Goal: Ask a question: Seek information or help from site administrators or community

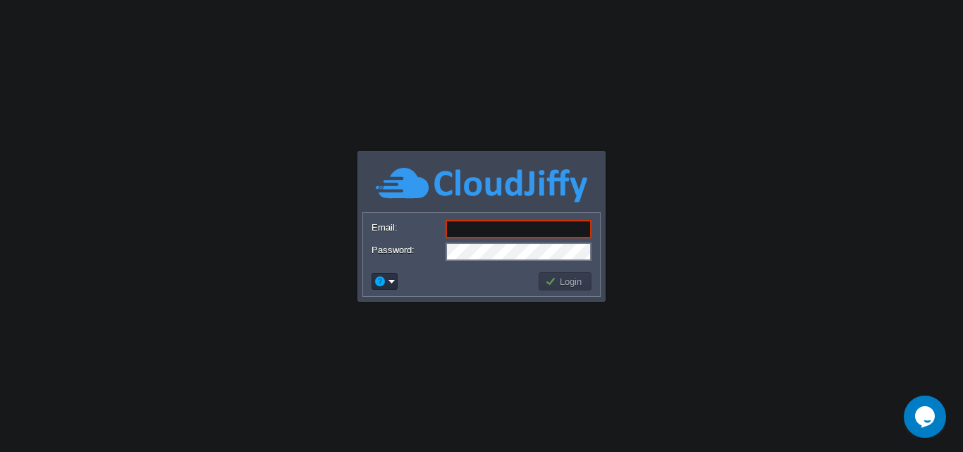
type input "[EMAIL_ADDRESS][DOMAIN_NAME]"
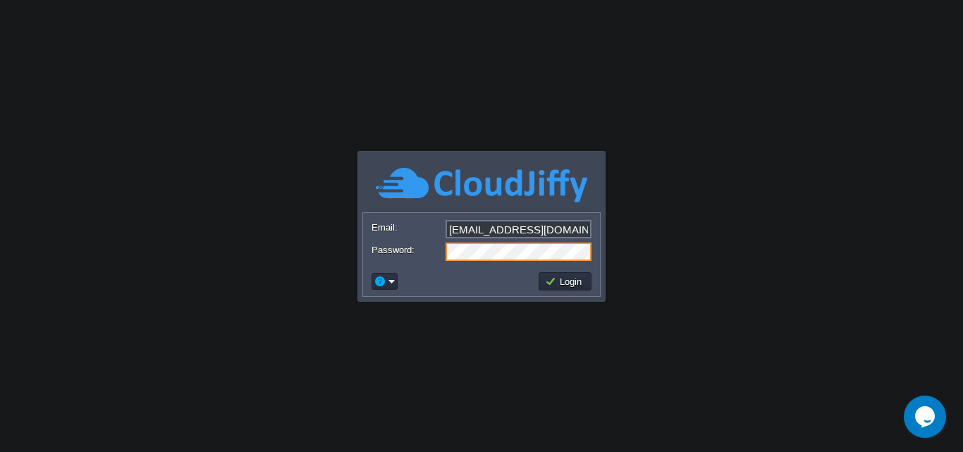
click at [474, 282] on td at bounding box center [452, 281] width 167 height 23
click at [563, 278] on button "Login" at bounding box center [565, 281] width 41 height 13
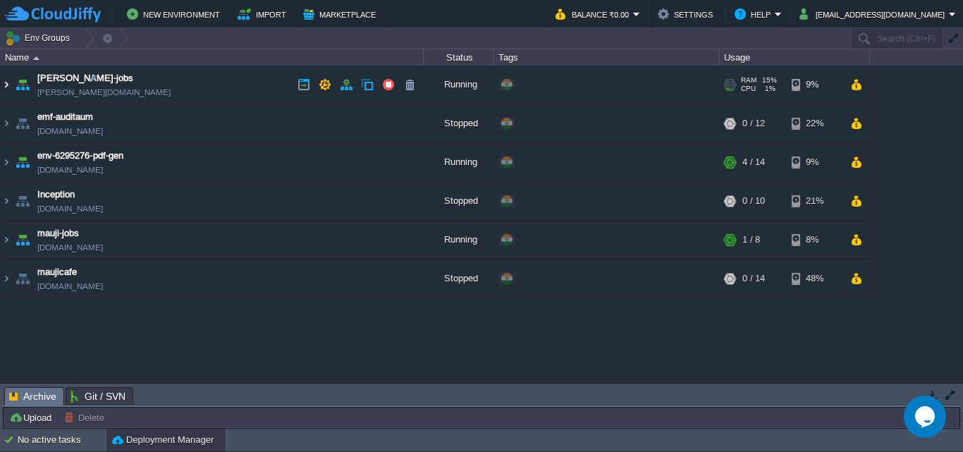
click at [6, 85] on img at bounding box center [6, 85] width 11 height 38
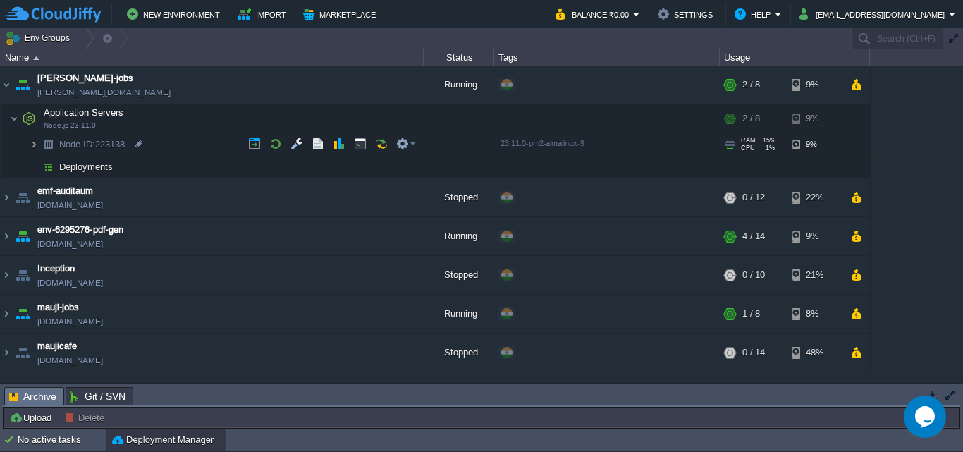
click at [31, 141] on img at bounding box center [34, 144] width 8 height 22
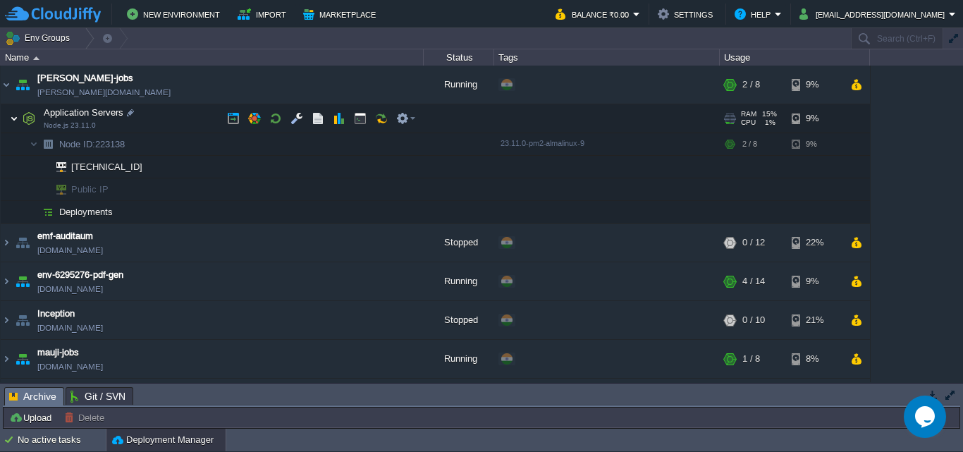
click at [13, 115] on img at bounding box center [14, 118] width 8 height 28
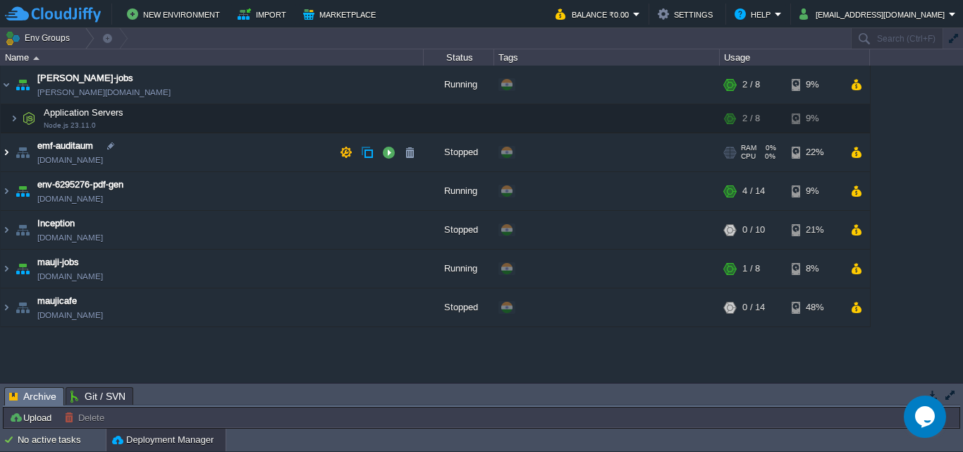
click at [8, 154] on img at bounding box center [6, 152] width 11 height 38
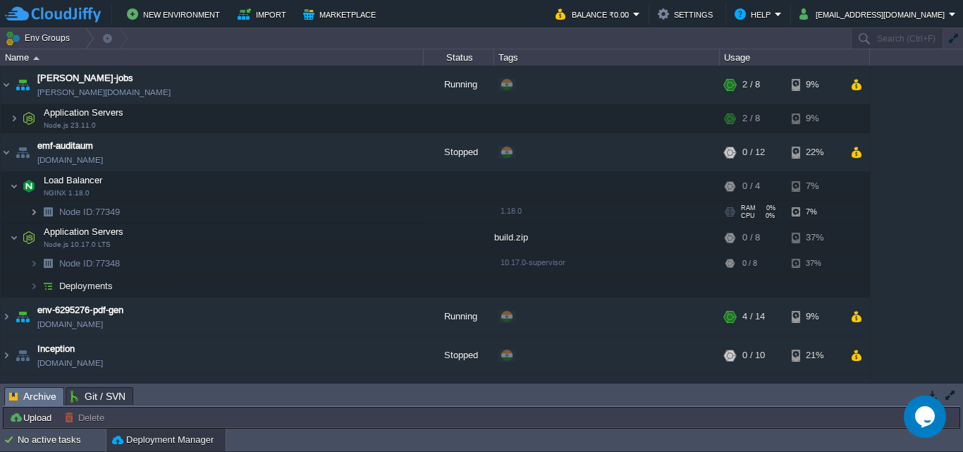
click at [33, 212] on img at bounding box center [34, 212] width 8 height 22
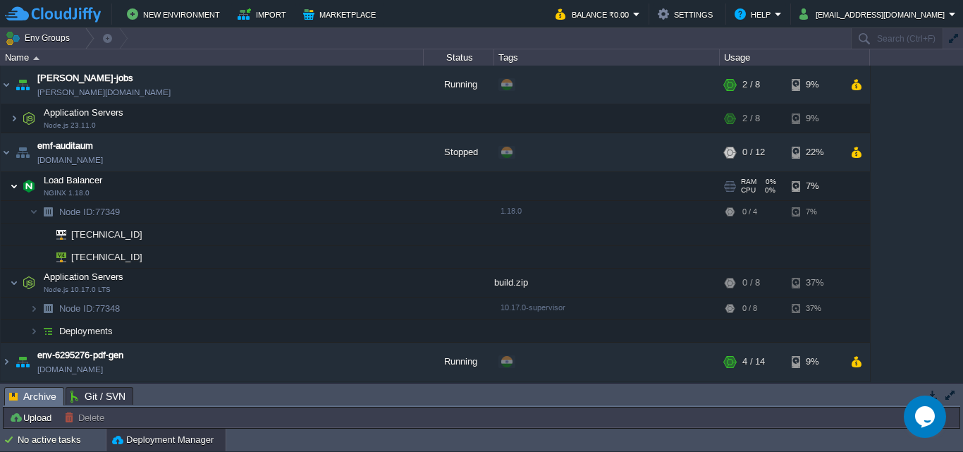
click at [10, 184] on img at bounding box center [14, 186] width 8 height 28
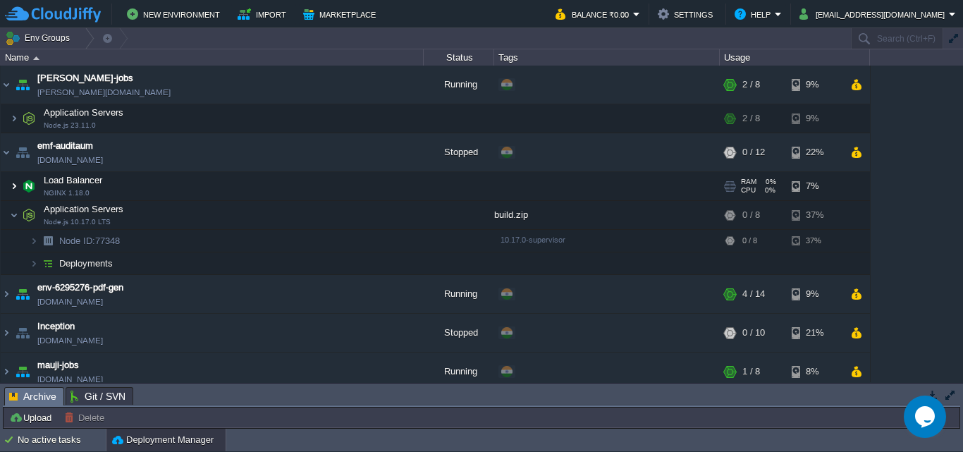
click at [10, 184] on img at bounding box center [14, 186] width 8 height 28
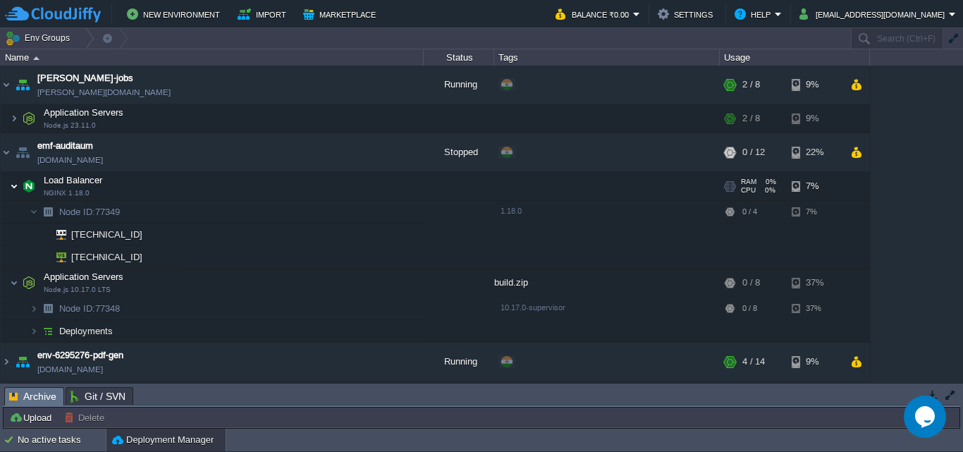
click at [10, 184] on img at bounding box center [14, 186] width 8 height 28
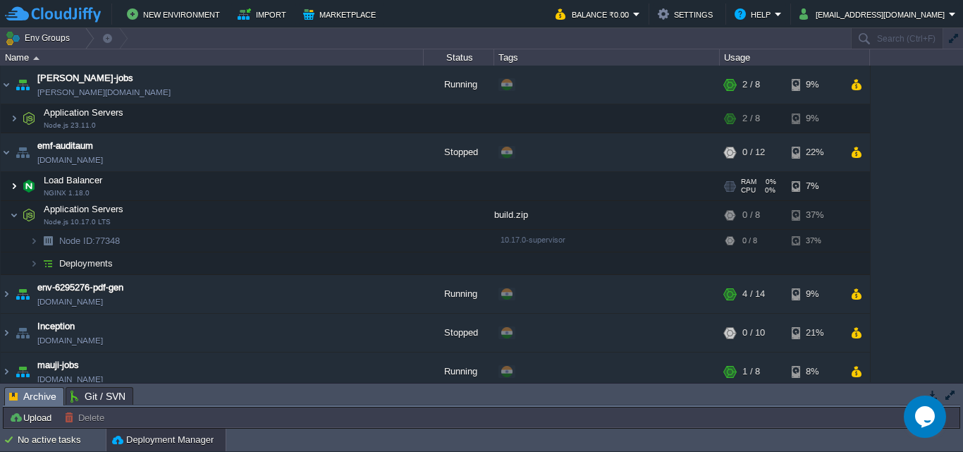
click at [10, 184] on img at bounding box center [14, 186] width 8 height 28
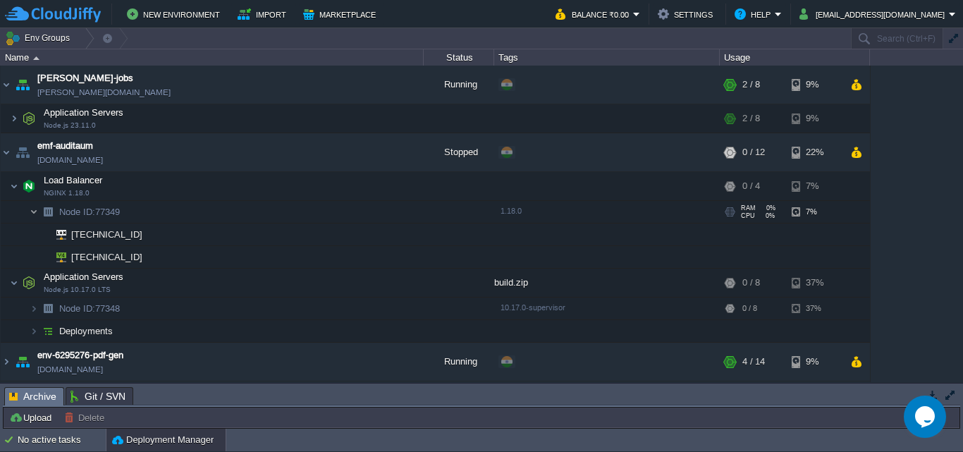
click at [37, 211] on img at bounding box center [34, 212] width 8 height 22
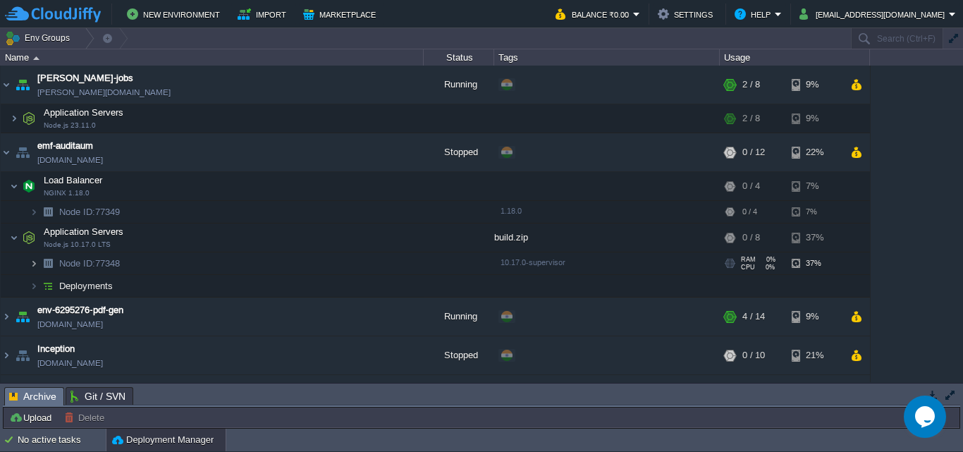
click at [35, 264] on img at bounding box center [34, 263] width 8 height 22
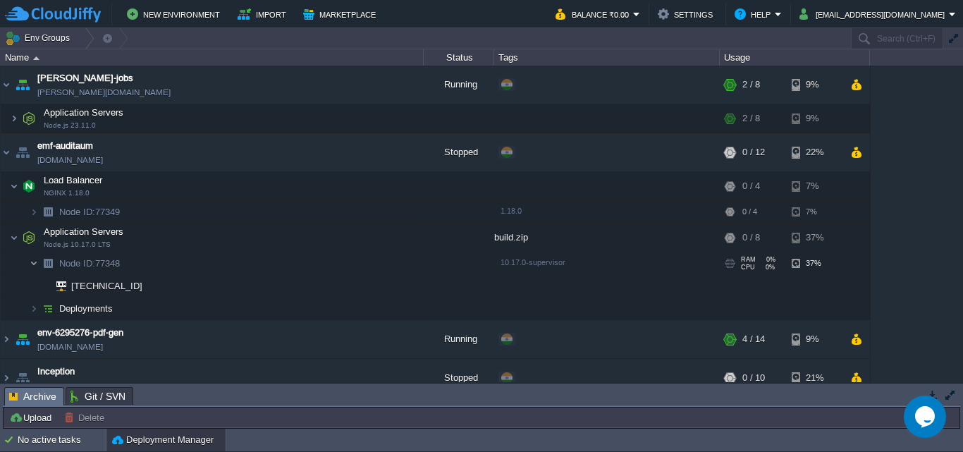
click at [35, 264] on img at bounding box center [34, 263] width 8 height 22
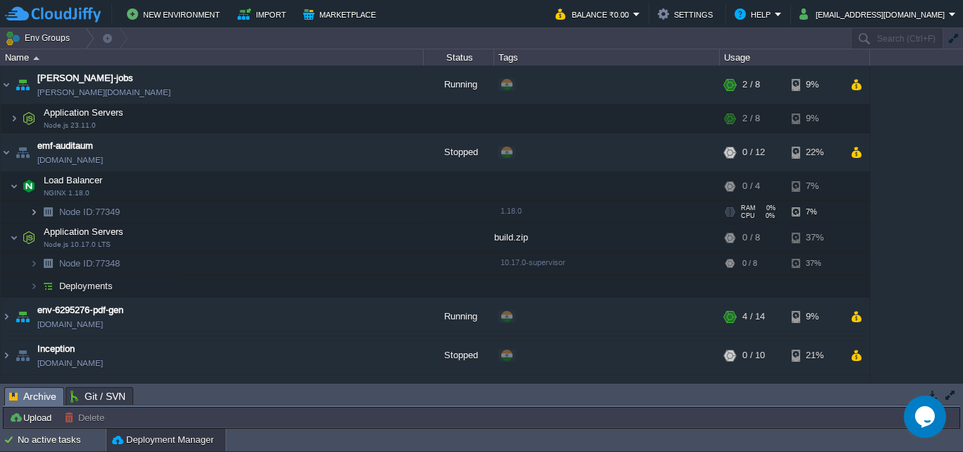
click at [32, 211] on img at bounding box center [34, 212] width 8 height 22
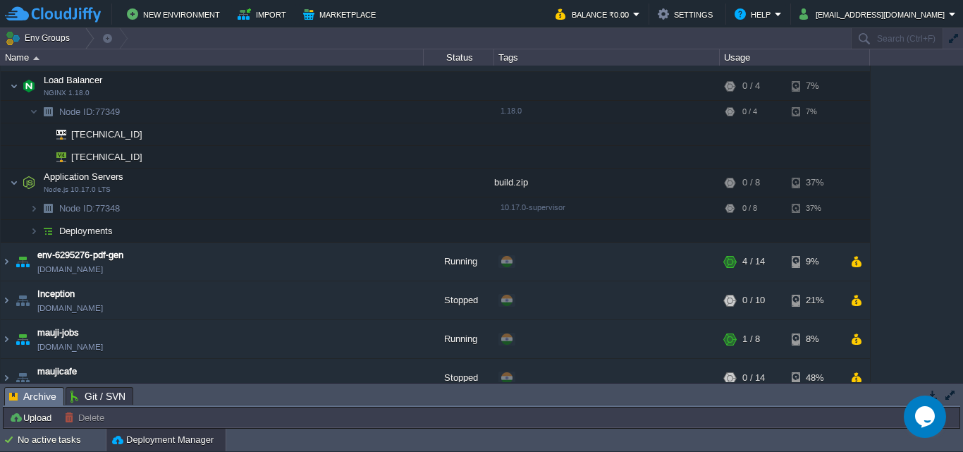
scroll to position [116, 0]
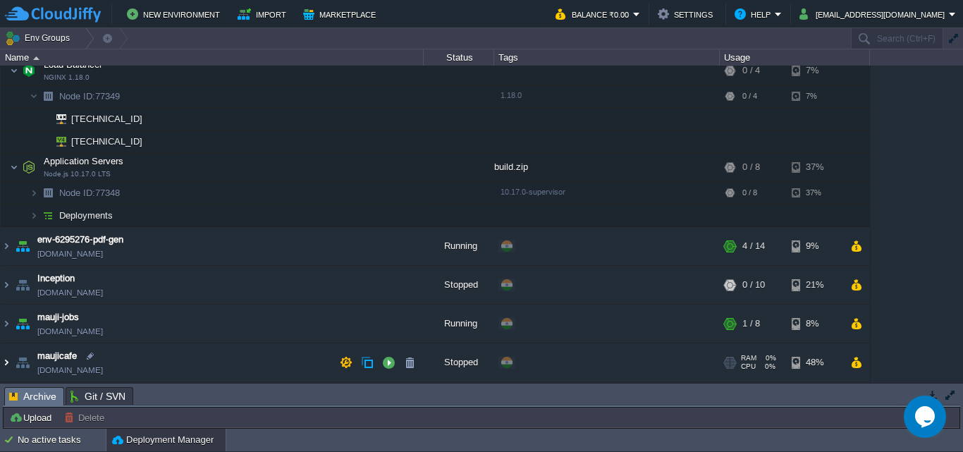
click at [9, 360] on img at bounding box center [6, 362] width 11 height 38
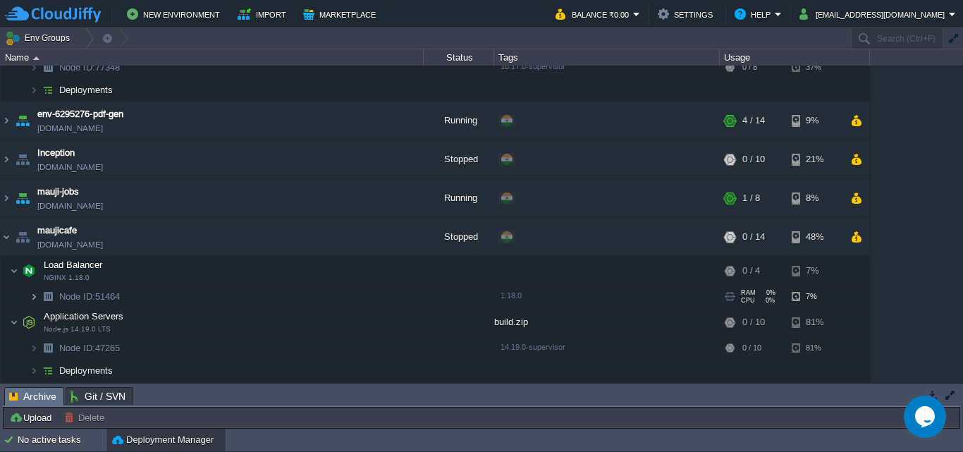
click at [32, 296] on img at bounding box center [34, 296] width 8 height 22
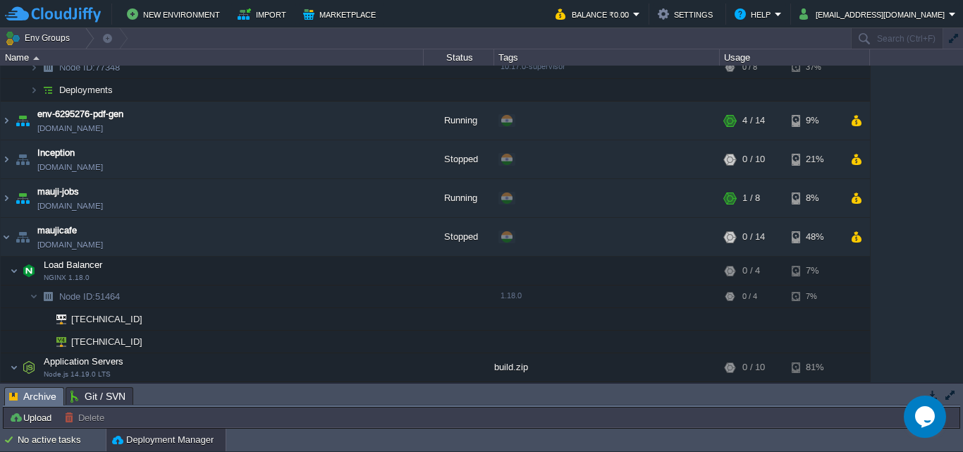
click at [925, 412] on icon "$i18n('chat', 'chat_widget')" at bounding box center [925, 416] width 20 height 21
click at [762, 451] on p "New Conversation" at bounding box center [825, 457] width 235 height 13
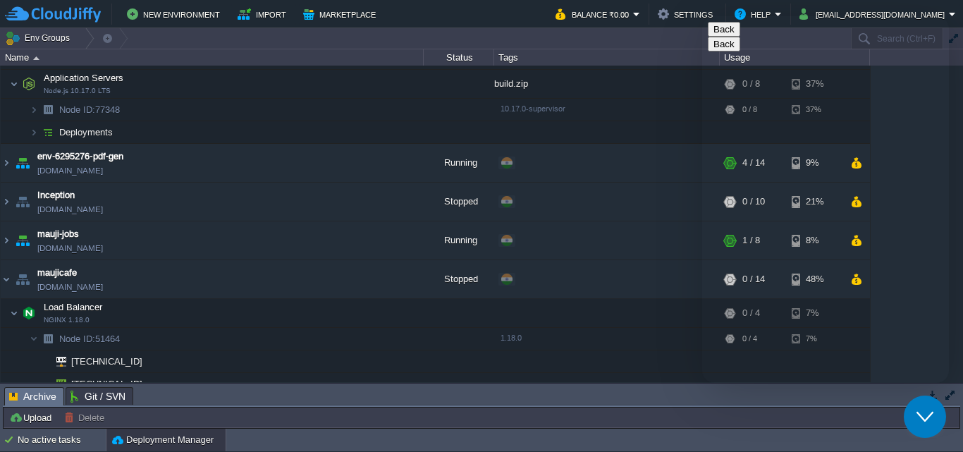
scroll to position [176, 0]
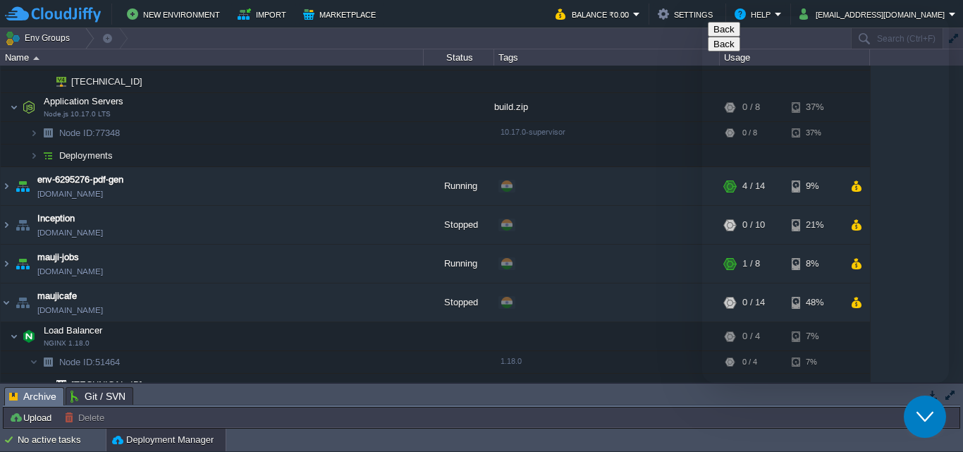
type input "919923106978"
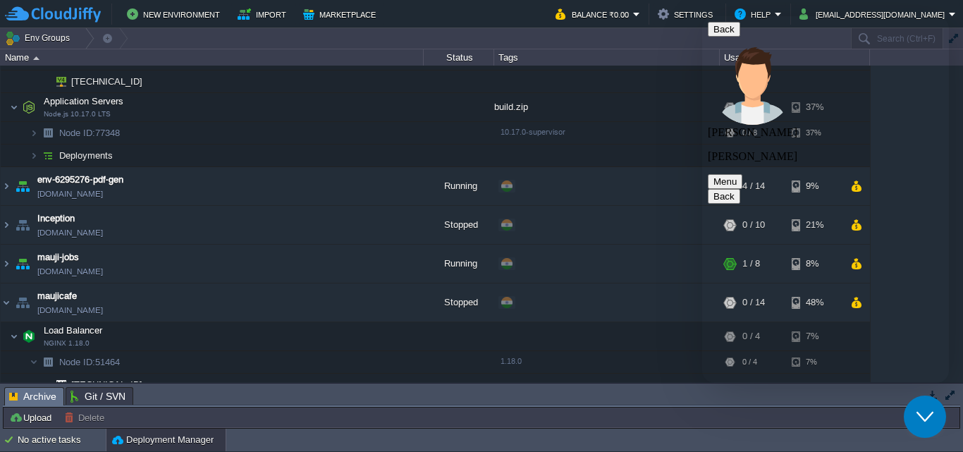
click at [702, 16] on textarea at bounding box center [702, 16] width 0 height 0
type textarea "can you tell me which Public IP is getting added to by bill"
type textarea "Need to remove it"
type textarea "every month I am getting charged for it"
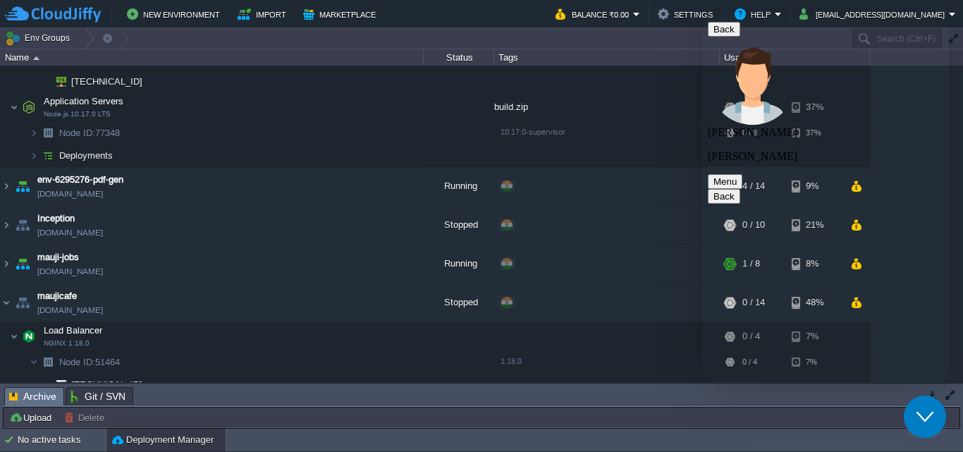
scroll to position [98, 0]
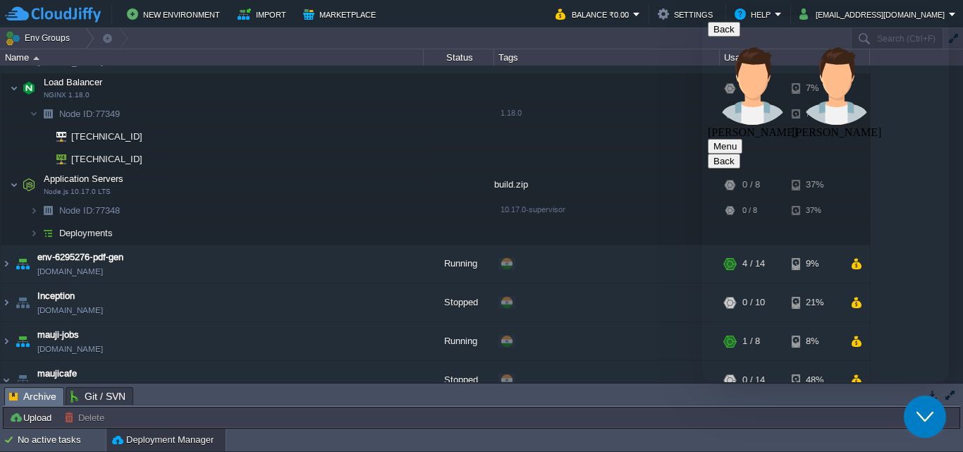
drag, startPoint x: 945, startPoint y: 195, endPoint x: 949, endPoint y: 257, distance: 61.4
click html "Back Dipali Moraskar Pratiksha Nasre Menu Back Rate this chat Upload File Inser…"
click at [702, 16] on textarea at bounding box center [702, 16] width 0 height 0
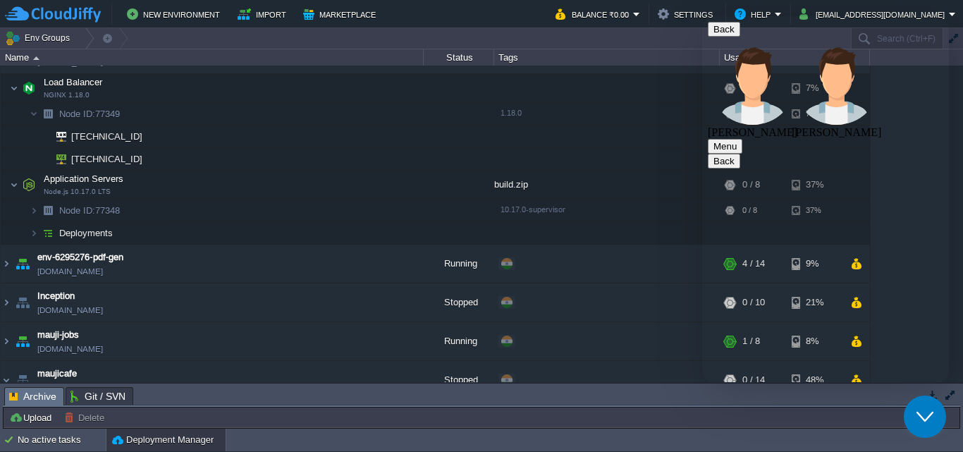
type textarea "I dont knw that"
type textarea "can you check nodeids for mbhintade@gmail.com"
drag, startPoint x: 948, startPoint y: 271, endPoint x: 945, endPoint y: 296, distance: 24.9
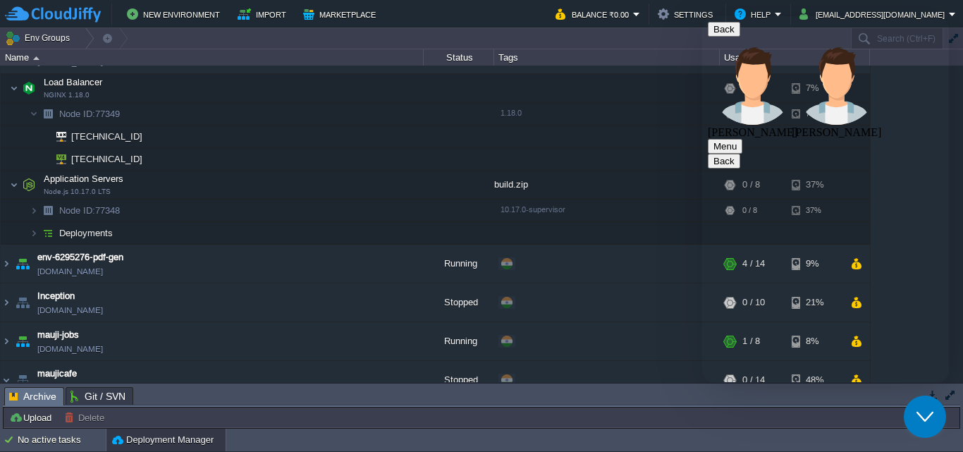
click at [702, 16] on textarea at bounding box center [702, 16] width 0 height 0
click at [13, 85] on img at bounding box center [14, 88] width 8 height 28
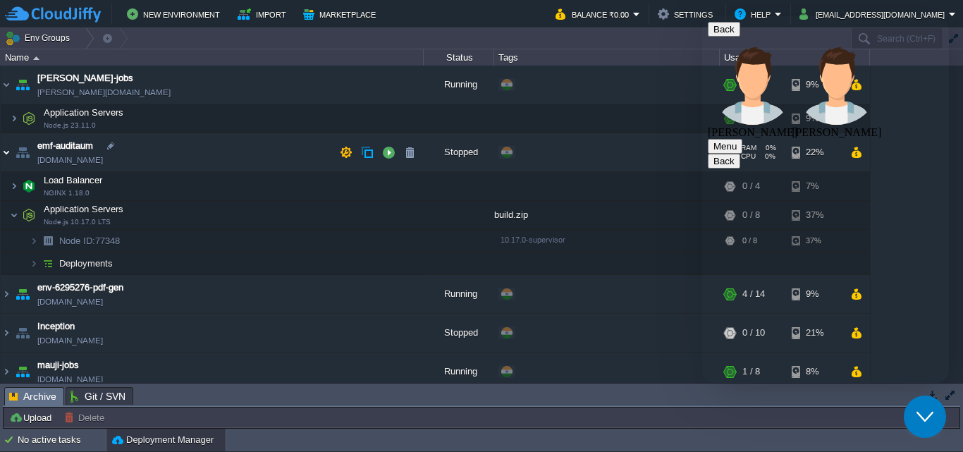
click at [4, 154] on img at bounding box center [6, 152] width 11 height 38
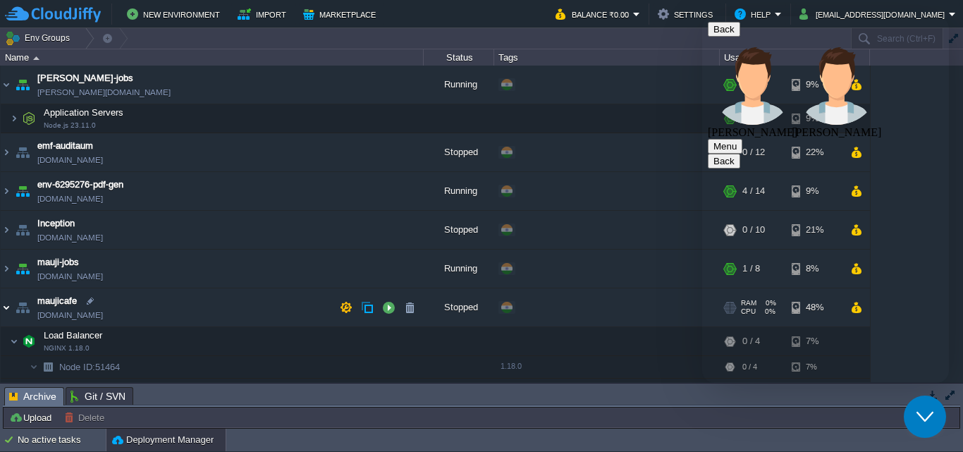
click at [7, 309] on img at bounding box center [6, 307] width 11 height 38
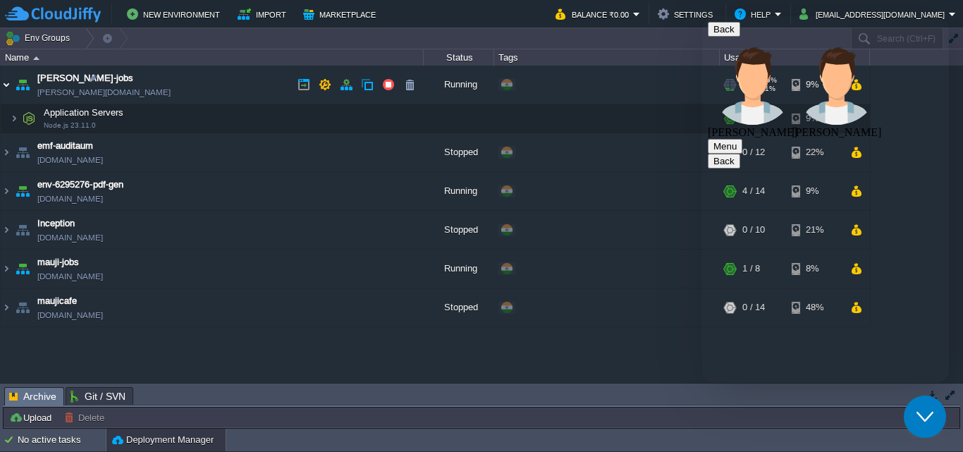
click at [6, 83] on img at bounding box center [6, 85] width 11 height 38
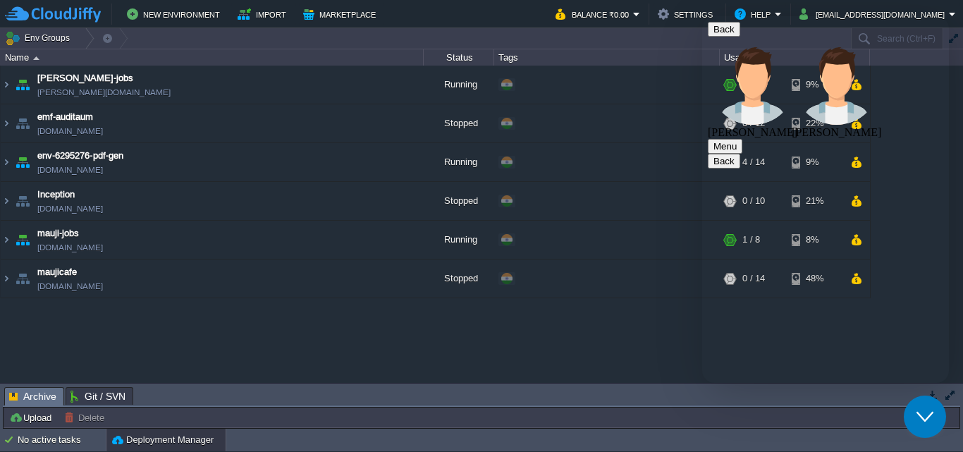
click at [702, 16] on textarea at bounding box center [702, 16] width 0 height 0
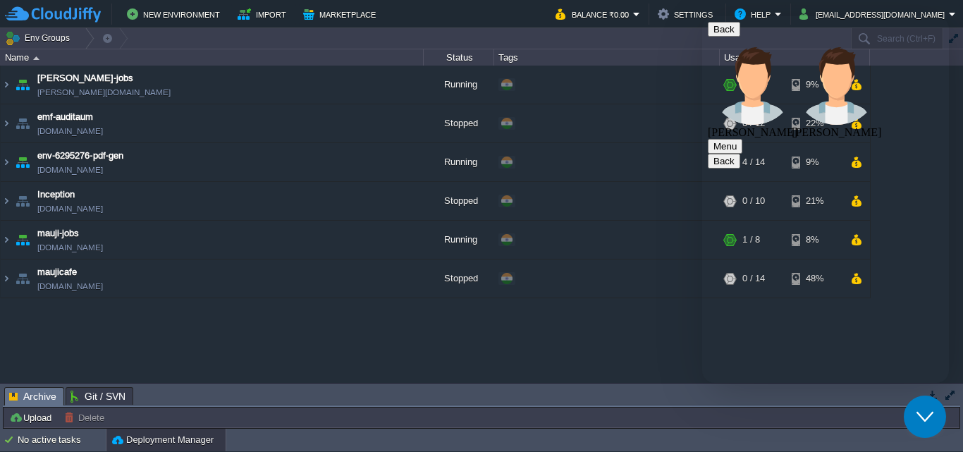
type textarea "Check this"
drag, startPoint x: 948, startPoint y: 290, endPoint x: 946, endPoint y: 316, distance: 25.5
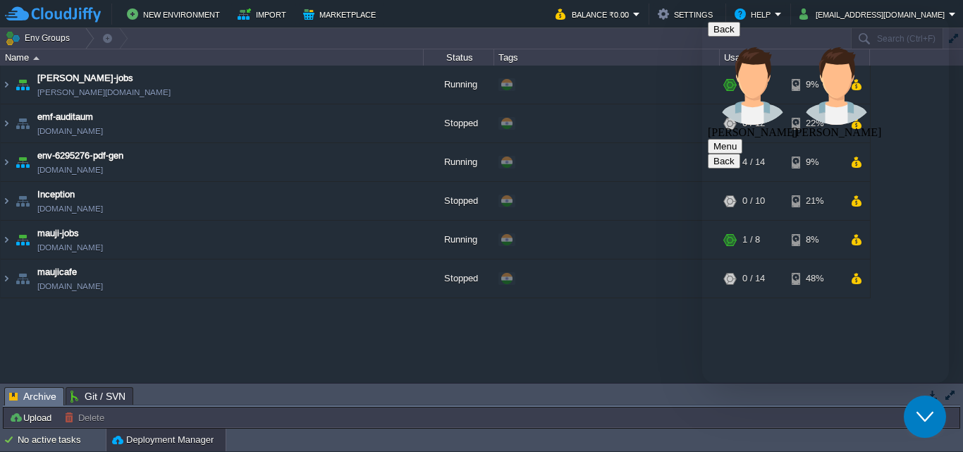
click at [702, 16] on textarea at bounding box center [702, 16] width 0 height 0
drag, startPoint x: 945, startPoint y: 195, endPoint x: 948, endPoint y: 258, distance: 63.5
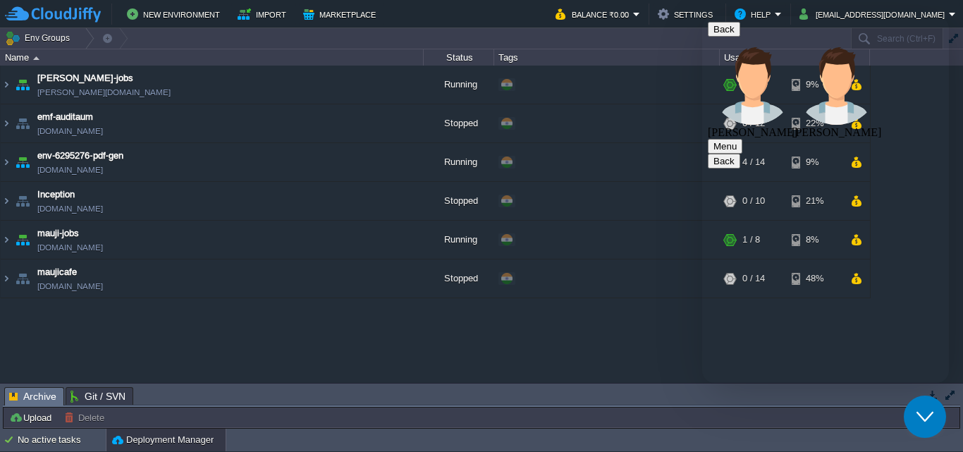
click at [702, 16] on textarea at bounding box center [702, 16] width 0 height 0
type textarea "I know how to detach but from where billing team is picking"
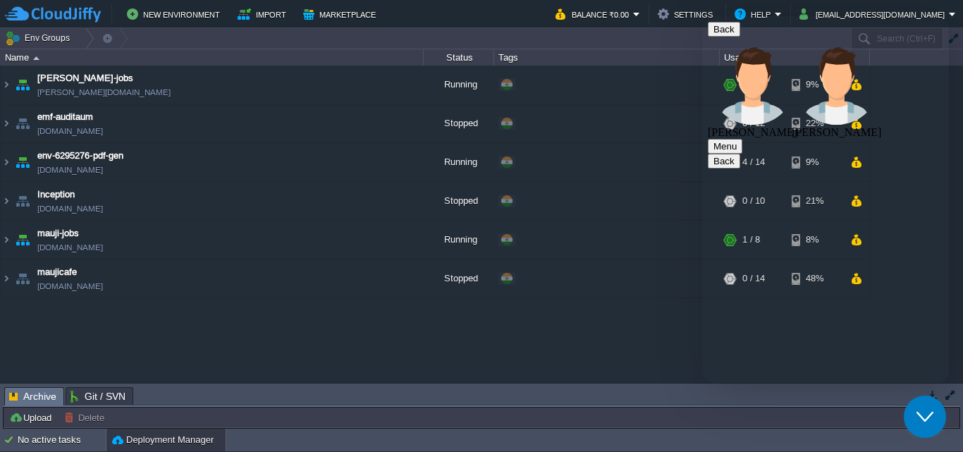
scroll to position [577, 0]
type textarea "can you check with billing team?"
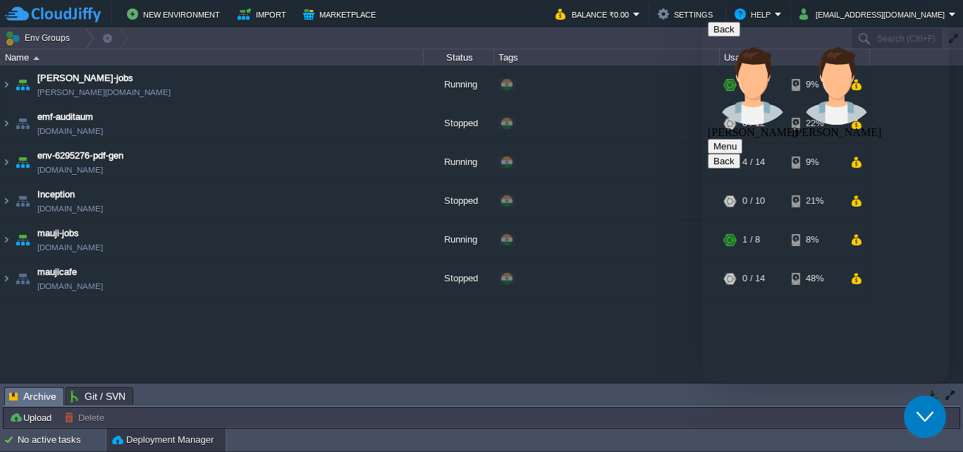
click at [3, 241] on img at bounding box center [6, 240] width 11 height 38
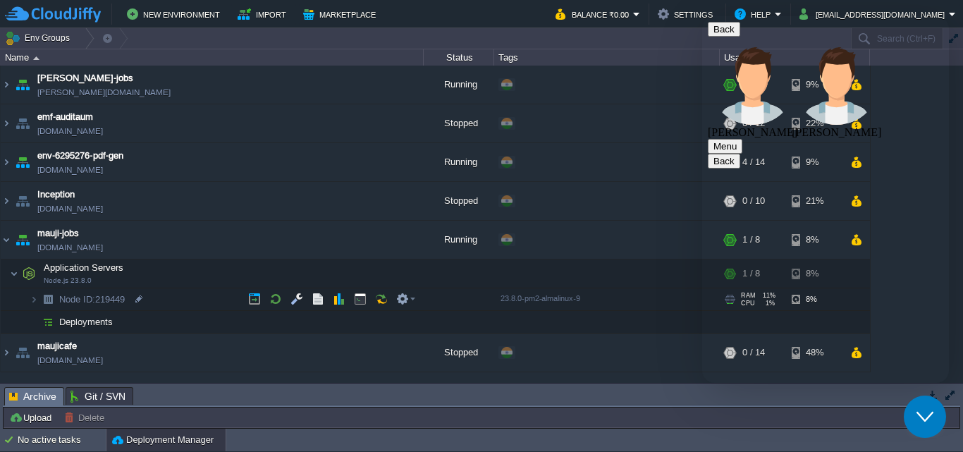
click at [28, 297] on img at bounding box center [20, 294] width 20 height 13
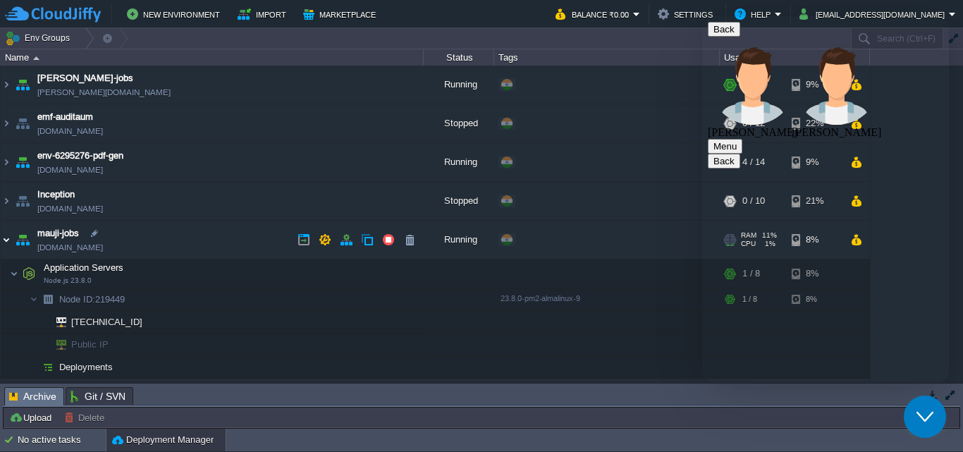
click at [4, 238] on img at bounding box center [6, 240] width 11 height 38
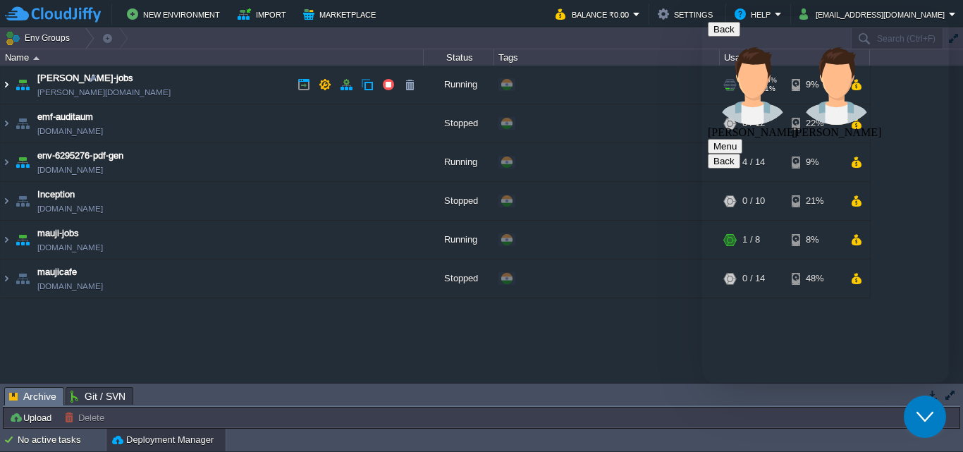
click at [4, 83] on img at bounding box center [6, 85] width 11 height 38
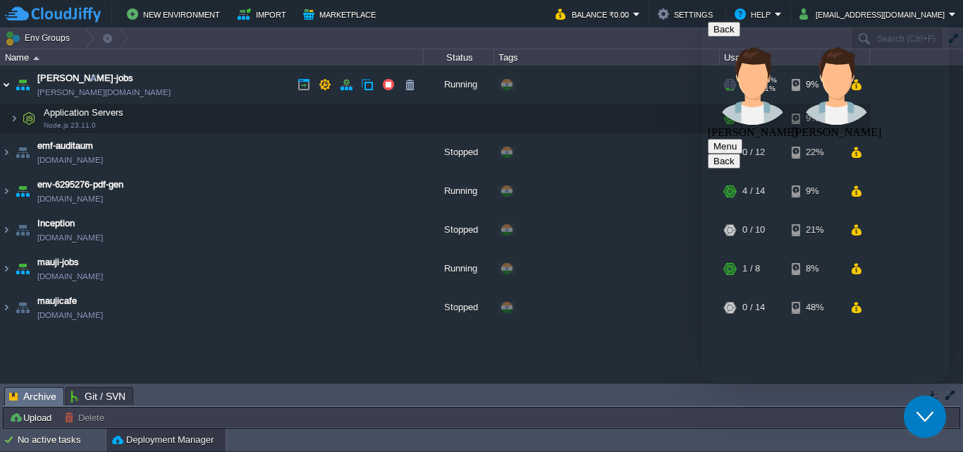
click at [4, 83] on img at bounding box center [6, 85] width 11 height 38
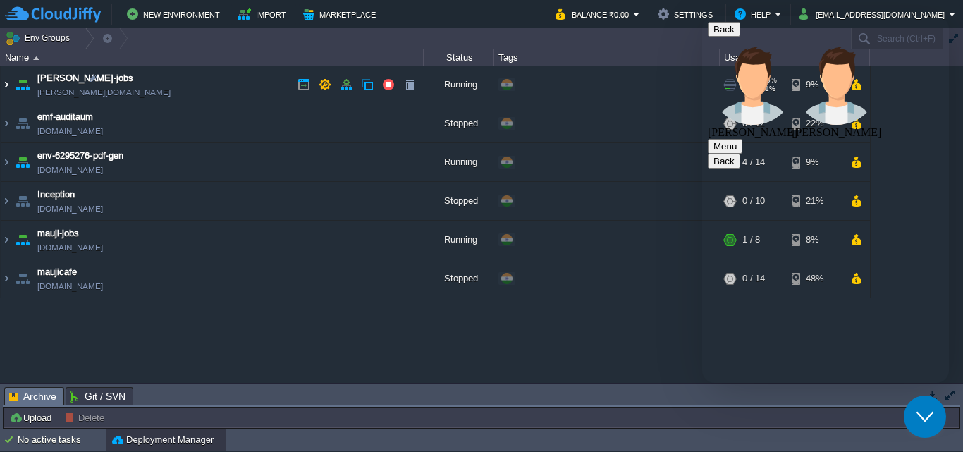
click at [4, 83] on img at bounding box center [6, 85] width 11 height 38
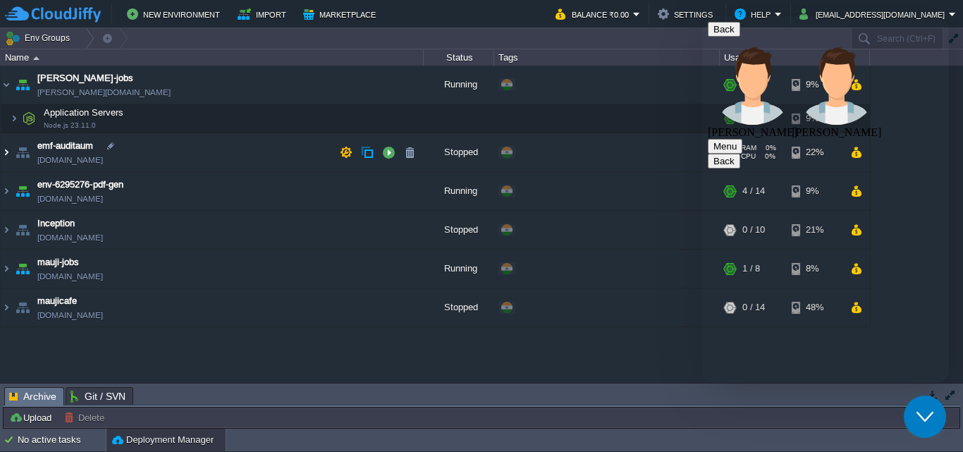
click at [6, 149] on img at bounding box center [6, 152] width 11 height 38
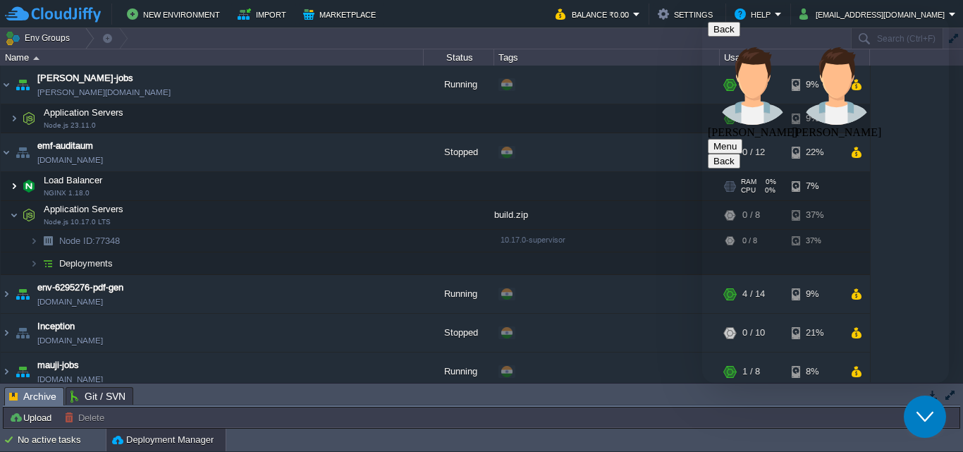
click at [16, 183] on img at bounding box center [14, 186] width 8 height 28
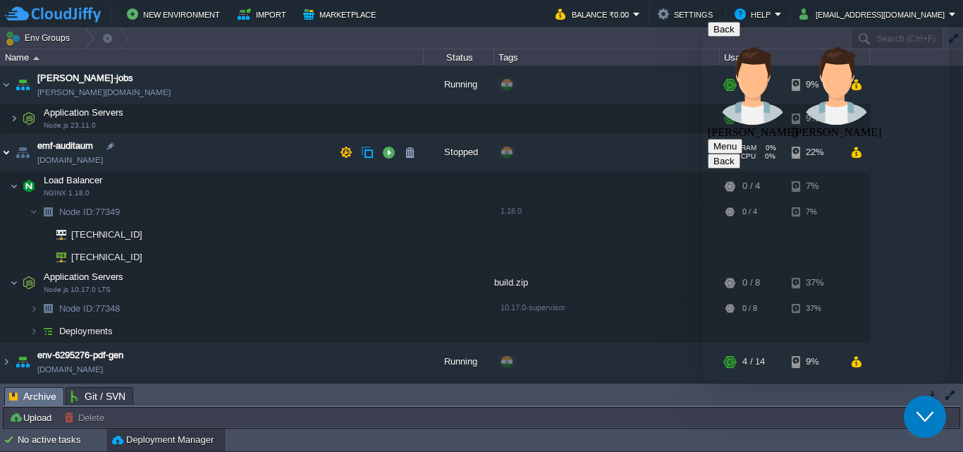
click at [6, 153] on img at bounding box center [6, 152] width 11 height 38
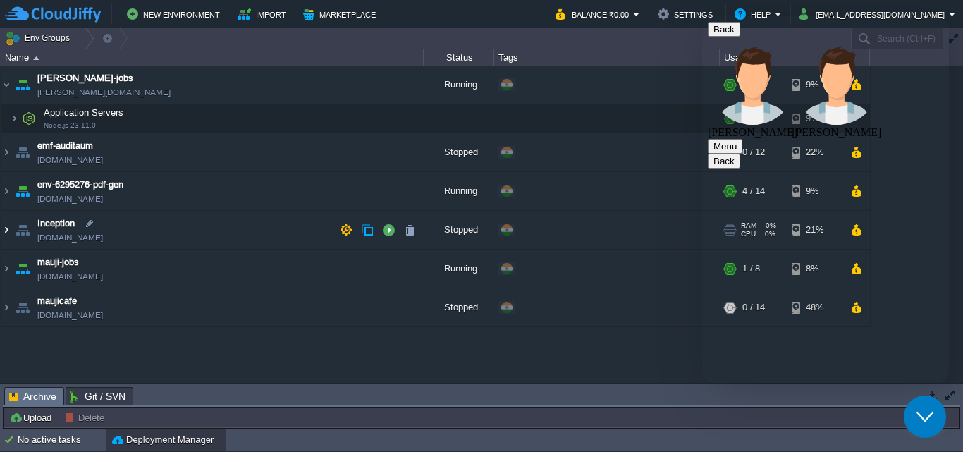
click at [8, 227] on img at bounding box center [6, 230] width 11 height 38
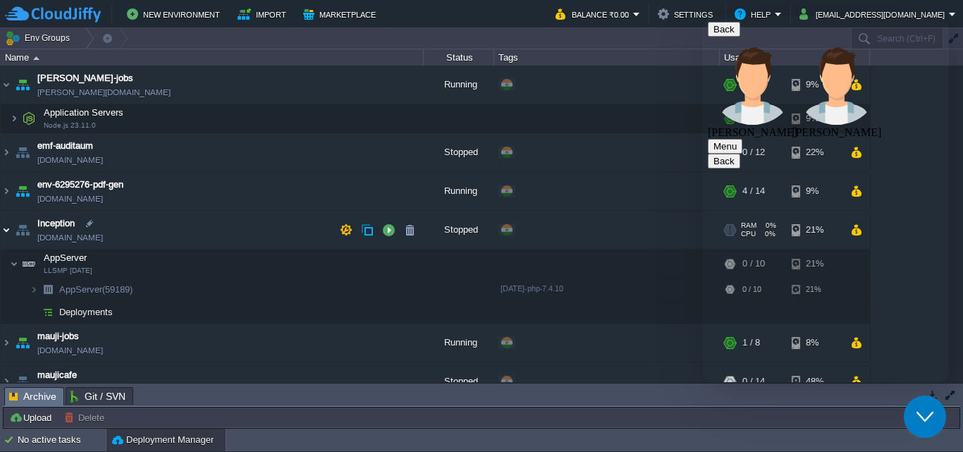
click at [9, 228] on img at bounding box center [6, 230] width 11 height 38
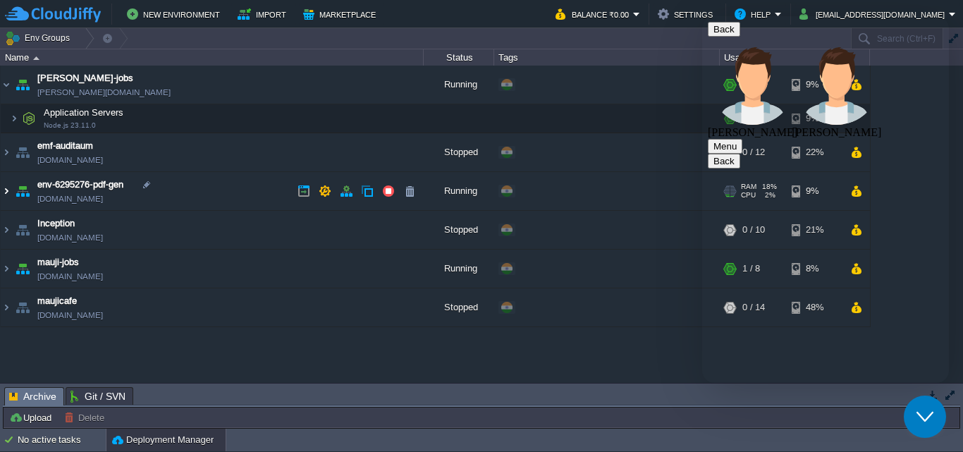
click at [8, 190] on img at bounding box center [6, 191] width 11 height 38
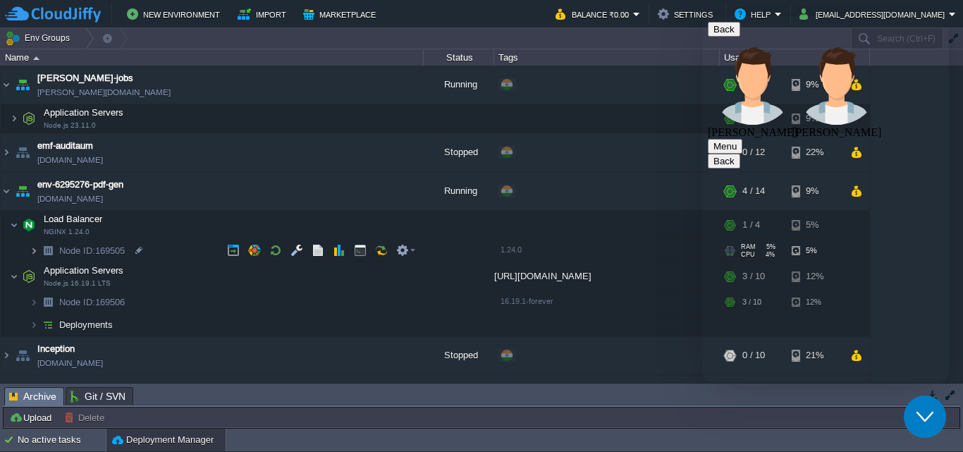
click at [33, 252] on img at bounding box center [34, 251] width 8 height 22
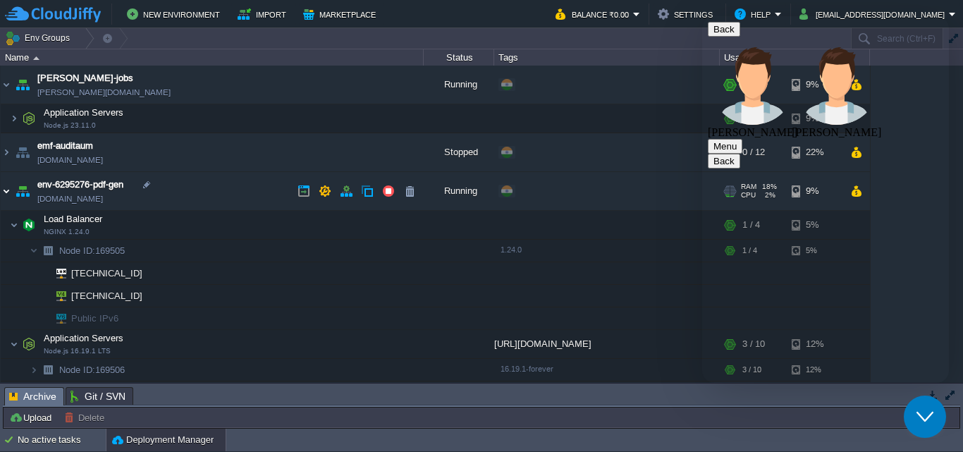
click at [4, 190] on img at bounding box center [6, 191] width 11 height 38
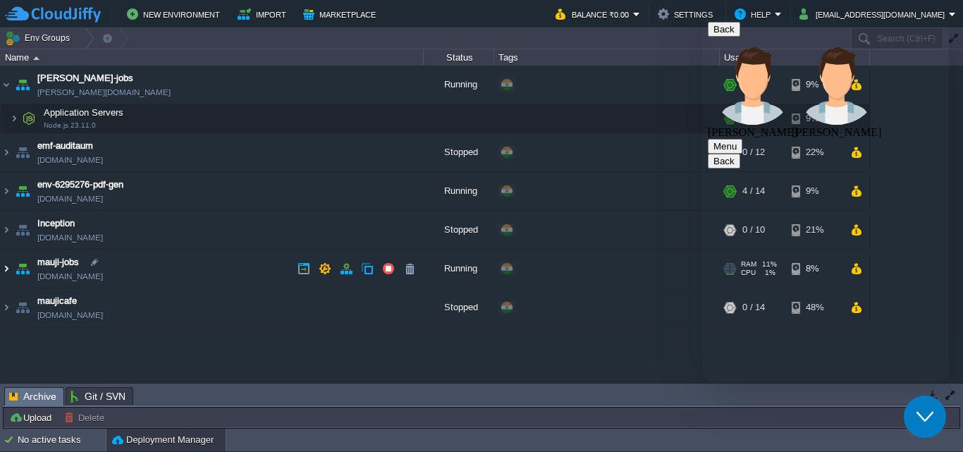
click at [5, 266] on img at bounding box center [6, 269] width 11 height 38
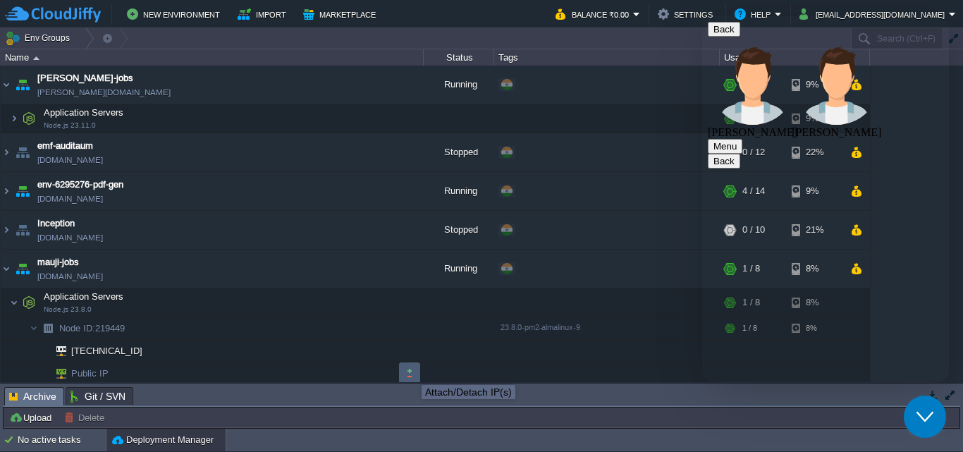
click at [411, 372] on button "button" at bounding box center [409, 373] width 13 height 13
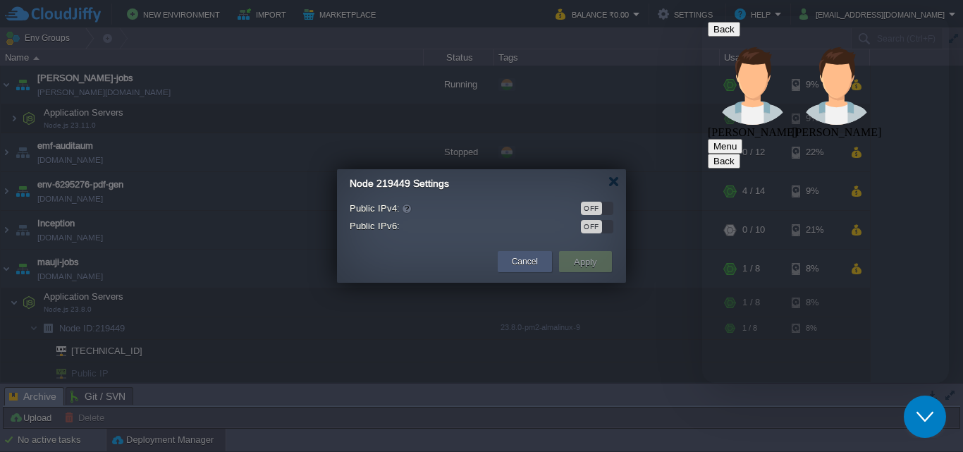
click at [512, 257] on button "Cancel" at bounding box center [525, 261] width 26 height 14
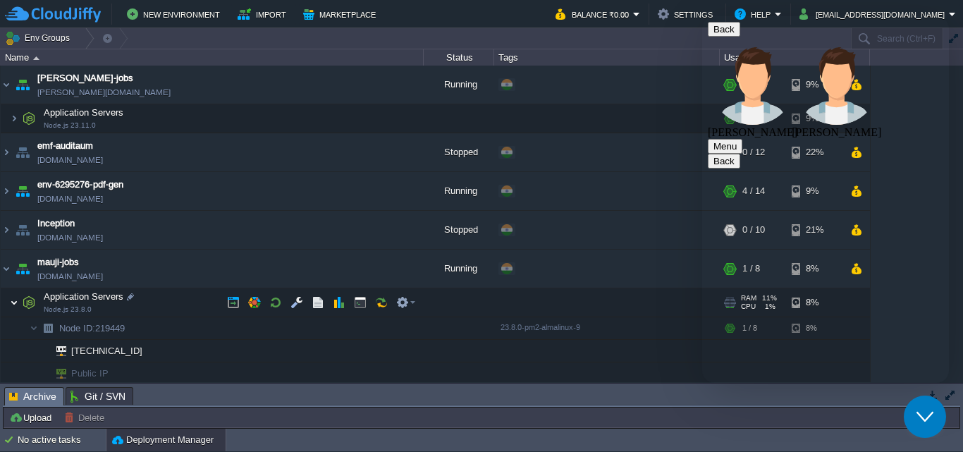
click at [13, 299] on img at bounding box center [14, 302] width 8 height 28
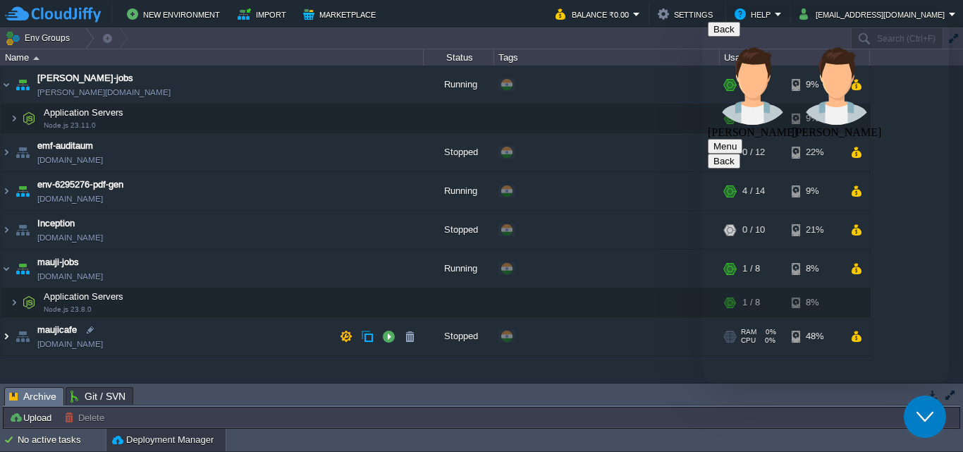
click at [5, 338] on img at bounding box center [6, 336] width 11 height 38
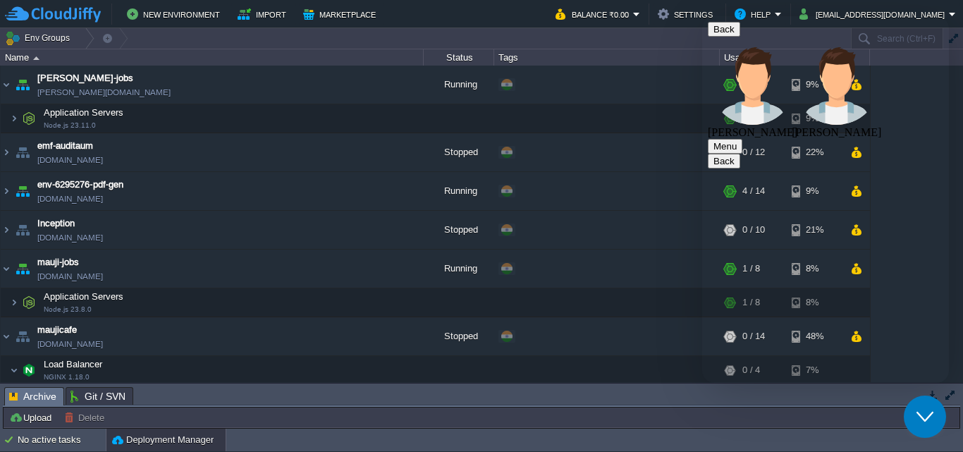
scroll to position [145, 0]
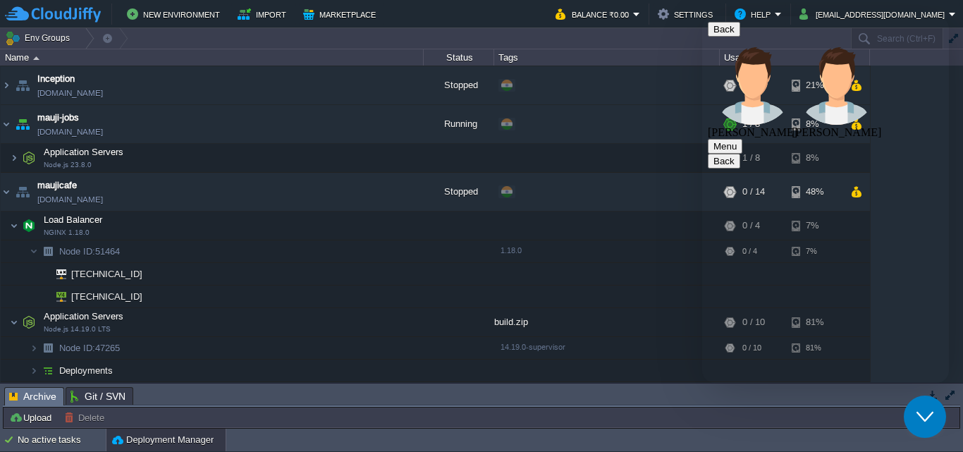
click at [923, 420] on icon "$i18n('chat', 'chat_widget')" at bounding box center [924, 417] width 17 height 10
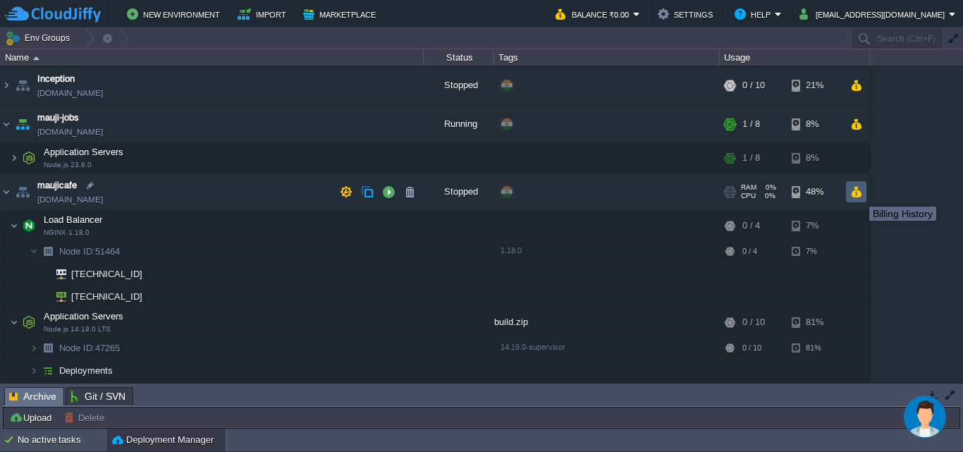
click at [859, 194] on button "button" at bounding box center [856, 191] width 12 height 13
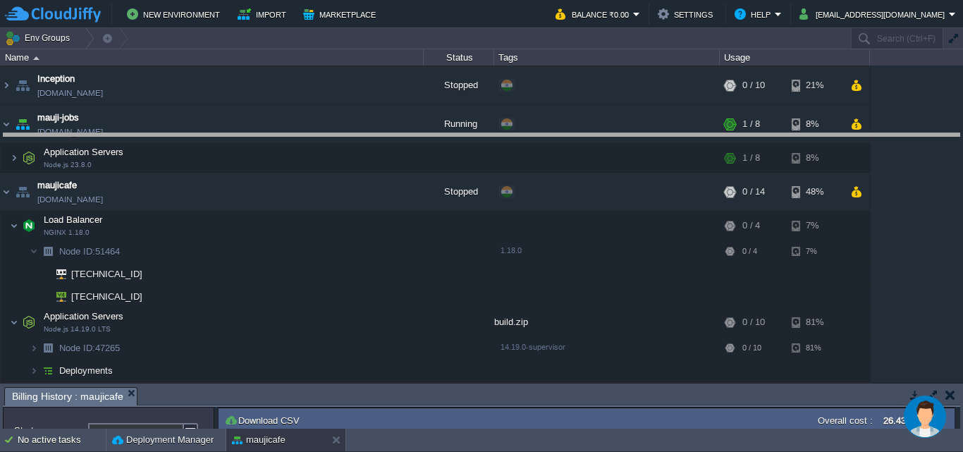
drag, startPoint x: 647, startPoint y: 383, endPoint x: 613, endPoint y: 136, distance: 249.7
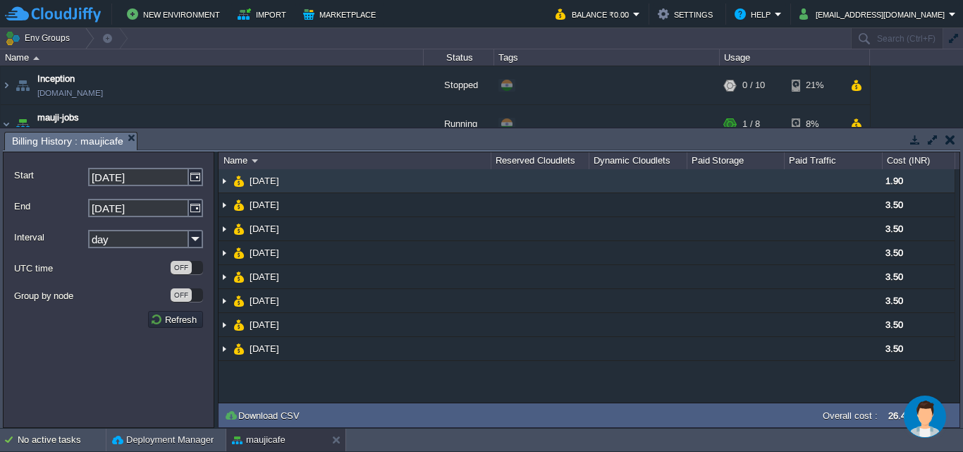
click at [223, 185] on img at bounding box center [224, 180] width 11 height 23
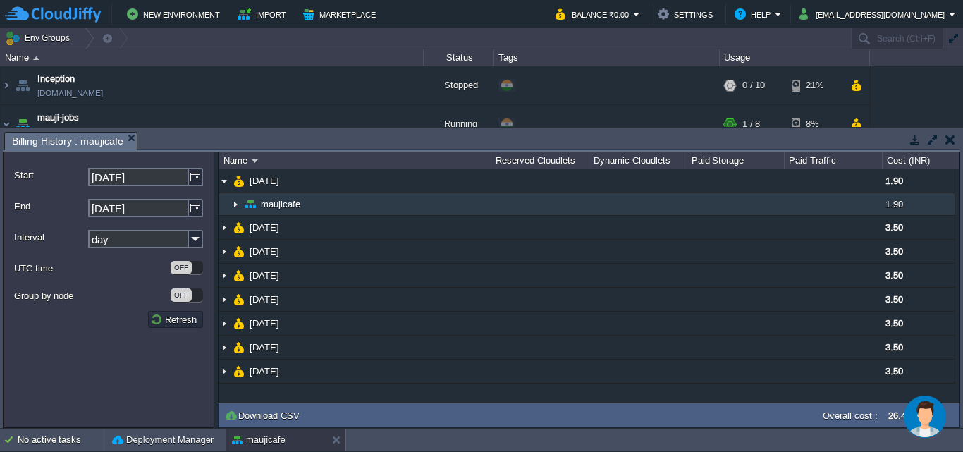
click at [235, 203] on img at bounding box center [235, 204] width 11 height 22
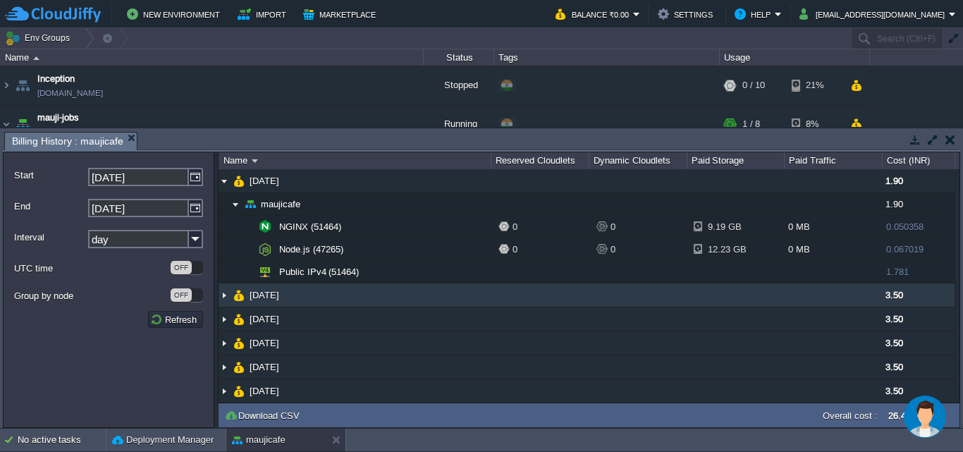
click at [221, 294] on img at bounding box center [224, 294] width 11 height 23
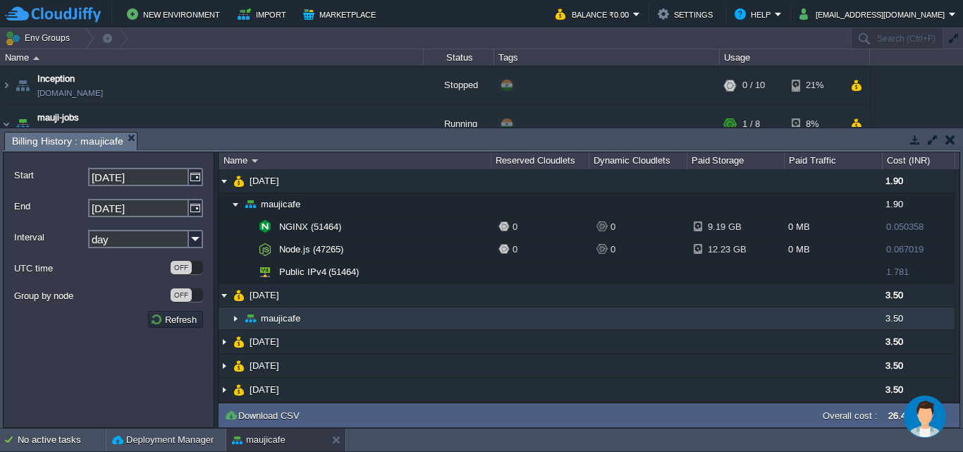
click at [236, 319] on img at bounding box center [235, 318] width 11 height 22
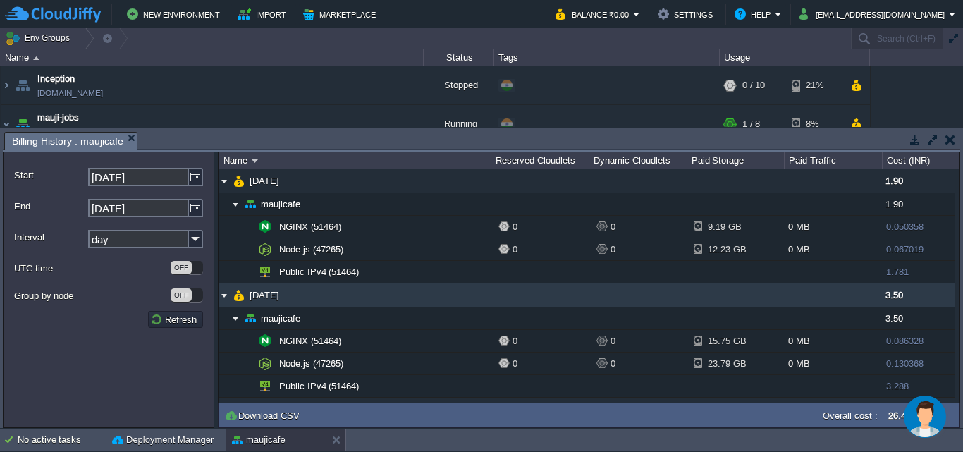
click at [225, 296] on img at bounding box center [224, 294] width 11 height 23
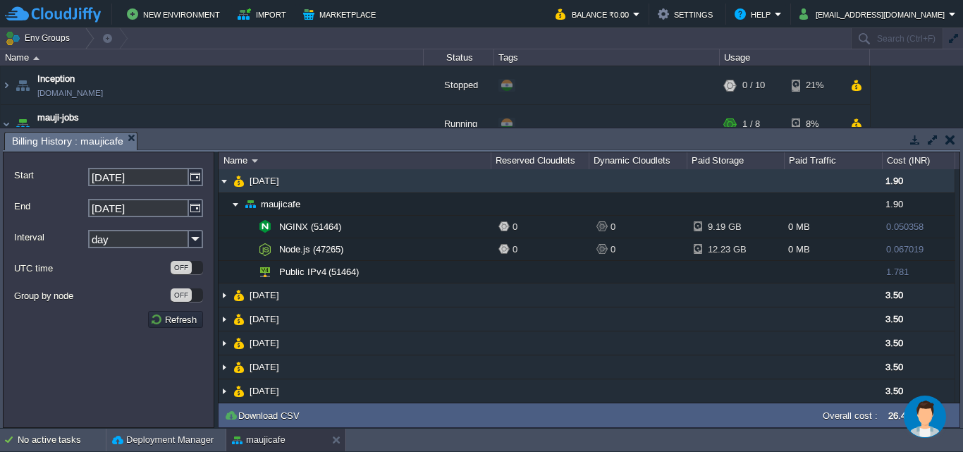
click at [226, 177] on img at bounding box center [224, 180] width 11 height 23
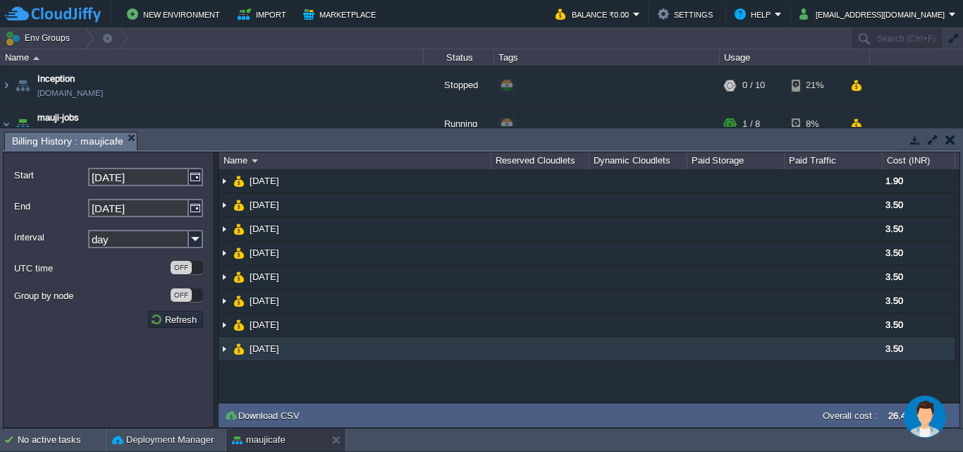
click at [221, 348] on img at bounding box center [224, 348] width 11 height 23
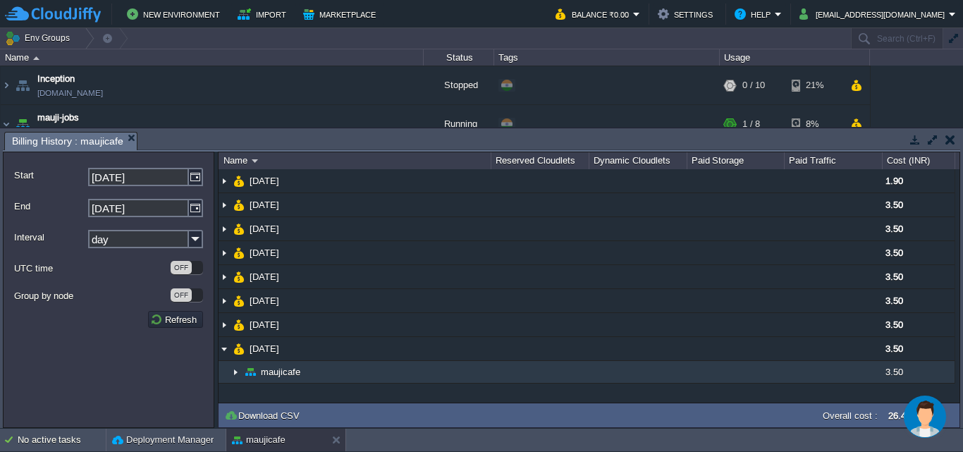
click at [233, 367] on img at bounding box center [235, 372] width 11 height 22
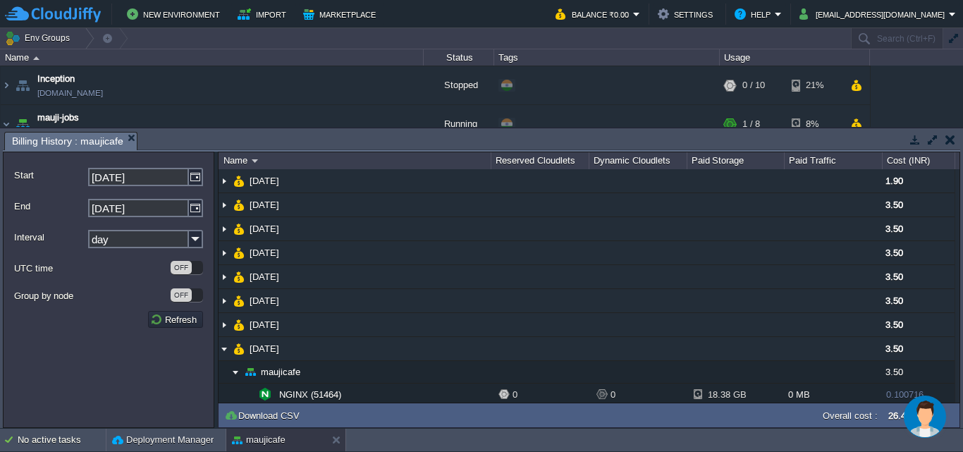
click at [950, 137] on button "button" at bounding box center [950, 139] width 10 height 13
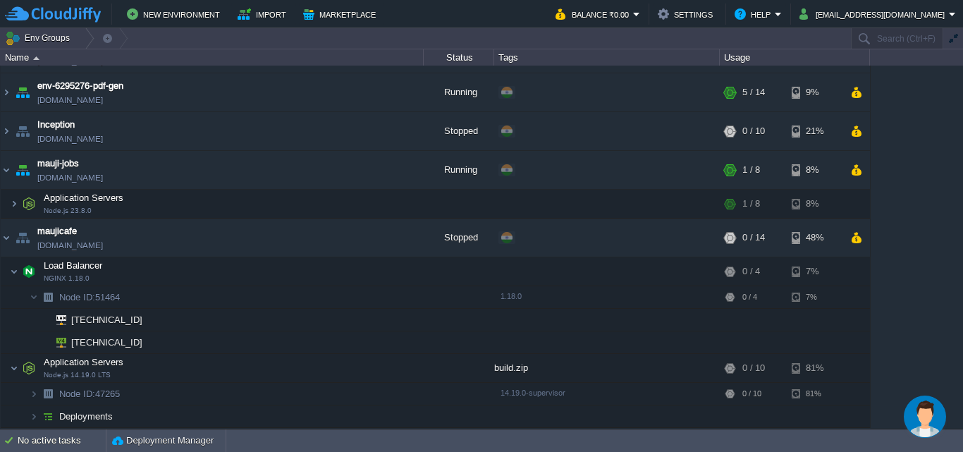
scroll to position [99, 0]
click at [12, 204] on img at bounding box center [14, 204] width 8 height 28
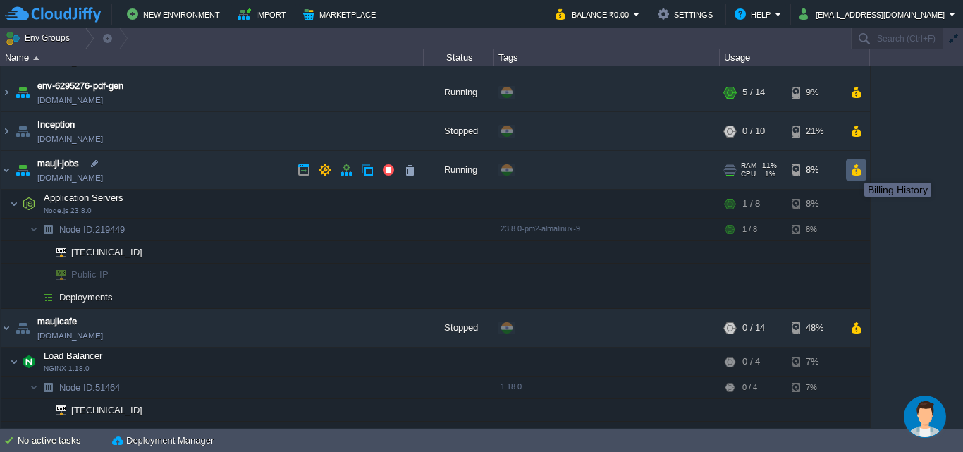
click at [854, 170] on button "button" at bounding box center [856, 170] width 12 height 13
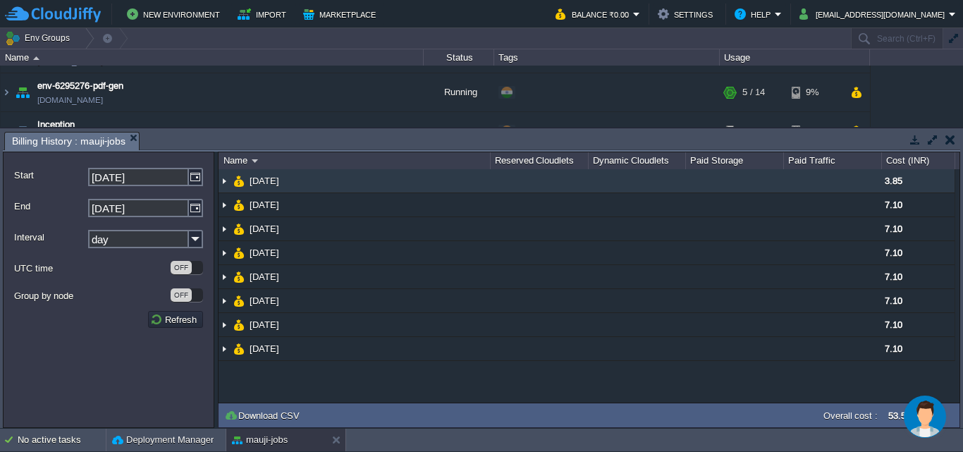
click at [226, 183] on img at bounding box center [224, 180] width 11 height 23
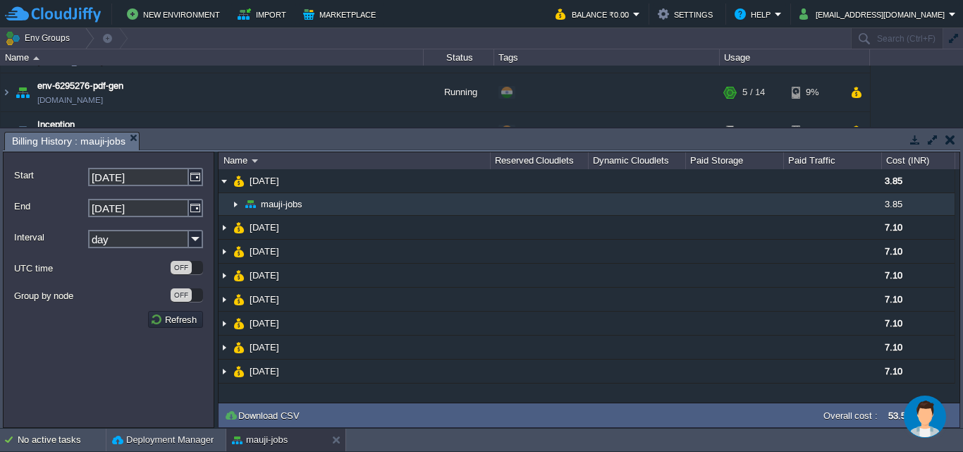
click at [237, 204] on img at bounding box center [235, 204] width 11 height 22
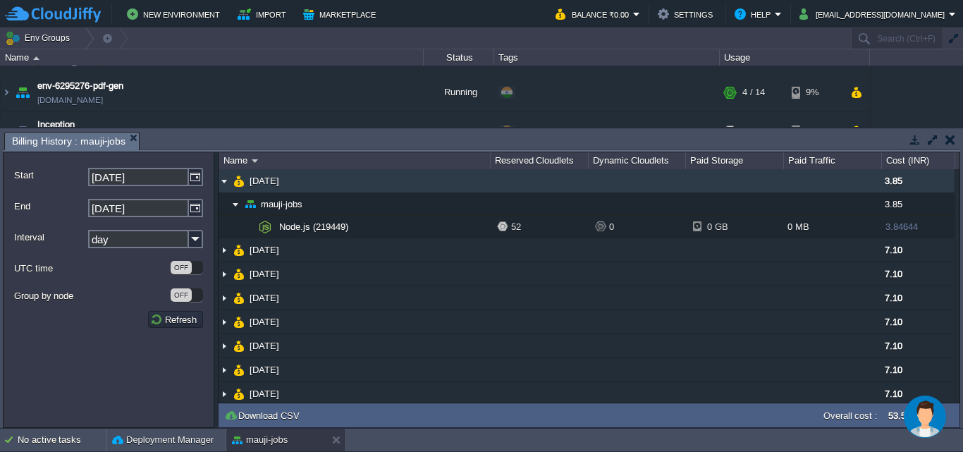
click at [225, 183] on img at bounding box center [224, 180] width 11 height 23
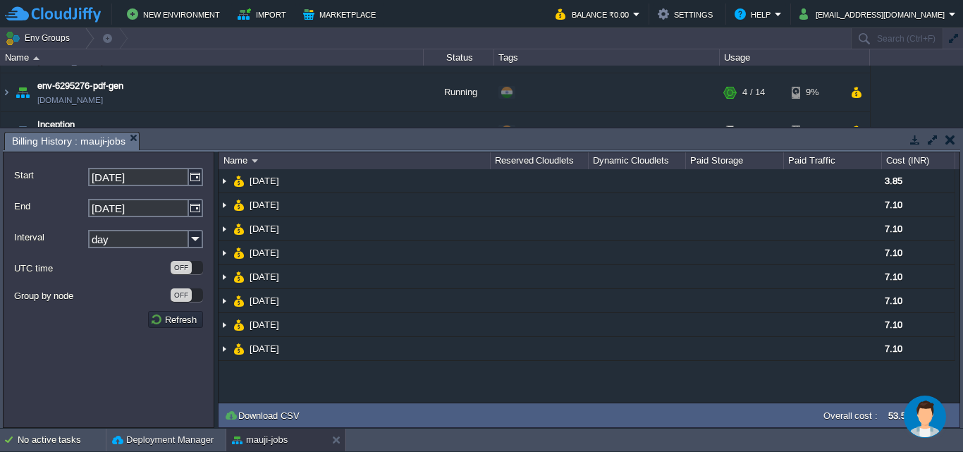
click at [951, 137] on button "button" at bounding box center [950, 139] width 10 height 13
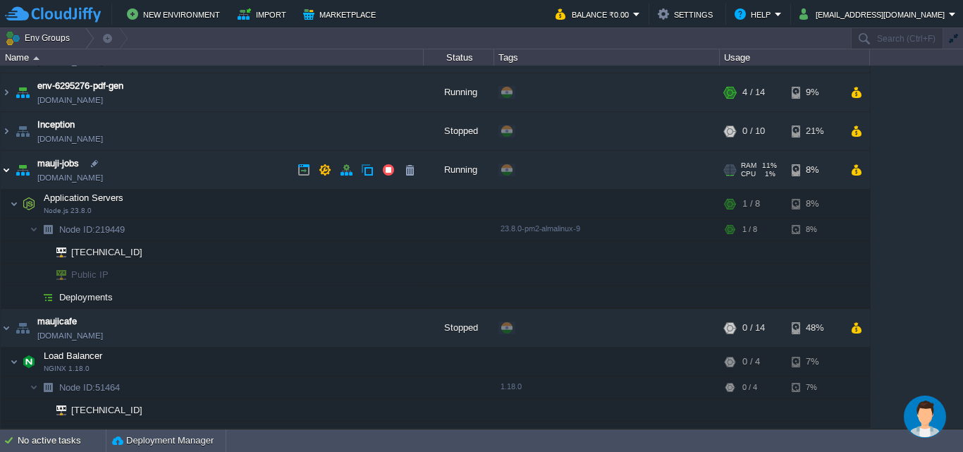
click at [7, 170] on img at bounding box center [6, 170] width 11 height 38
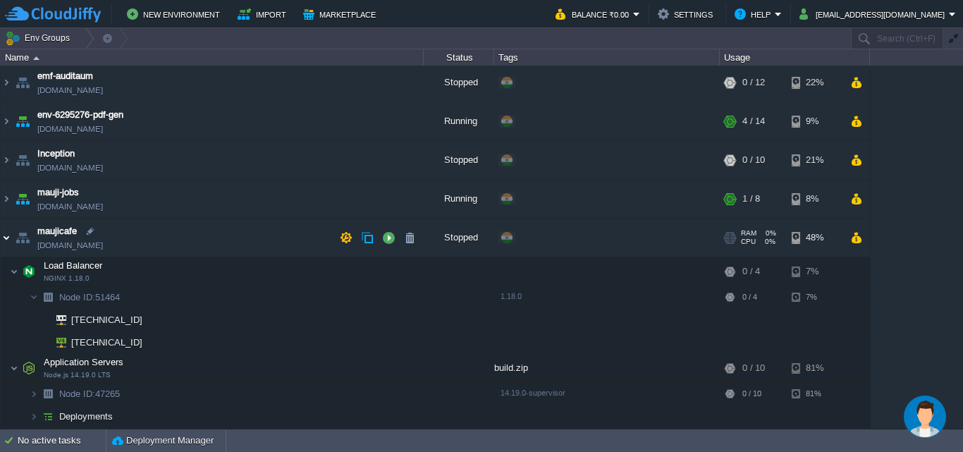
click at [3, 239] on img at bounding box center [6, 238] width 11 height 38
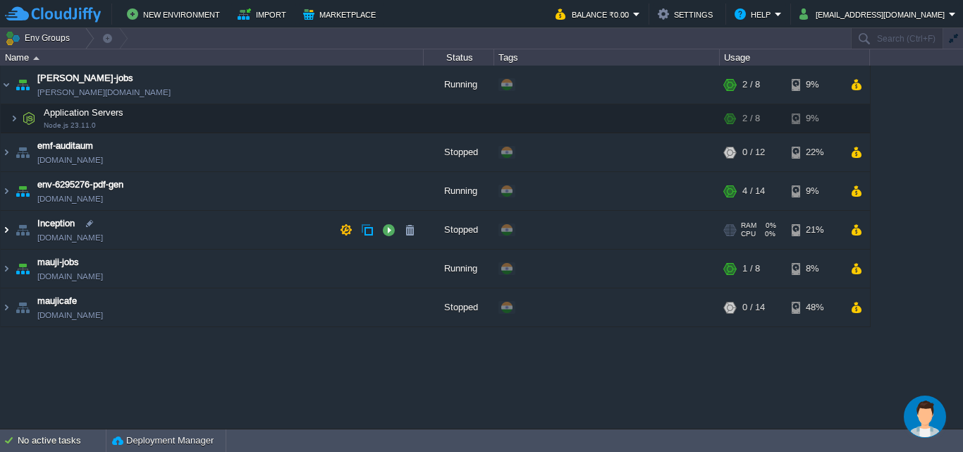
scroll to position [0, 0]
click at [4, 188] on img at bounding box center [6, 191] width 11 height 38
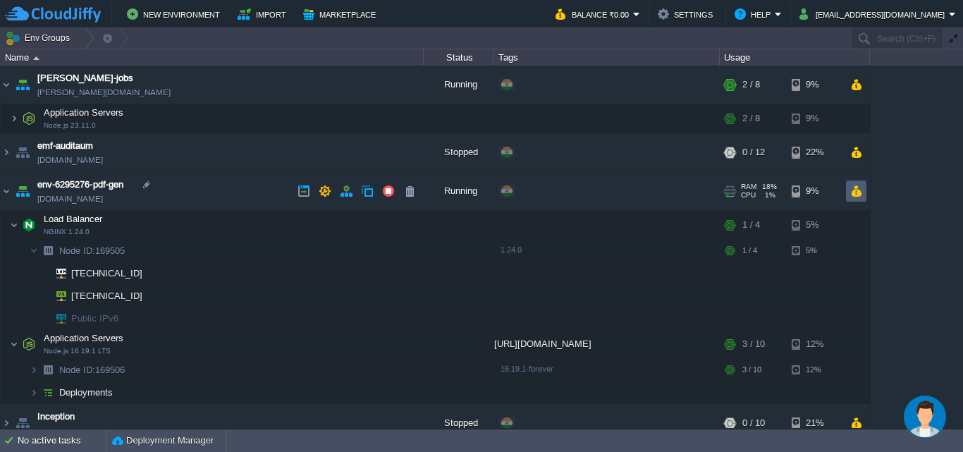
click at [861, 192] on button "button" at bounding box center [856, 191] width 12 height 13
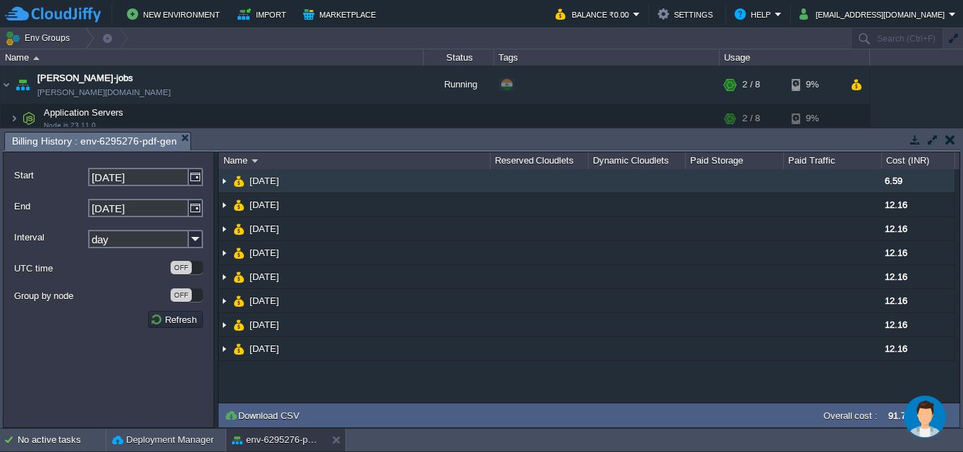
click at [222, 183] on img at bounding box center [224, 180] width 11 height 23
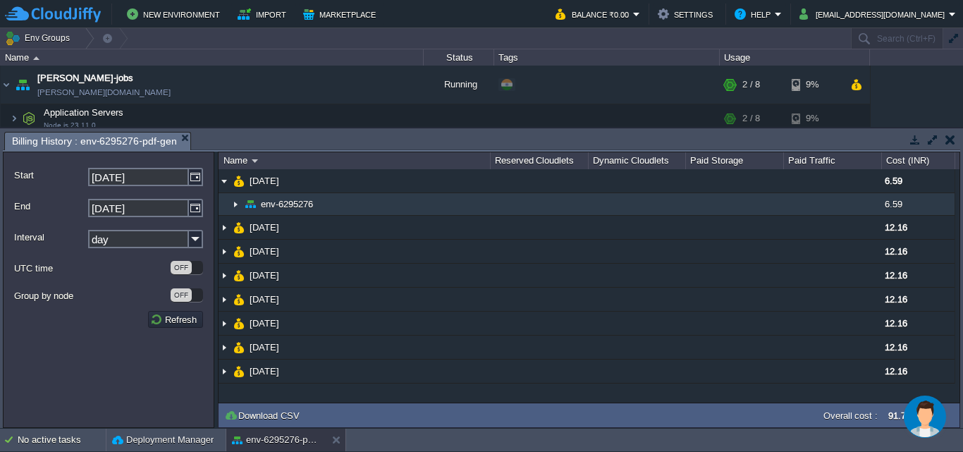
click at [235, 205] on img at bounding box center [235, 204] width 11 height 22
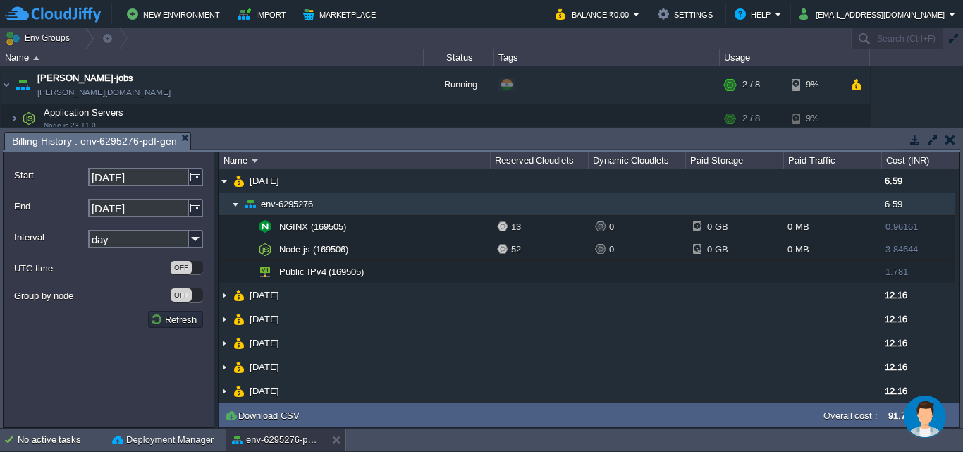
click at [234, 199] on img at bounding box center [235, 204] width 11 height 22
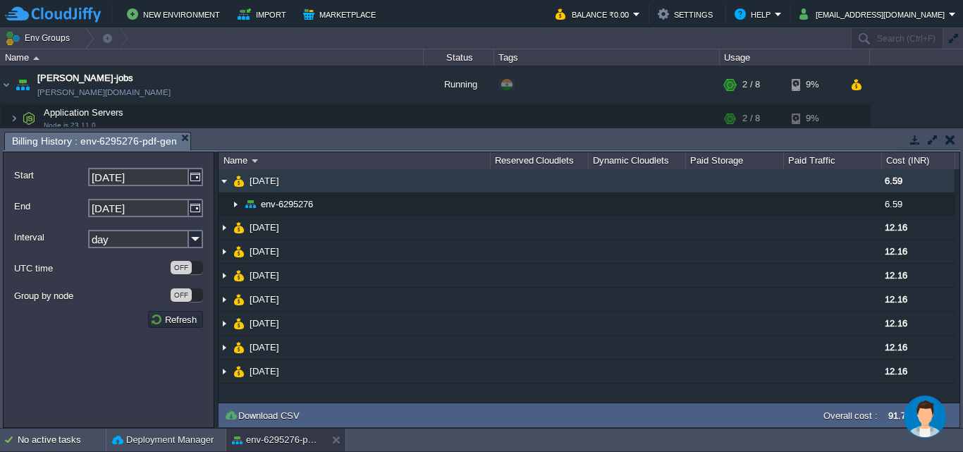
click at [225, 180] on img at bounding box center [224, 180] width 11 height 23
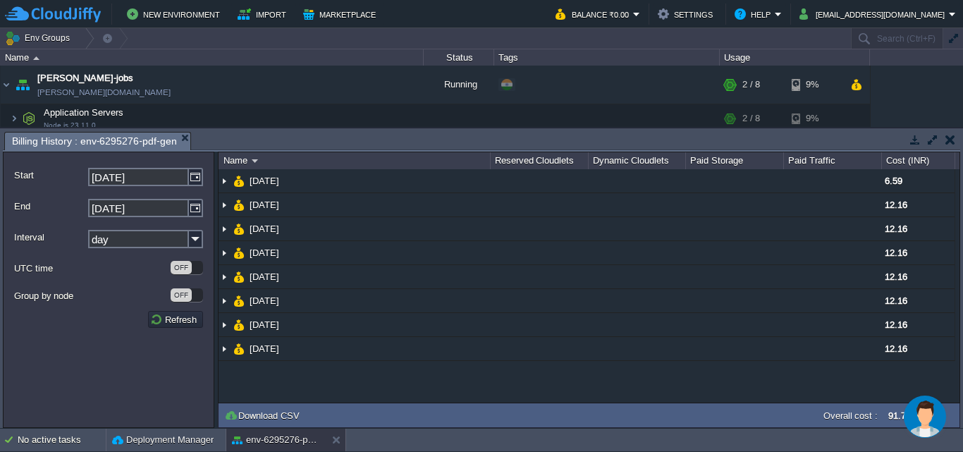
click at [947, 143] on button "button" at bounding box center [950, 139] width 10 height 13
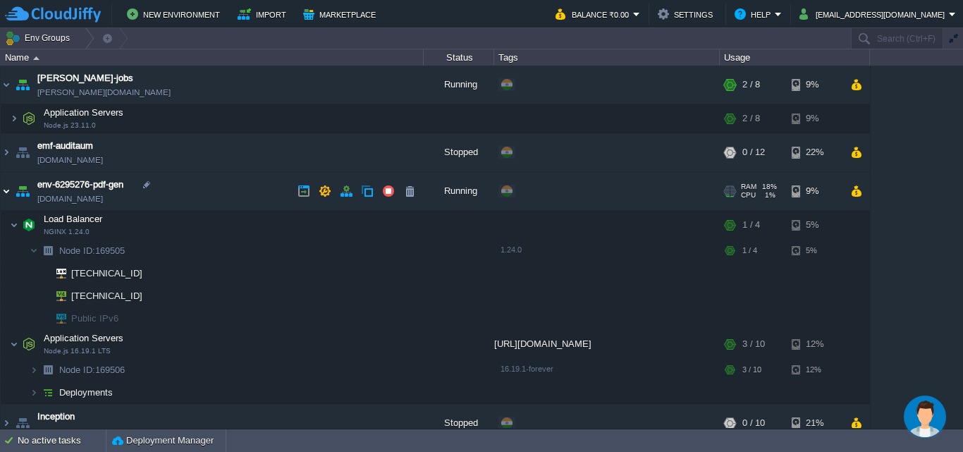
click at [5, 187] on img at bounding box center [6, 191] width 11 height 38
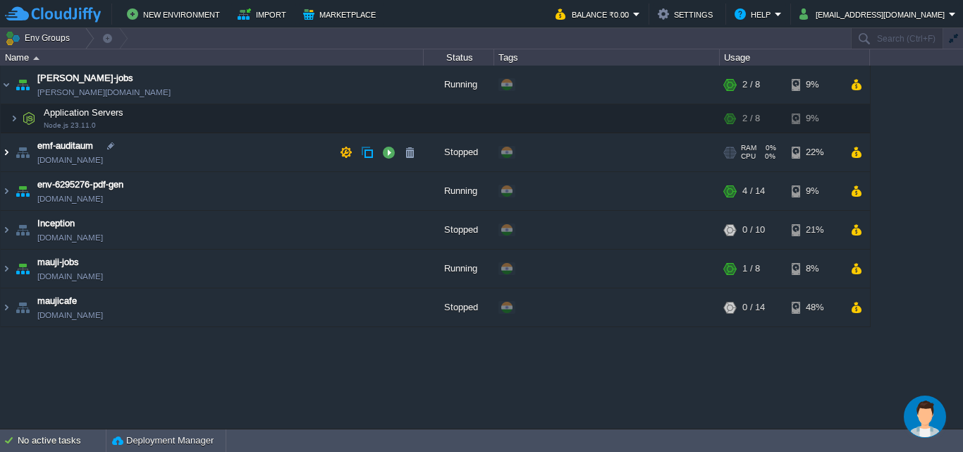
click at [3, 149] on img at bounding box center [6, 152] width 11 height 38
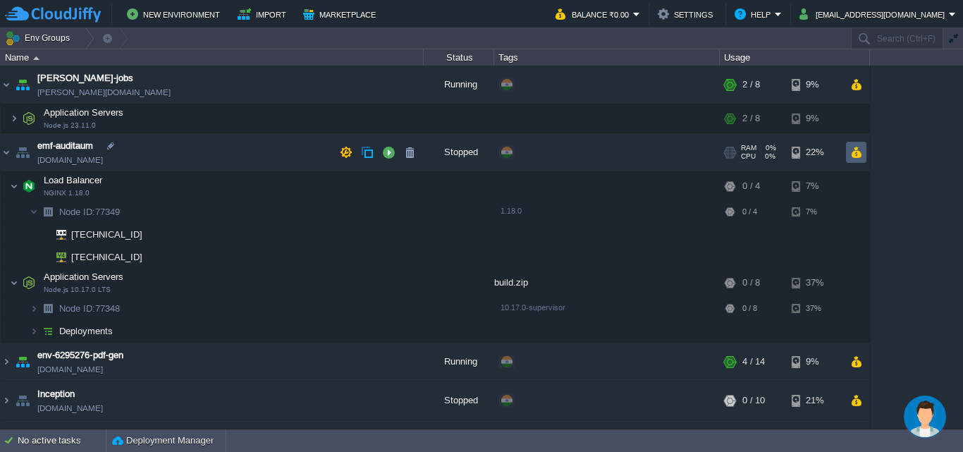
click at [860, 153] on button "button" at bounding box center [856, 152] width 12 height 13
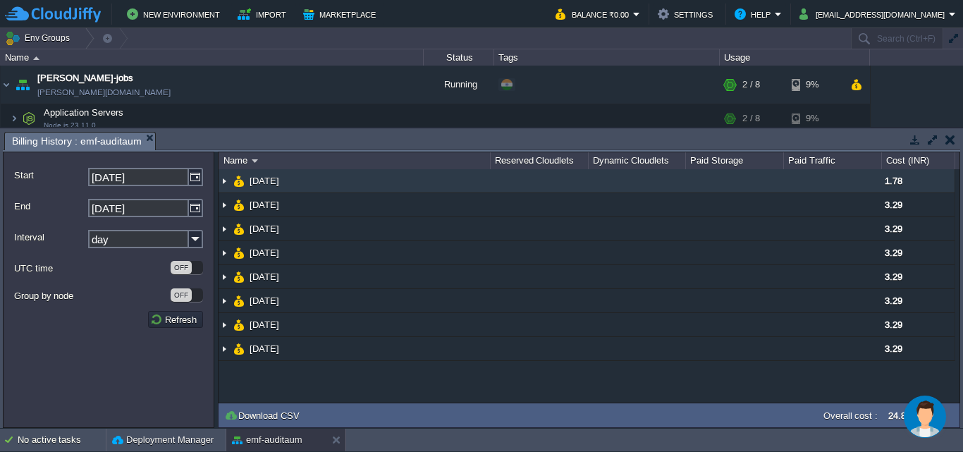
click at [225, 183] on img at bounding box center [224, 180] width 11 height 23
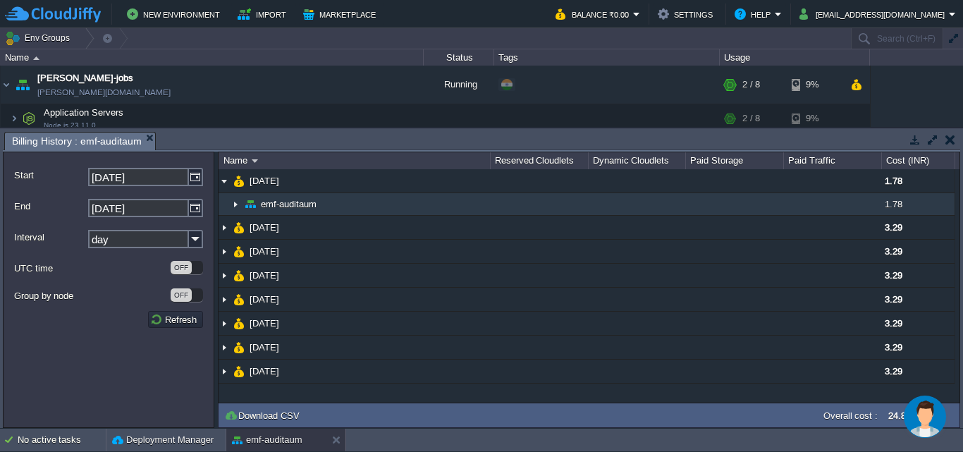
click at [235, 202] on img at bounding box center [235, 204] width 11 height 22
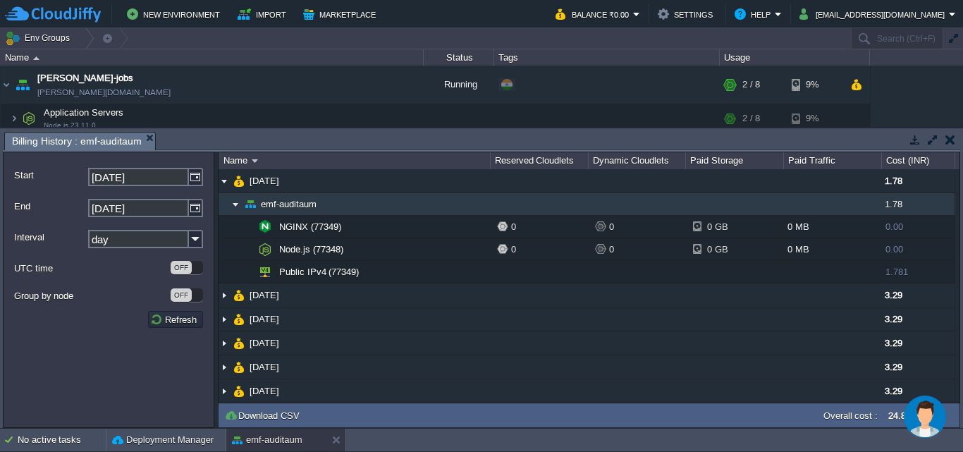
click at [233, 202] on img at bounding box center [235, 204] width 11 height 22
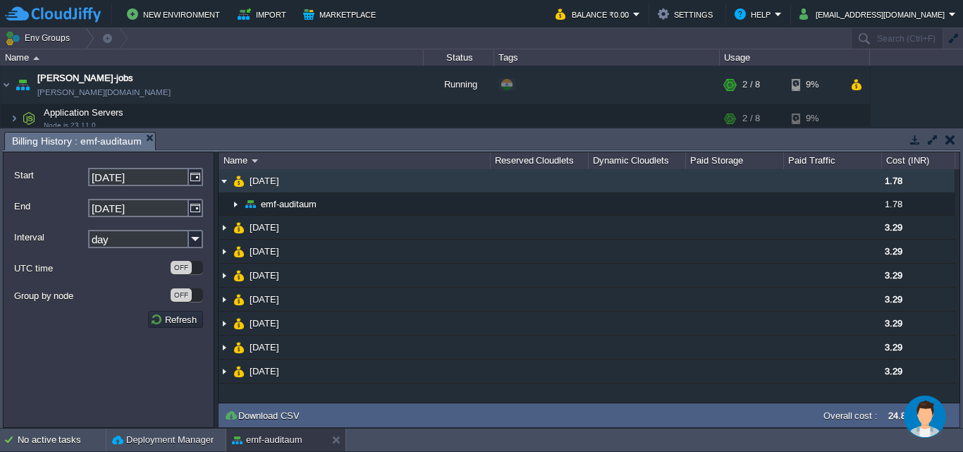
click at [223, 178] on img at bounding box center [224, 180] width 11 height 23
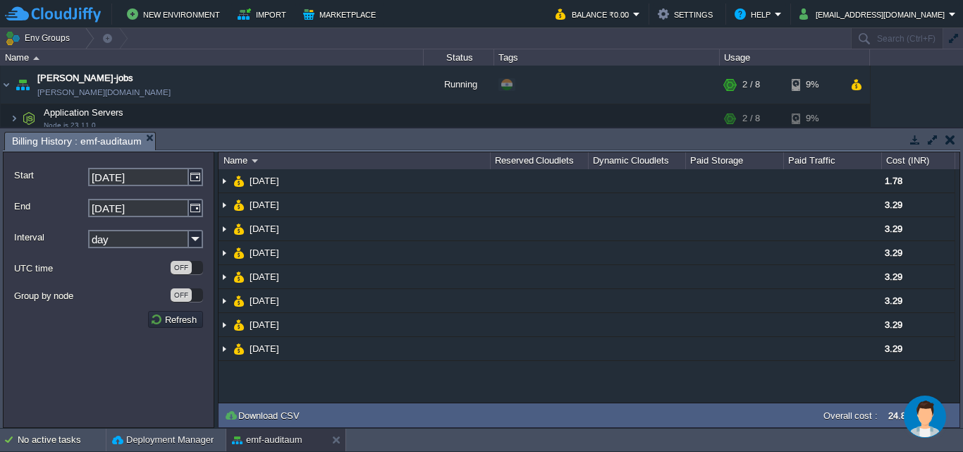
click at [954, 141] on button "button" at bounding box center [950, 139] width 10 height 13
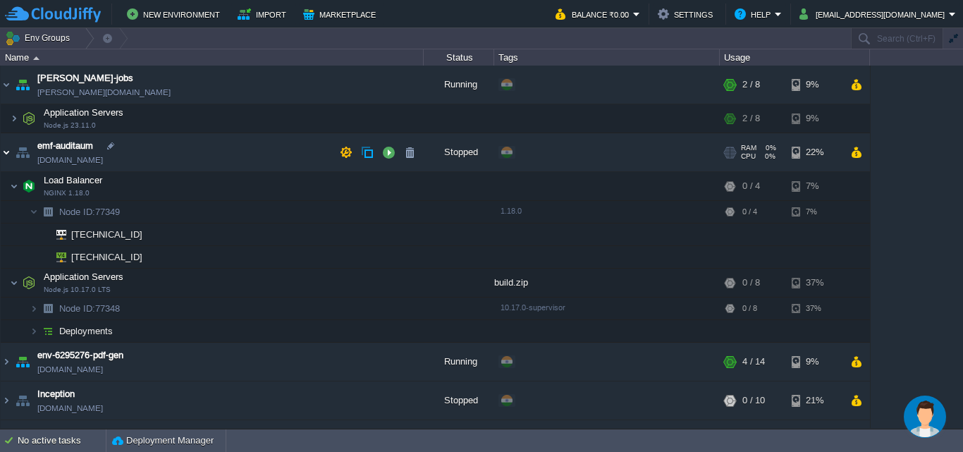
click at [7, 150] on img at bounding box center [6, 152] width 11 height 38
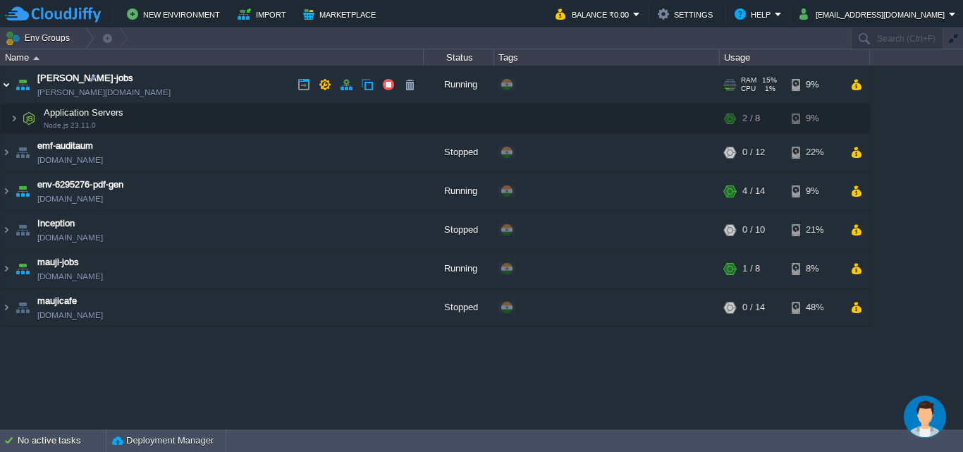
click at [4, 82] on img at bounding box center [6, 85] width 11 height 38
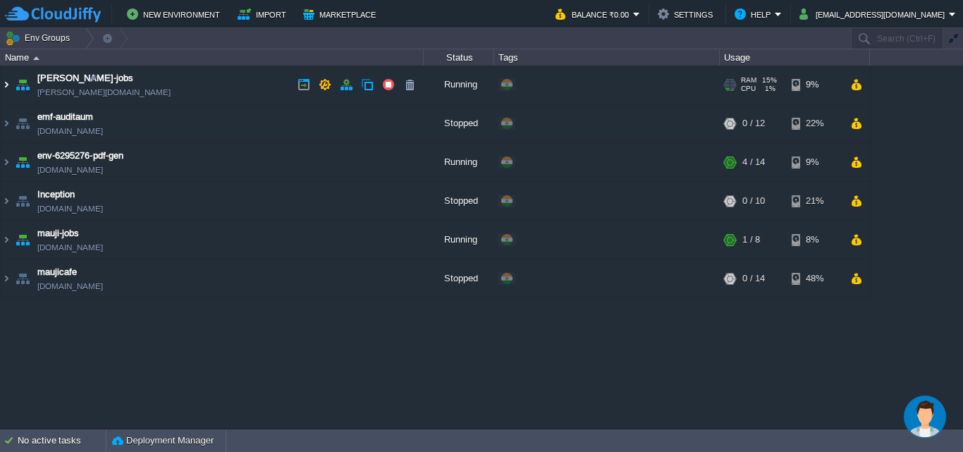
click at [4, 82] on img at bounding box center [6, 85] width 11 height 38
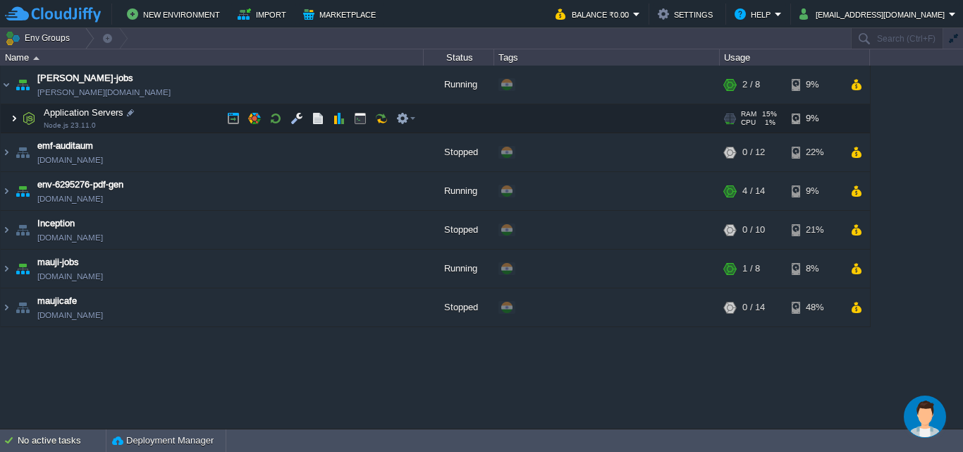
click at [15, 119] on img at bounding box center [14, 118] width 8 height 28
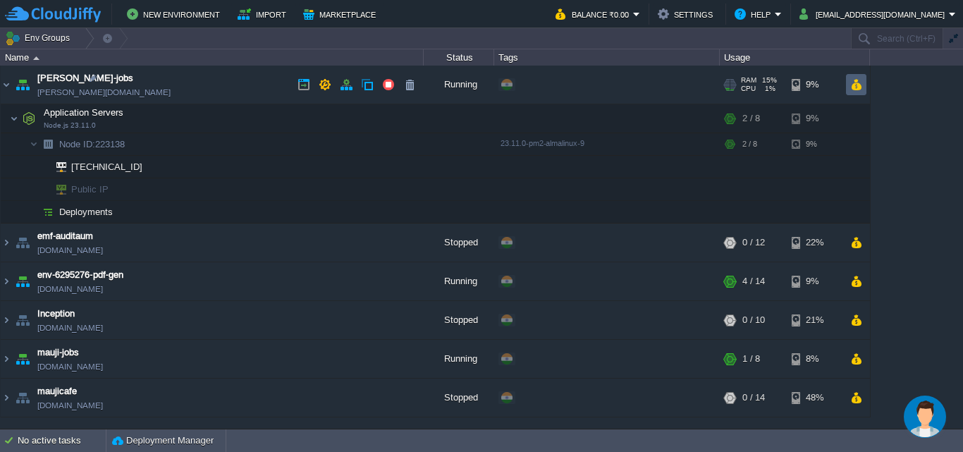
click at [858, 78] on td at bounding box center [856, 84] width 20 height 21
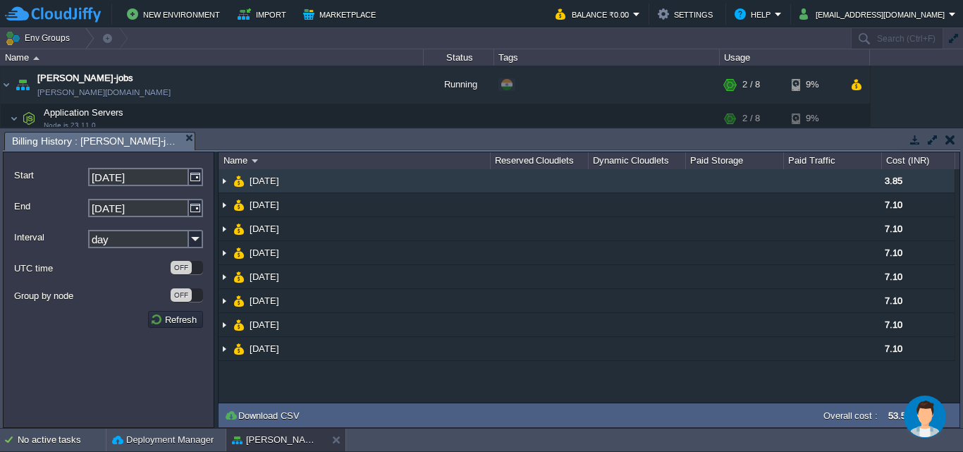
click at [219, 183] on img at bounding box center [224, 180] width 11 height 23
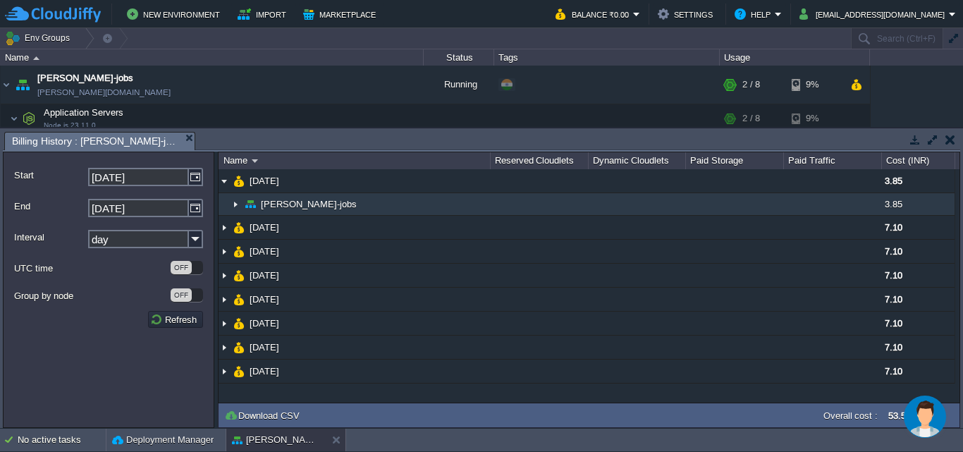
click at [240, 202] on img at bounding box center [235, 204] width 11 height 22
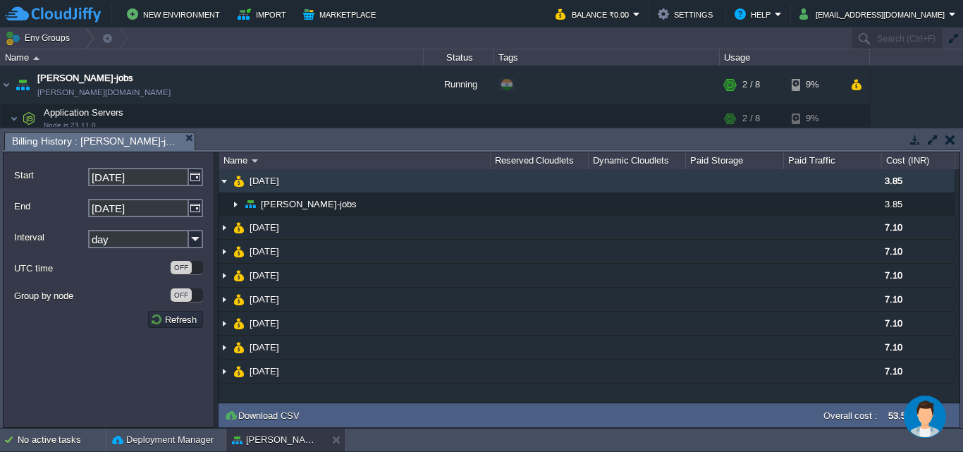
click at [224, 178] on img at bounding box center [224, 180] width 11 height 23
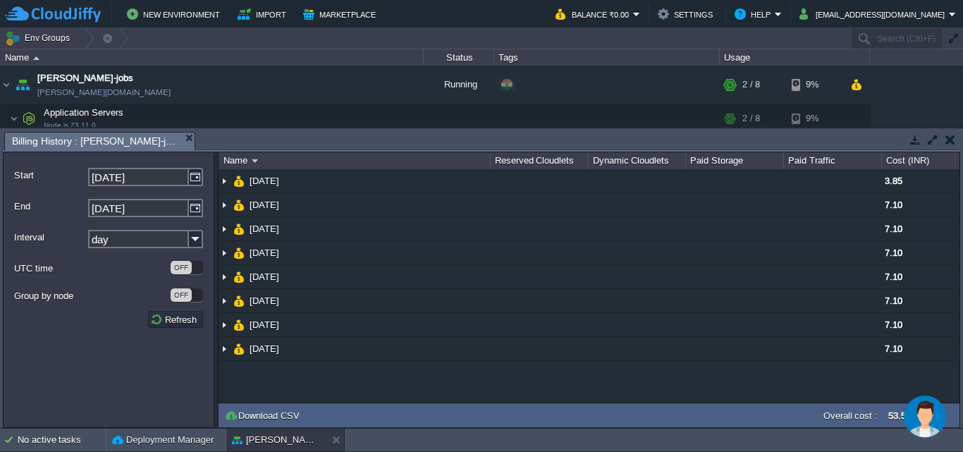
click at [958, 142] on td at bounding box center [950, 139] width 18 height 17
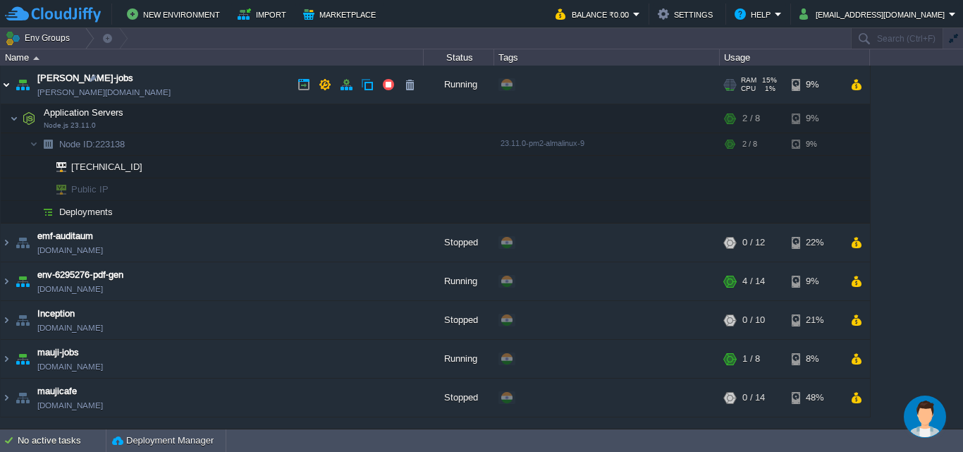
click at [6, 87] on img at bounding box center [6, 85] width 11 height 38
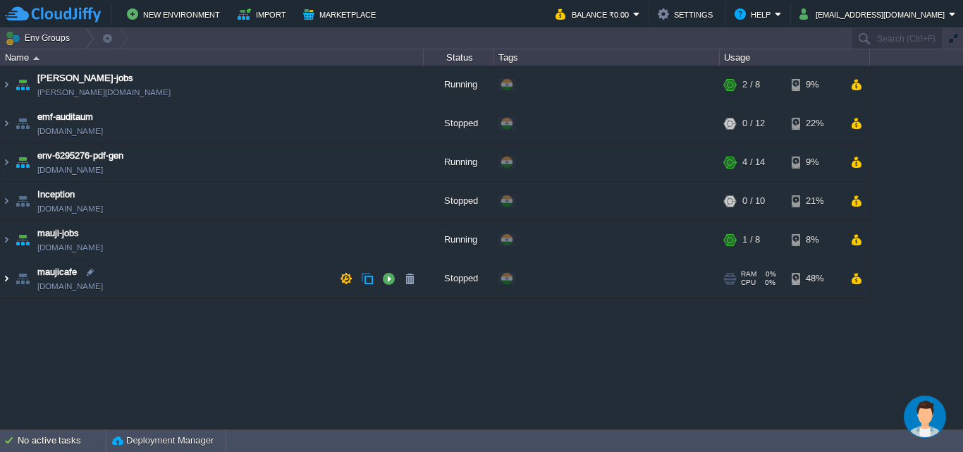
click at [8, 276] on img at bounding box center [6, 278] width 11 height 38
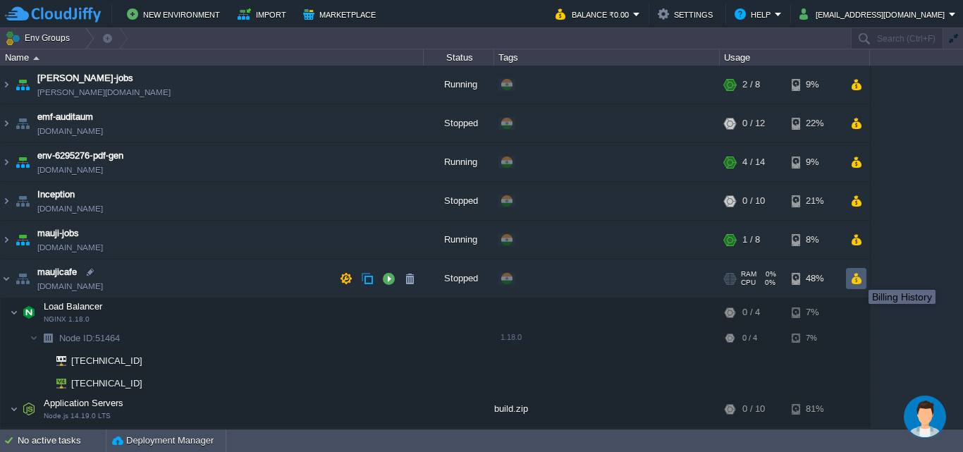
click at [858, 277] on button "button" at bounding box center [856, 278] width 12 height 13
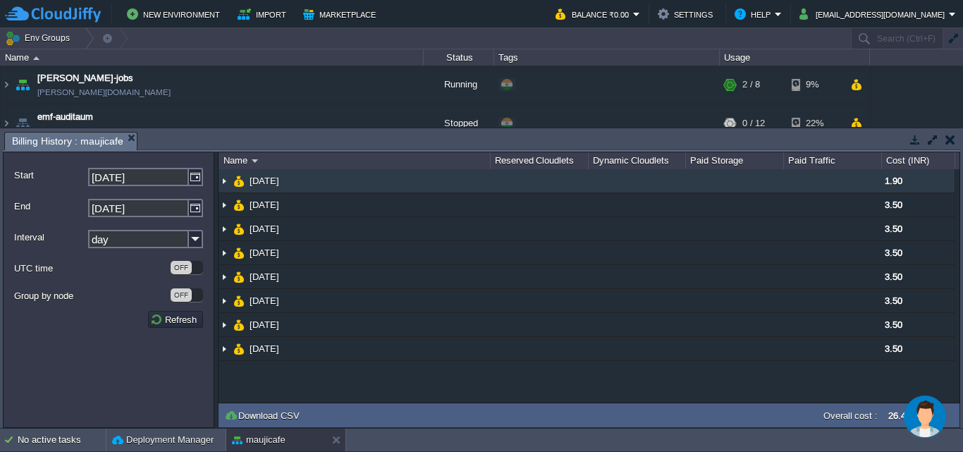
click at [226, 183] on img at bounding box center [224, 180] width 11 height 23
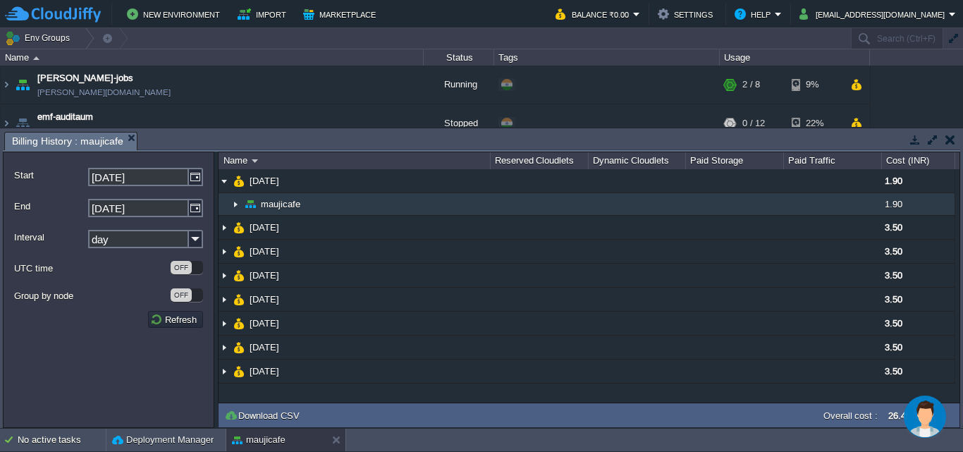
click at [239, 203] on img at bounding box center [235, 204] width 11 height 22
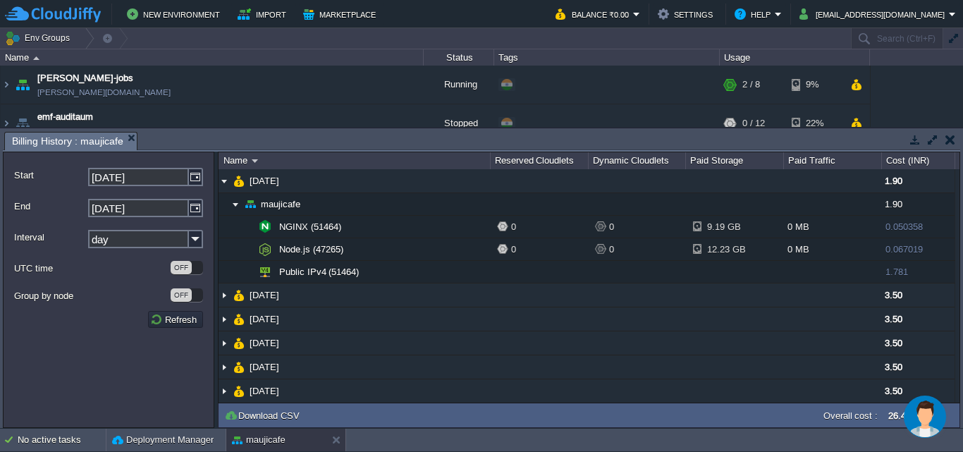
click at [947, 138] on button "button" at bounding box center [950, 139] width 10 height 13
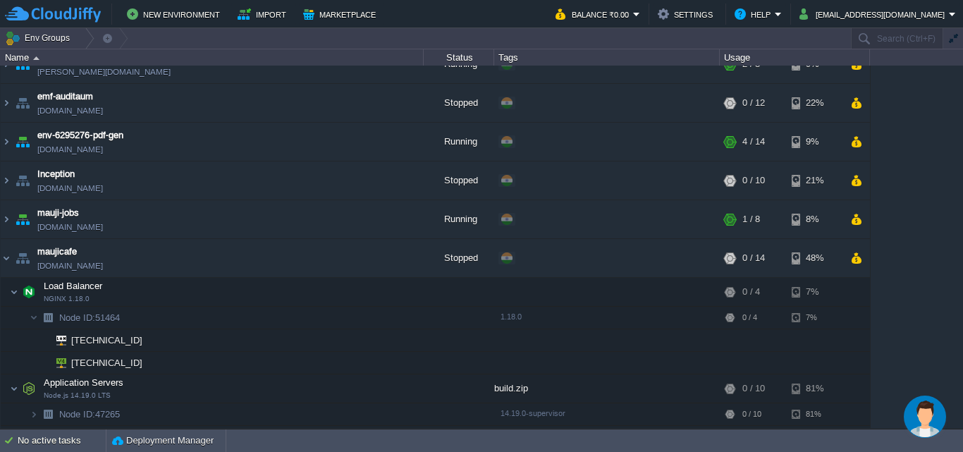
scroll to position [41, 0]
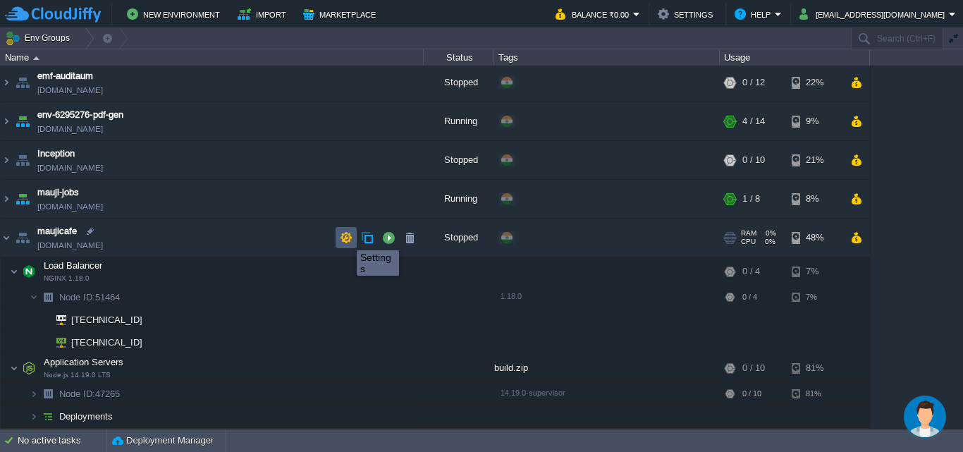
click at [346, 238] on button "button" at bounding box center [346, 237] width 13 height 13
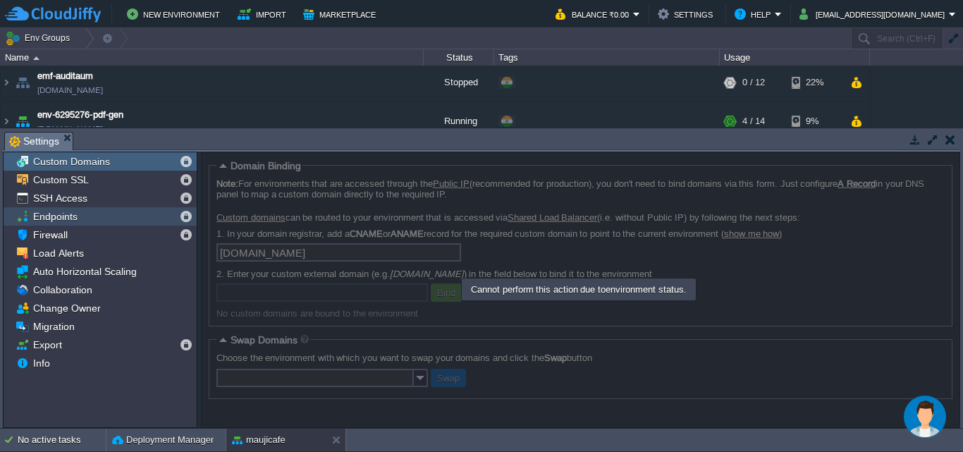
click at [46, 214] on span "Endpoints" at bounding box center [54, 216] width 49 height 13
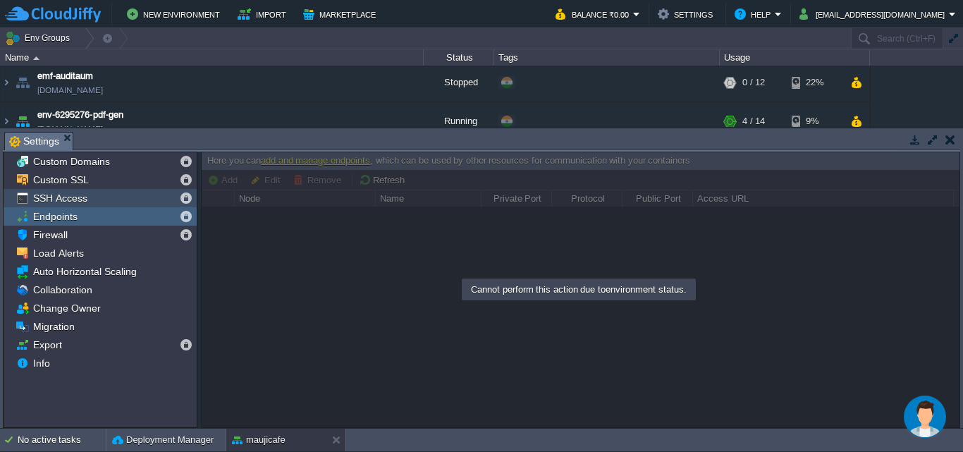
click at [45, 198] on span "SSH Access" at bounding box center [59, 198] width 59 height 13
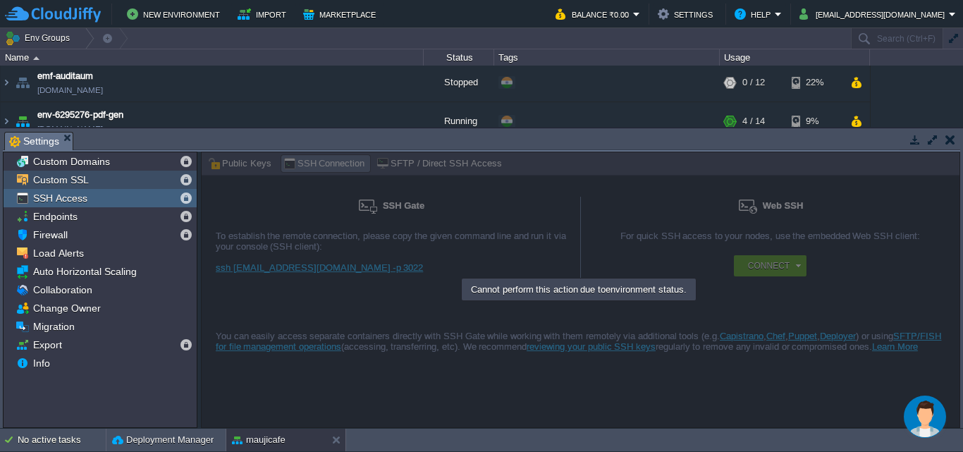
click at [46, 176] on span "Custom SSL" at bounding box center [60, 179] width 61 height 13
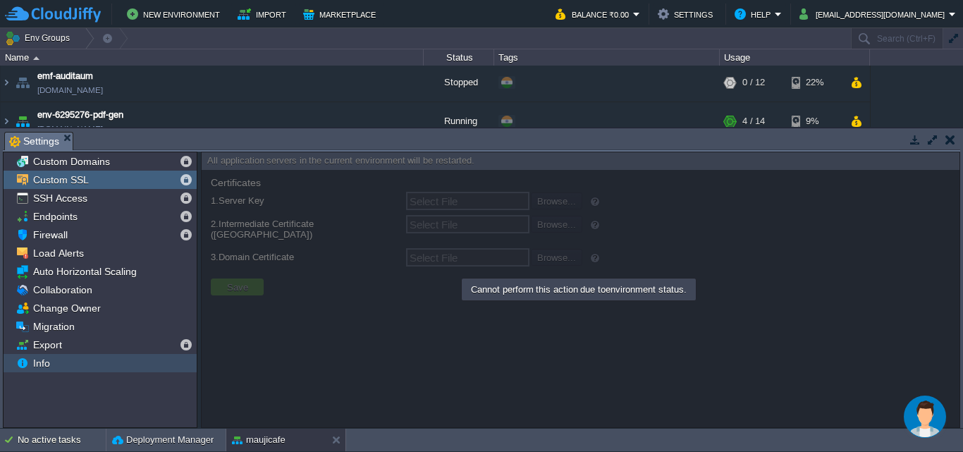
click at [54, 363] on div "Info" at bounding box center [100, 363] width 193 height 18
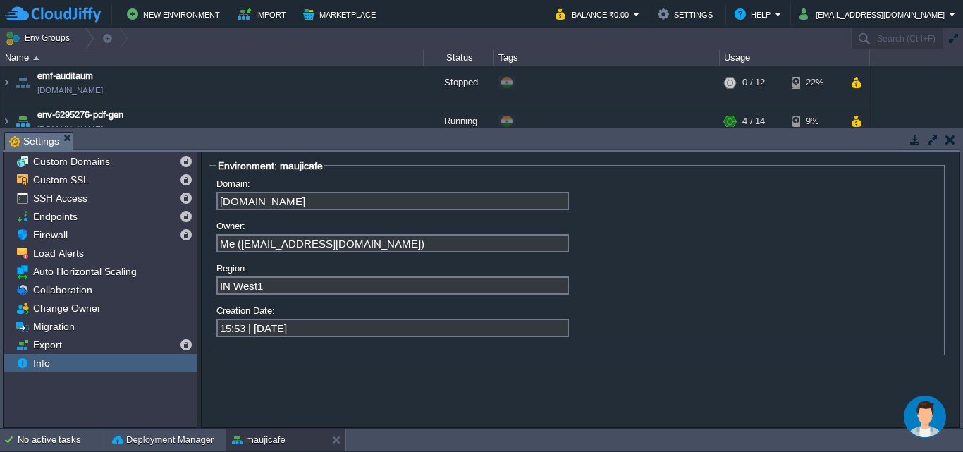
click at [950, 142] on button "button" at bounding box center [950, 139] width 10 height 13
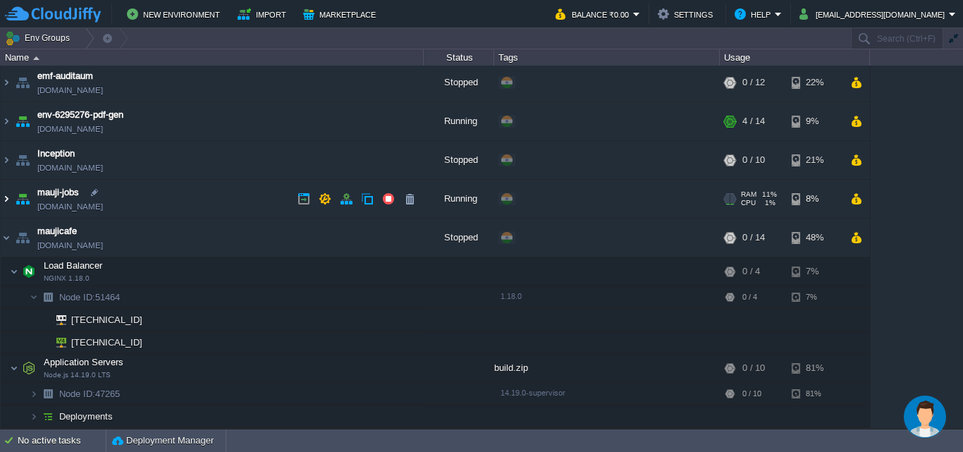
click at [1, 197] on img at bounding box center [6, 199] width 11 height 38
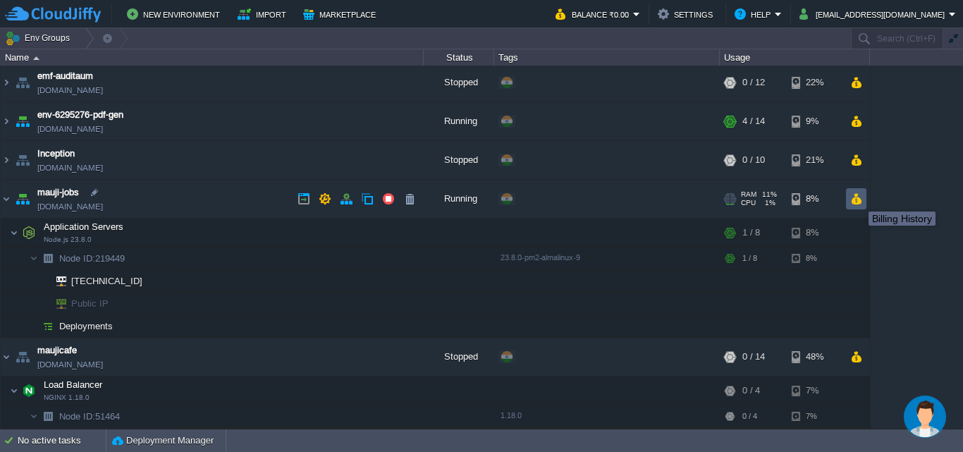
click at [858, 199] on button "button" at bounding box center [856, 198] width 12 height 13
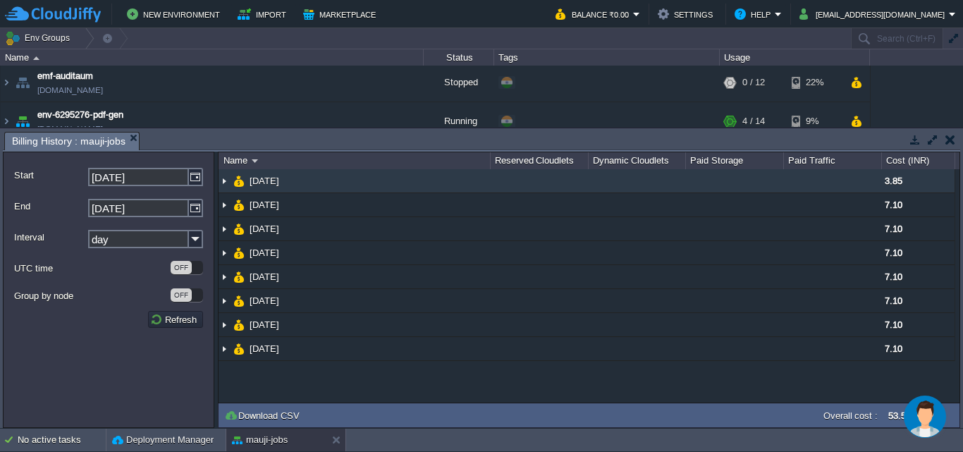
click at [224, 181] on img at bounding box center [224, 180] width 11 height 23
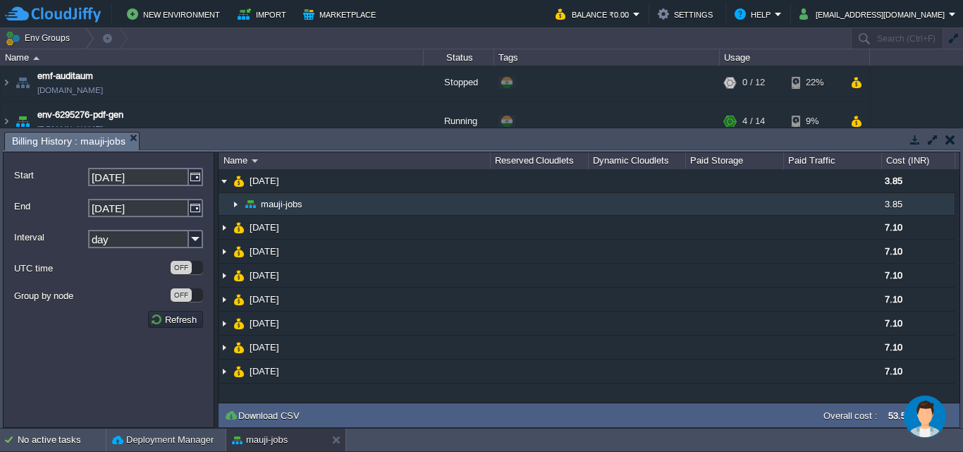
click at [231, 206] on img at bounding box center [235, 204] width 11 height 22
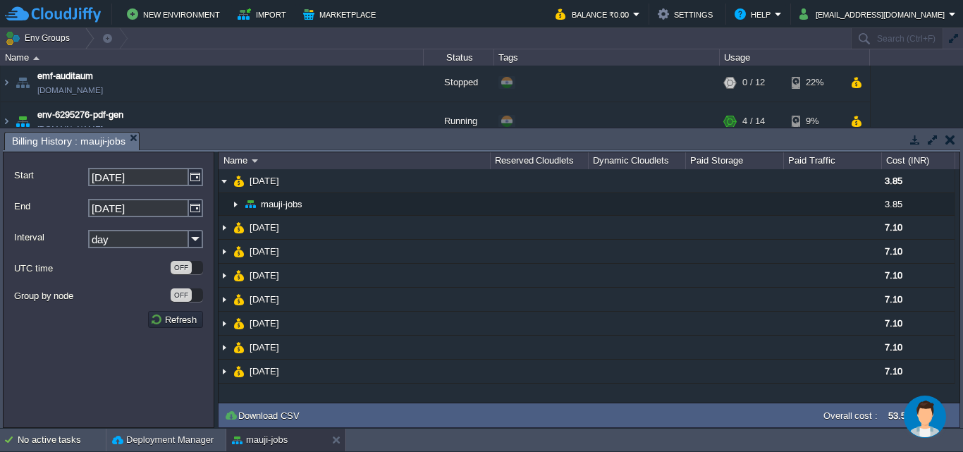
click at [954, 139] on button "button" at bounding box center [950, 139] width 10 height 13
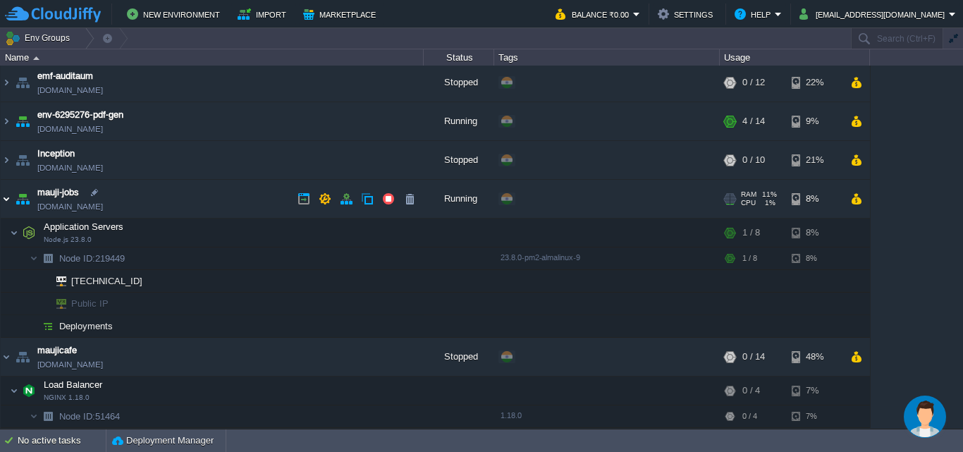
click at [4, 199] on img at bounding box center [6, 199] width 11 height 38
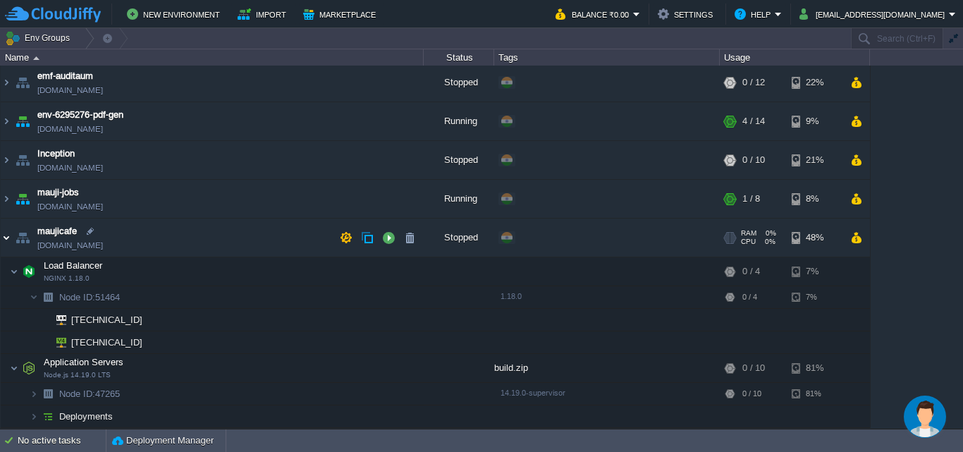
click at [8, 242] on img at bounding box center [6, 238] width 11 height 38
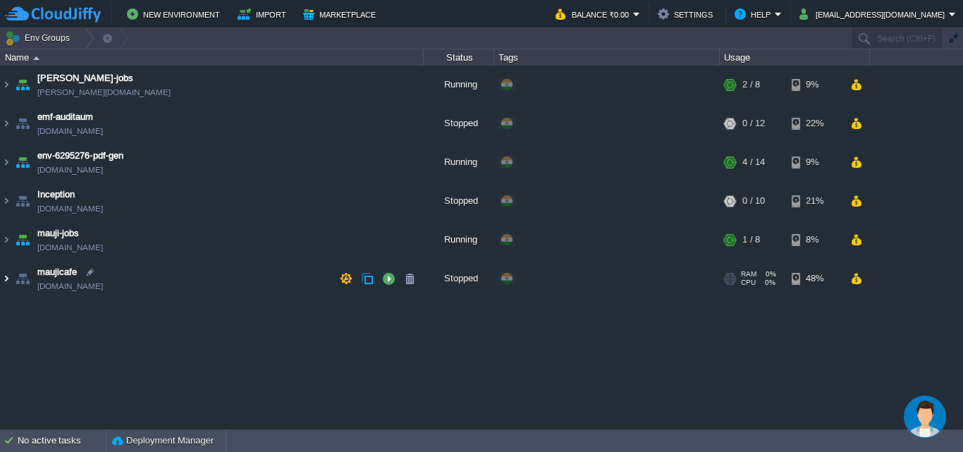
click at [6, 279] on img at bounding box center [6, 278] width 11 height 38
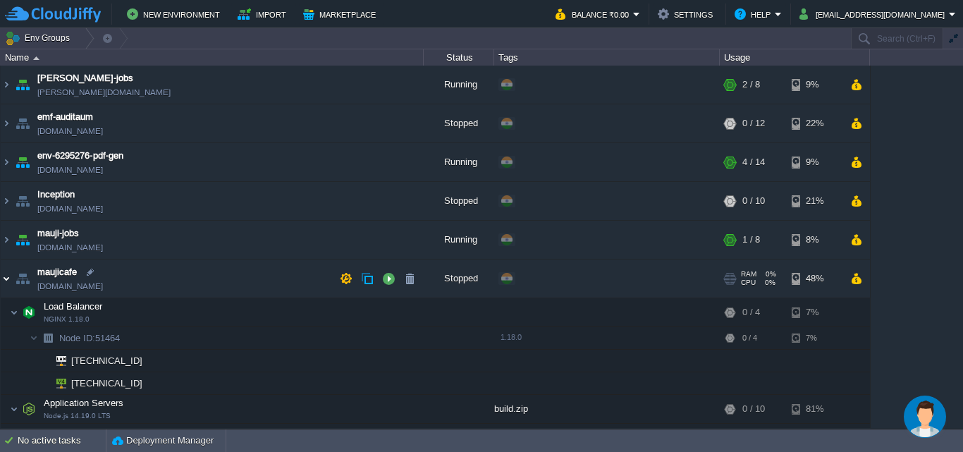
click at [6, 279] on img at bounding box center [6, 278] width 11 height 38
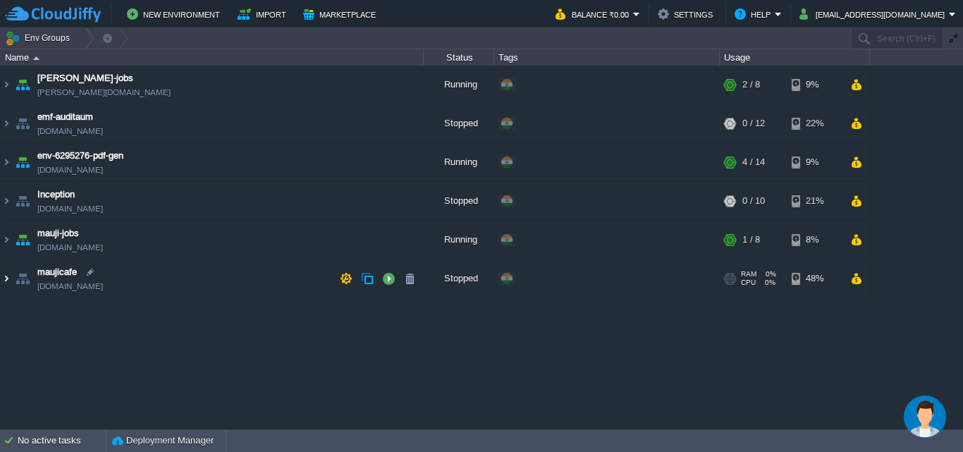
click at [6, 279] on img at bounding box center [6, 278] width 11 height 38
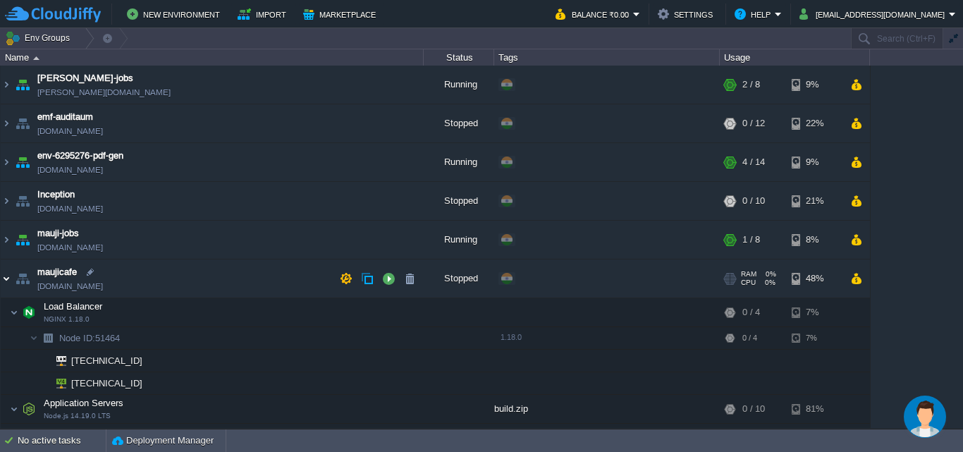
click at [6, 279] on img at bounding box center [6, 278] width 11 height 38
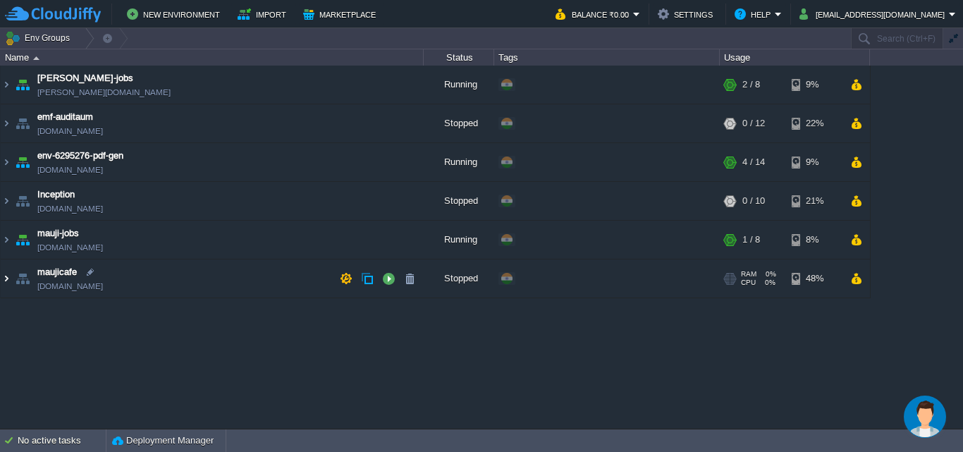
click at [6, 279] on img at bounding box center [6, 278] width 11 height 38
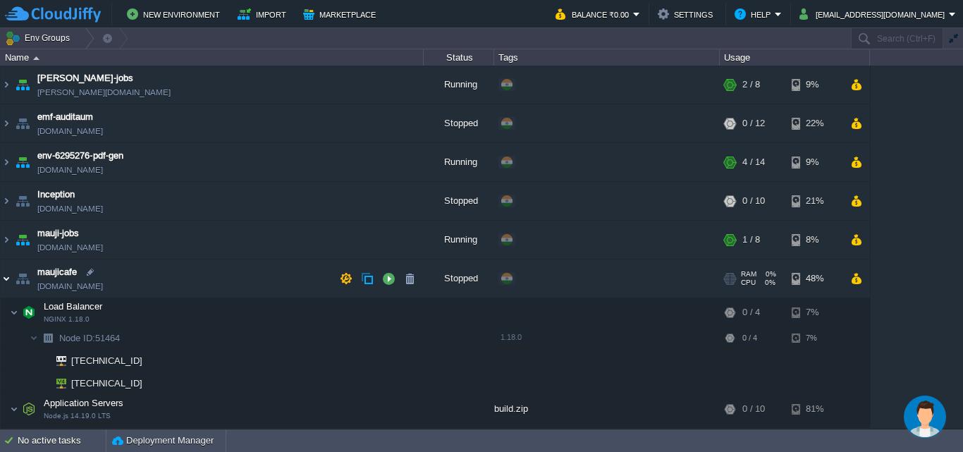
click at [4, 276] on img at bounding box center [6, 278] width 11 height 38
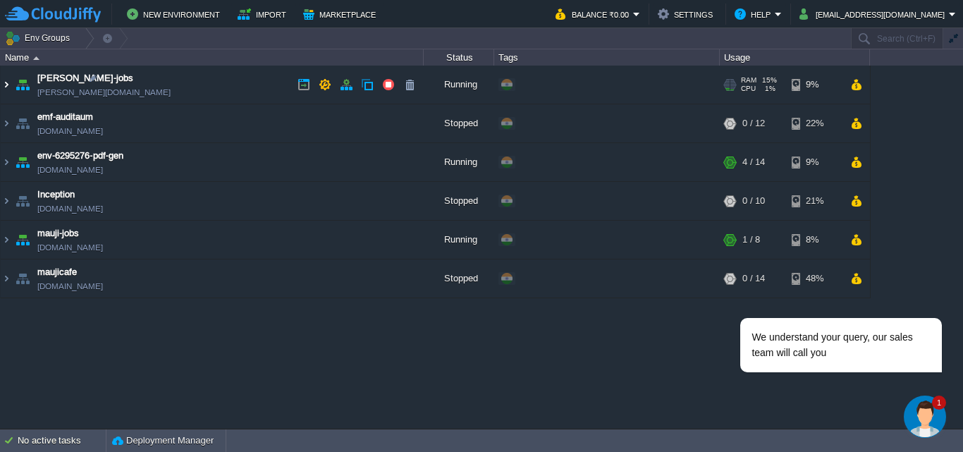
click at [5, 83] on img at bounding box center [6, 85] width 11 height 38
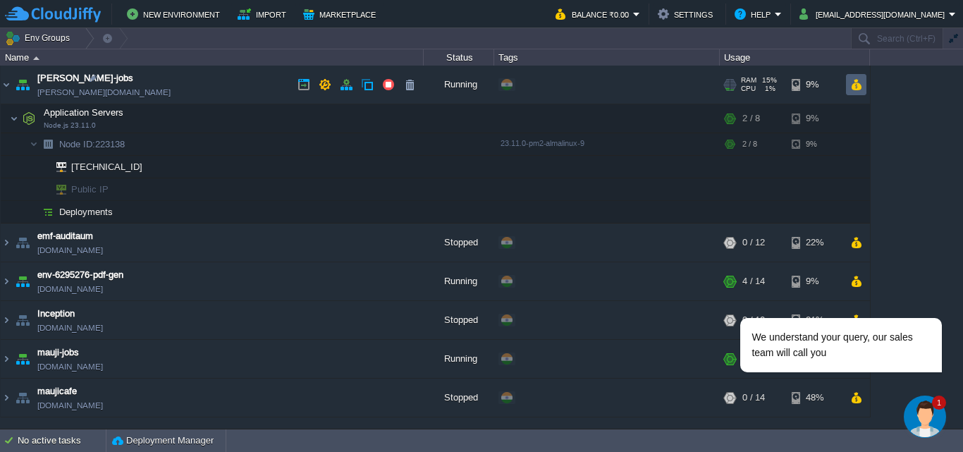
click at [859, 84] on button "button" at bounding box center [856, 84] width 12 height 13
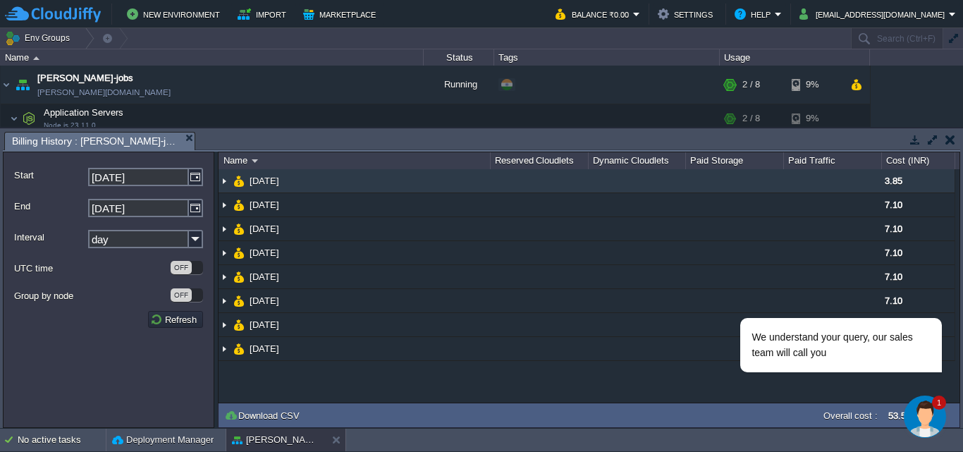
click at [223, 182] on img at bounding box center [224, 180] width 11 height 23
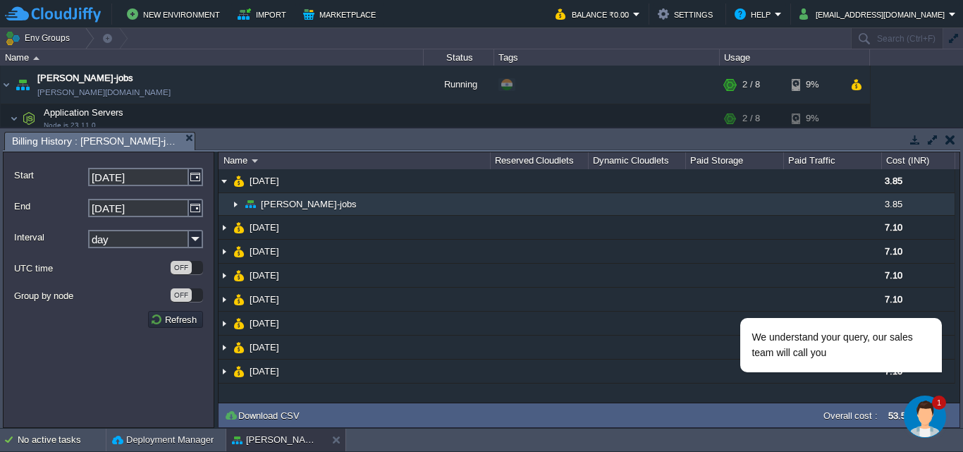
click at [234, 201] on img at bounding box center [235, 204] width 11 height 22
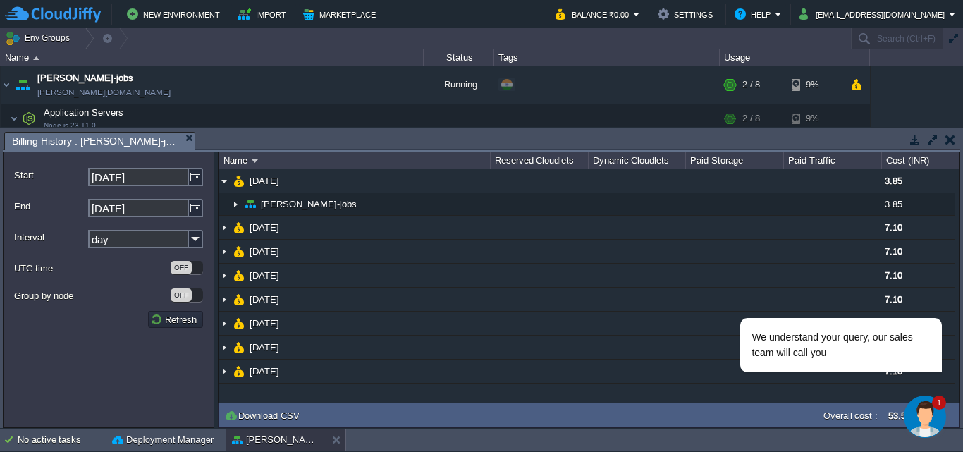
click at [951, 146] on td at bounding box center [950, 139] width 18 height 17
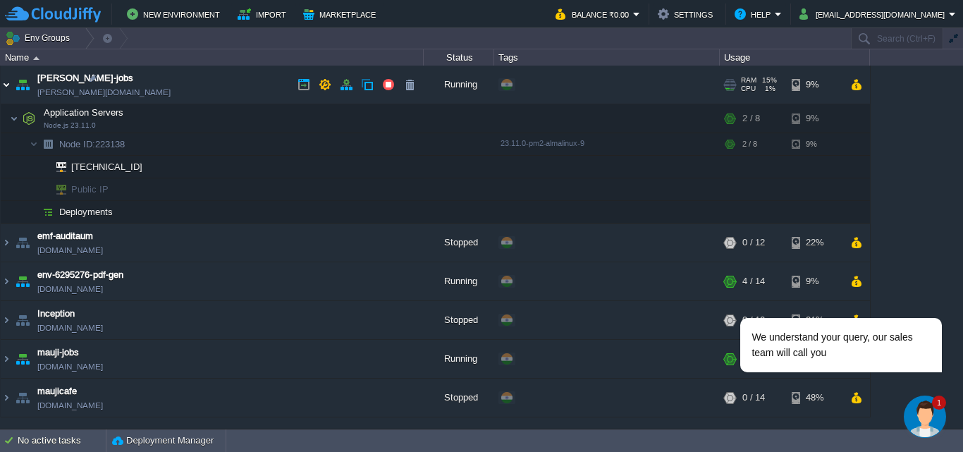
click at [8, 82] on img at bounding box center [6, 85] width 11 height 38
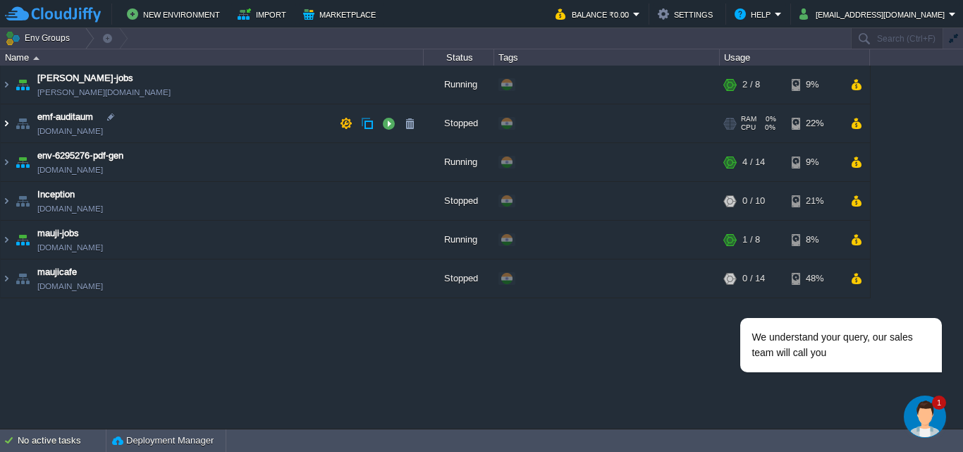
click at [5, 122] on img at bounding box center [6, 123] width 11 height 38
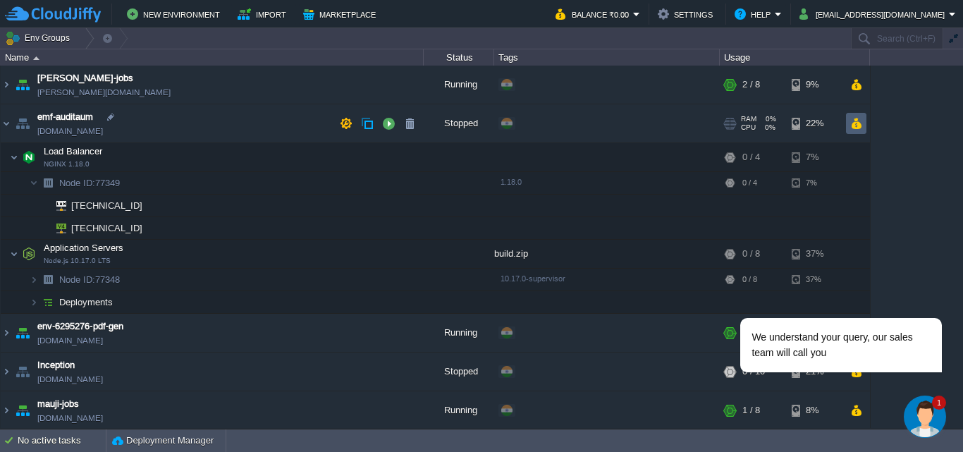
click at [857, 116] on td at bounding box center [856, 123] width 20 height 21
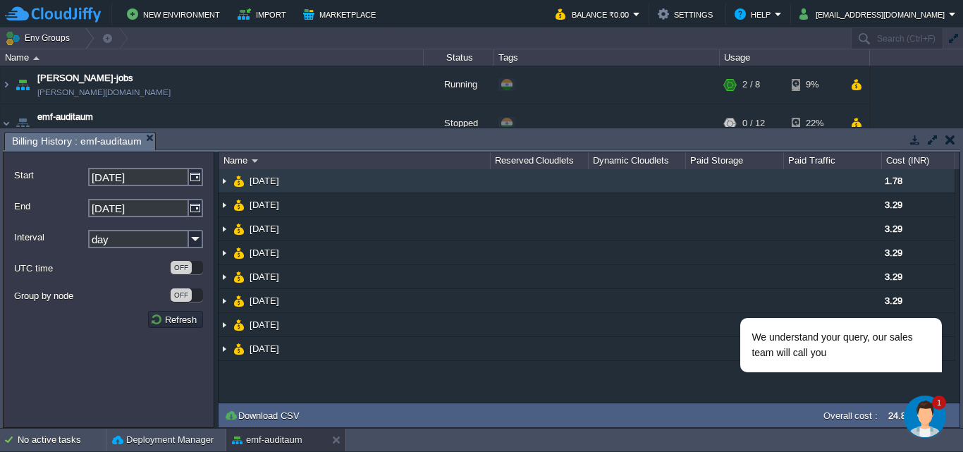
click at [223, 178] on img at bounding box center [224, 180] width 11 height 23
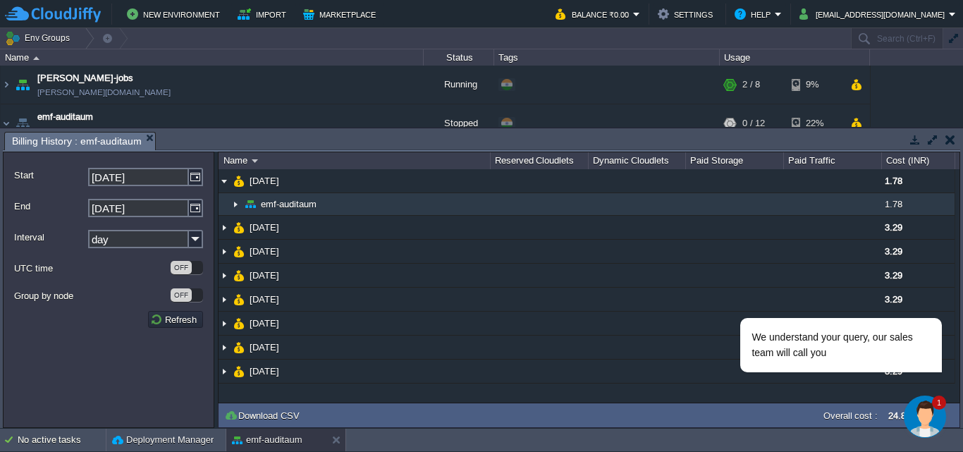
click at [235, 198] on img at bounding box center [235, 204] width 11 height 22
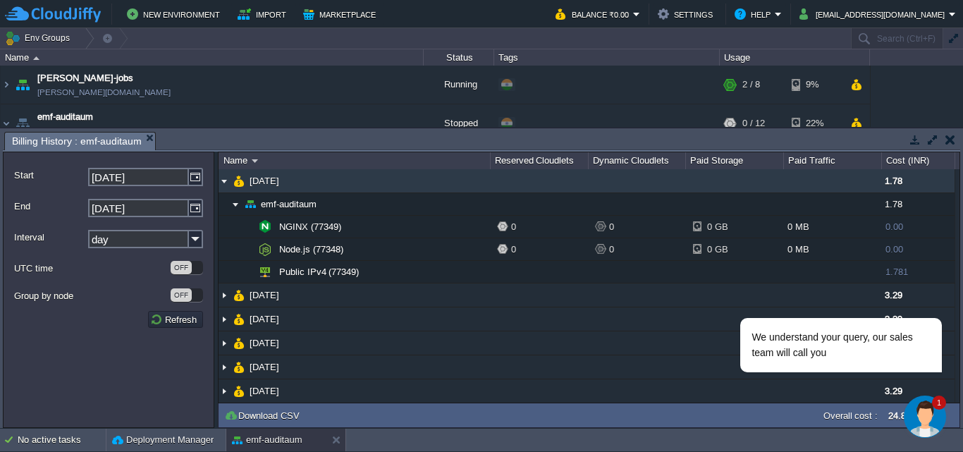
click at [226, 182] on img at bounding box center [224, 180] width 11 height 23
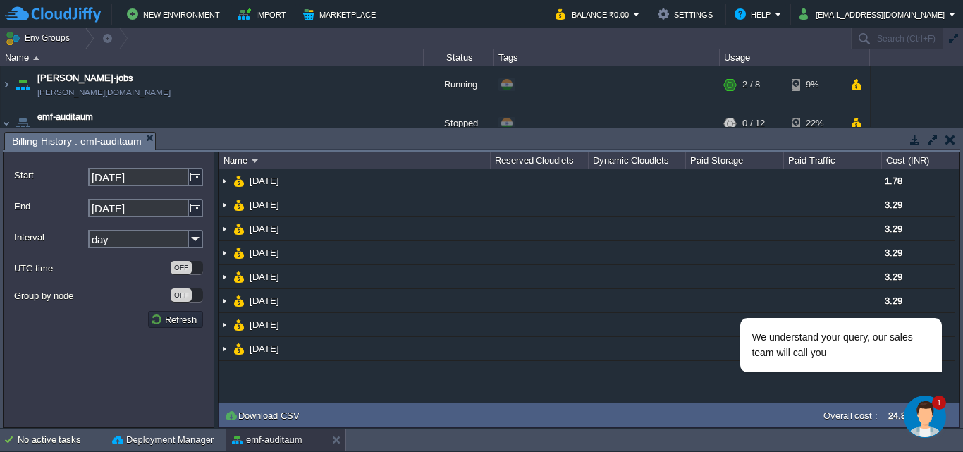
click at [953, 139] on button "button" at bounding box center [950, 139] width 10 height 13
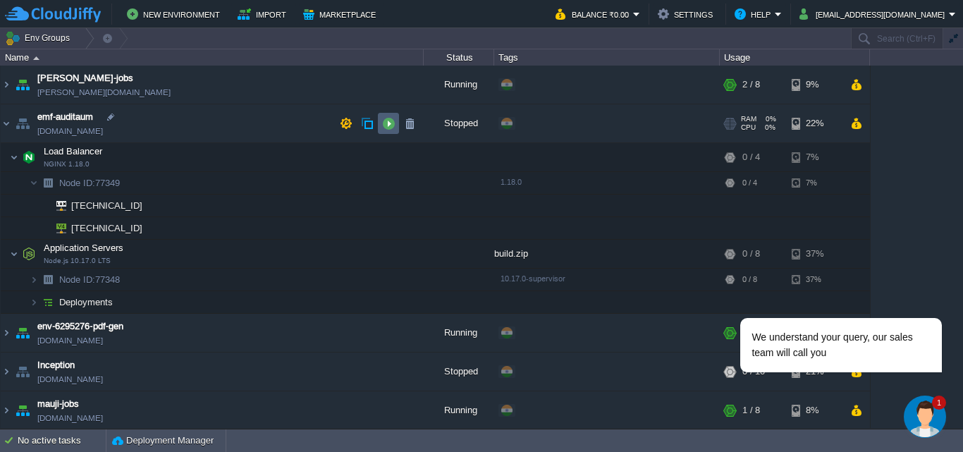
click at [389, 123] on button "button" at bounding box center [388, 123] width 13 height 13
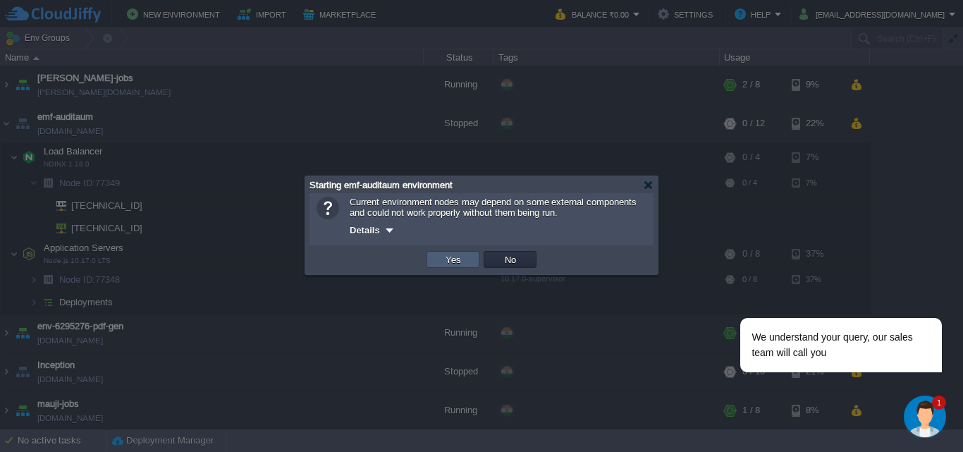
click at [438, 265] on td "Yes" at bounding box center [452, 259] width 53 height 17
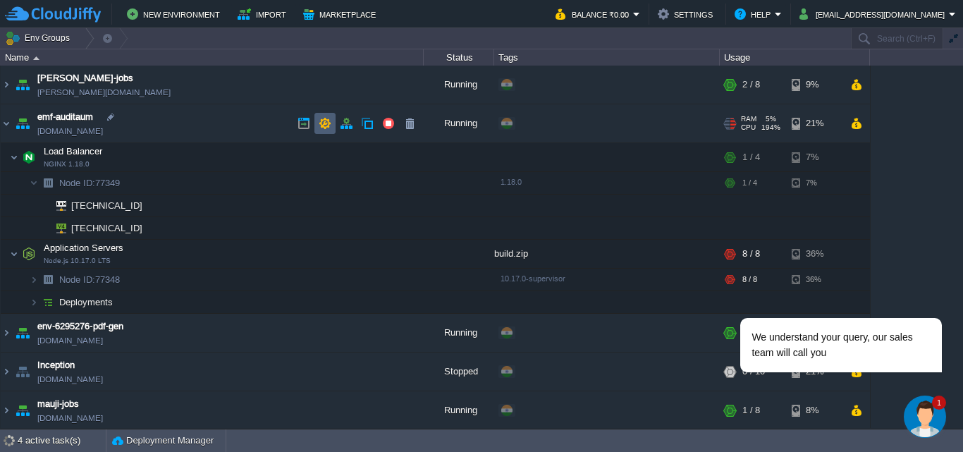
click at [328, 120] on button "button" at bounding box center [325, 123] width 13 height 13
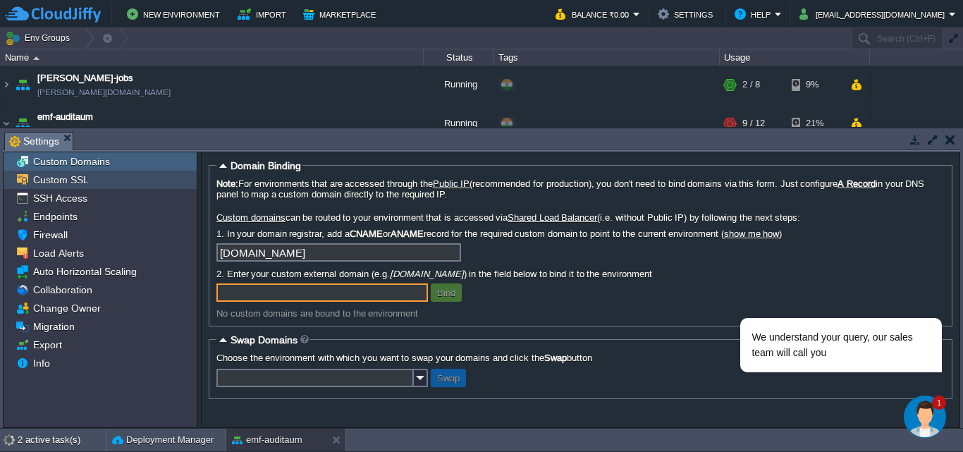
click at [64, 177] on span "Custom SSL" at bounding box center [60, 179] width 61 height 13
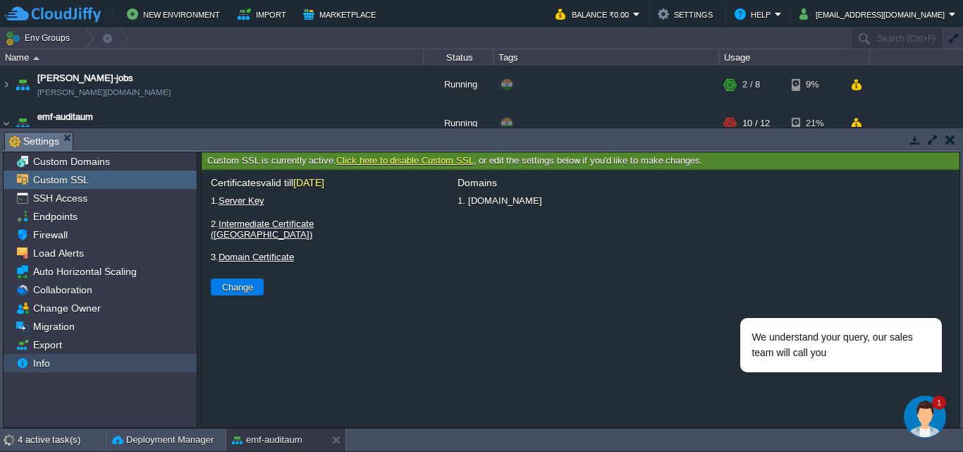
click at [51, 364] on span "Info" at bounding box center [41, 363] width 22 height 13
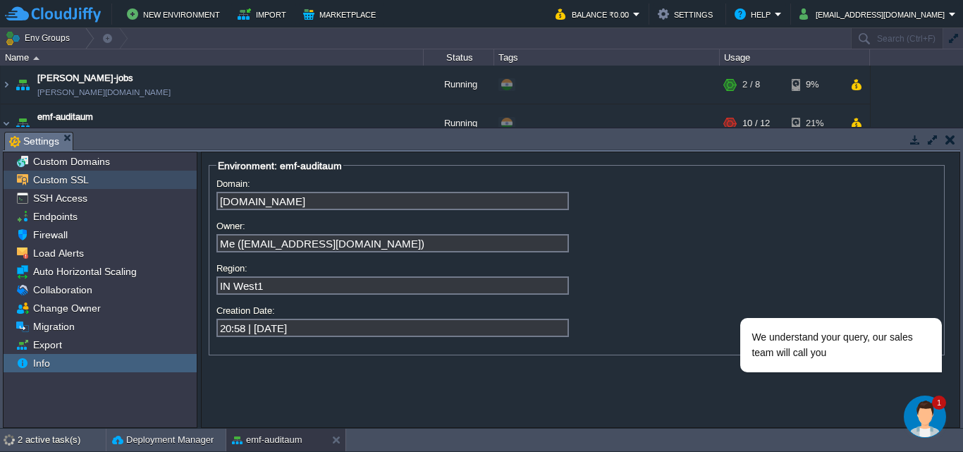
click at [58, 175] on span "Custom SSL" at bounding box center [60, 179] width 61 height 13
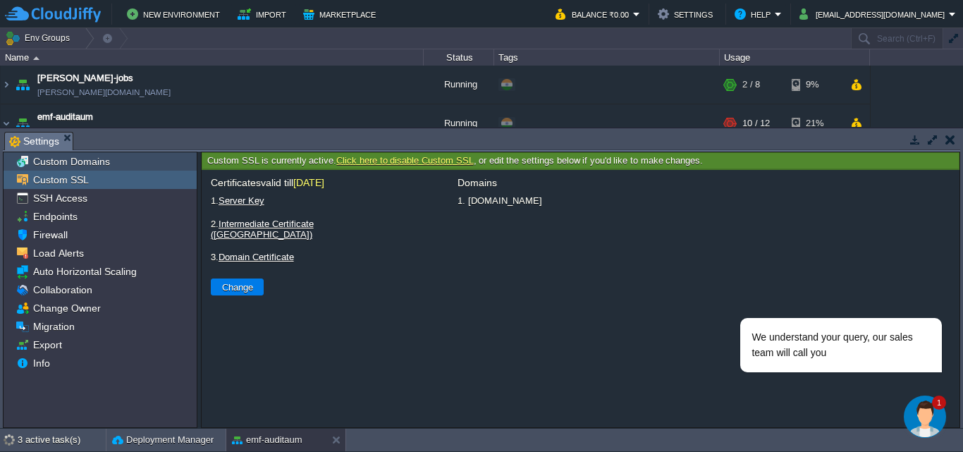
click at [66, 166] on span "Custom Domains" at bounding box center [71, 161] width 82 height 13
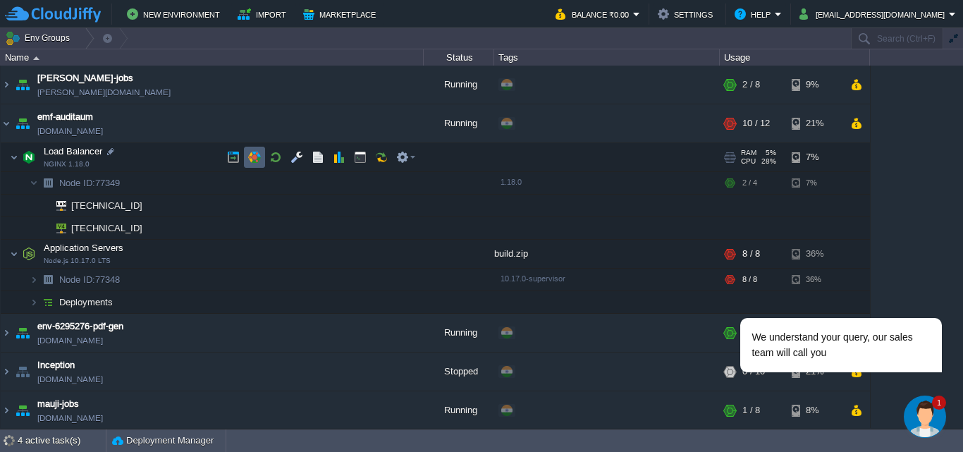
click at [247, 154] on td at bounding box center [254, 157] width 21 height 21
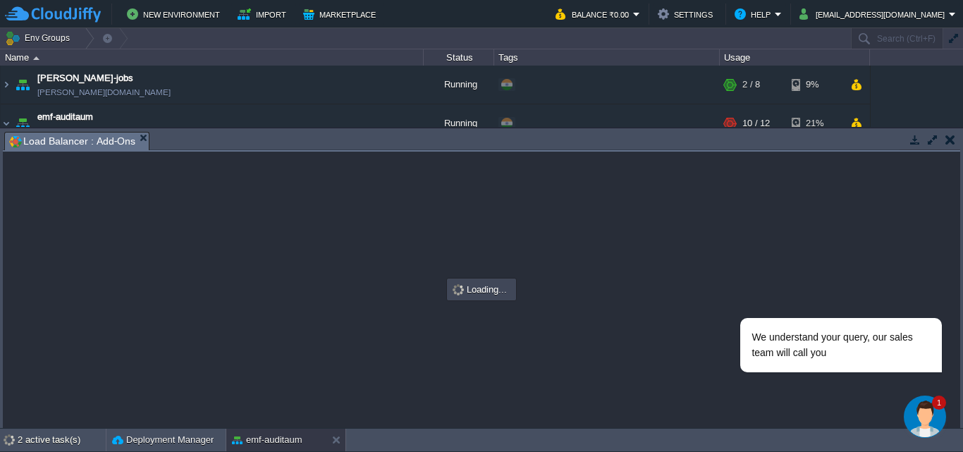
click at [953, 135] on button "button" at bounding box center [950, 139] width 10 height 13
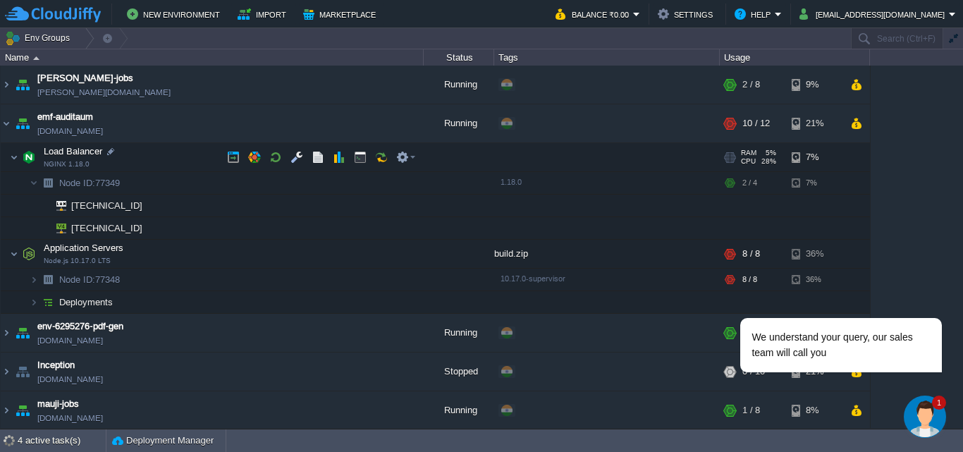
click at [8, 159] on span at bounding box center [5, 157] width 9 height 11
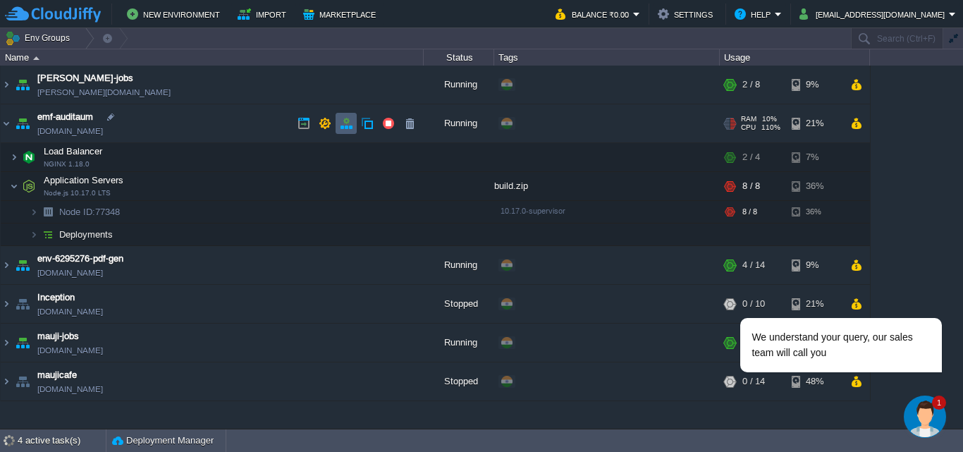
click at [352, 125] on button "button" at bounding box center [346, 123] width 13 height 13
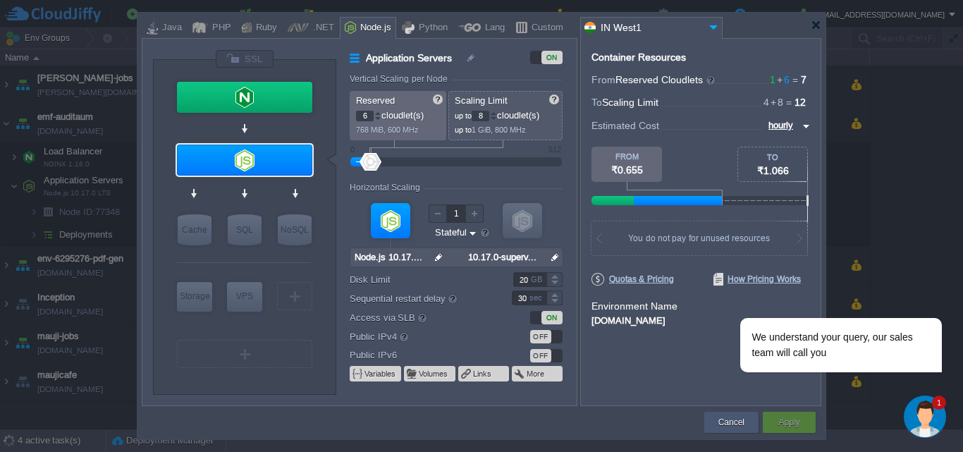
click at [732, 422] on button "Cancel" at bounding box center [731, 422] width 26 height 14
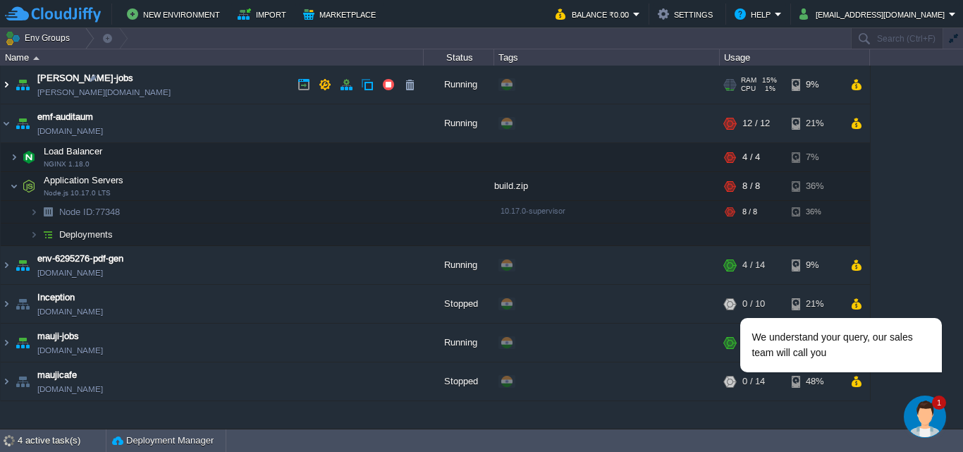
click at [8, 82] on img at bounding box center [6, 85] width 11 height 38
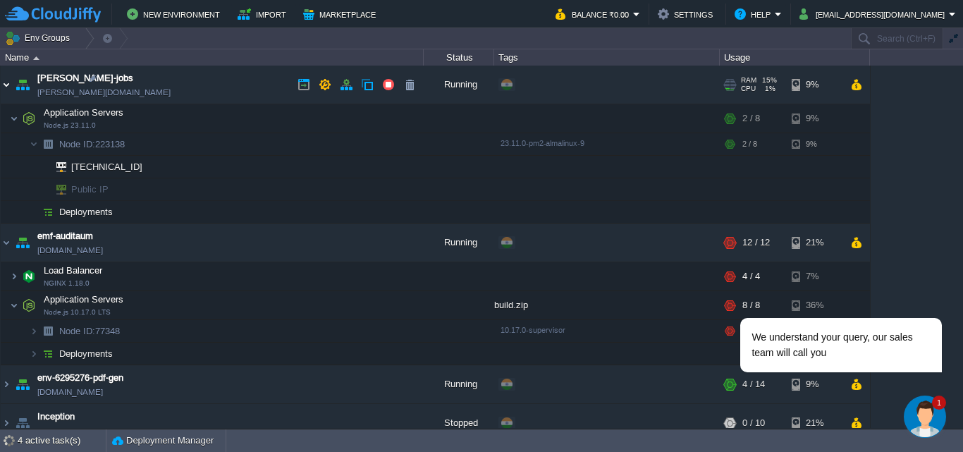
click at [8, 82] on img at bounding box center [6, 85] width 11 height 38
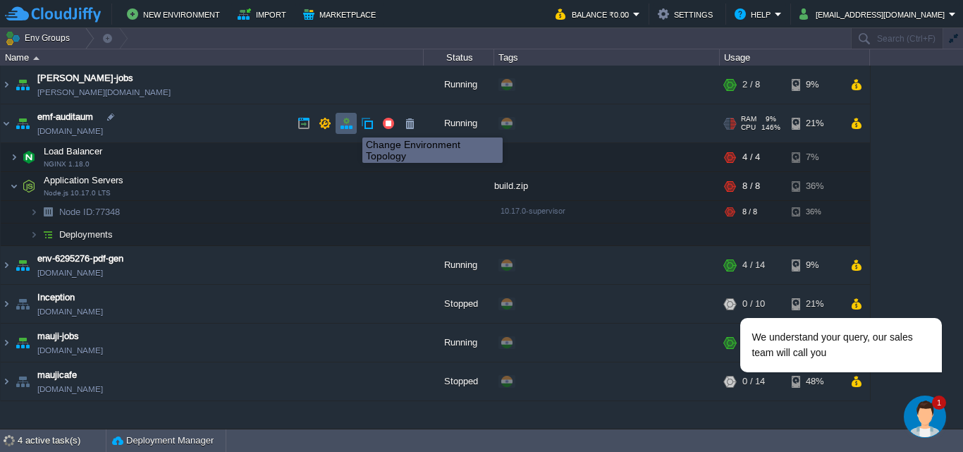
click at [347, 125] on button "button" at bounding box center [346, 123] width 13 height 13
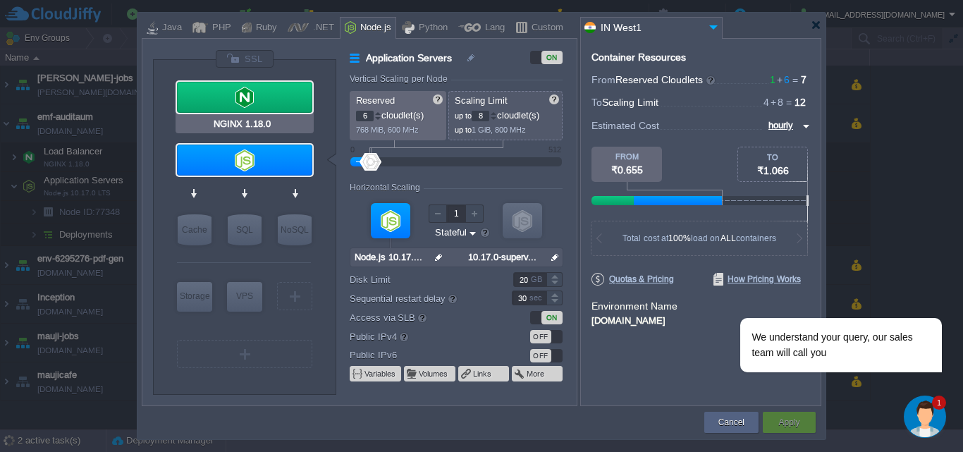
click at [288, 95] on div at bounding box center [244, 97] width 135 height 31
type input "Load Balancer"
type input "1"
type input "4"
type input "NGINX 1.18.0"
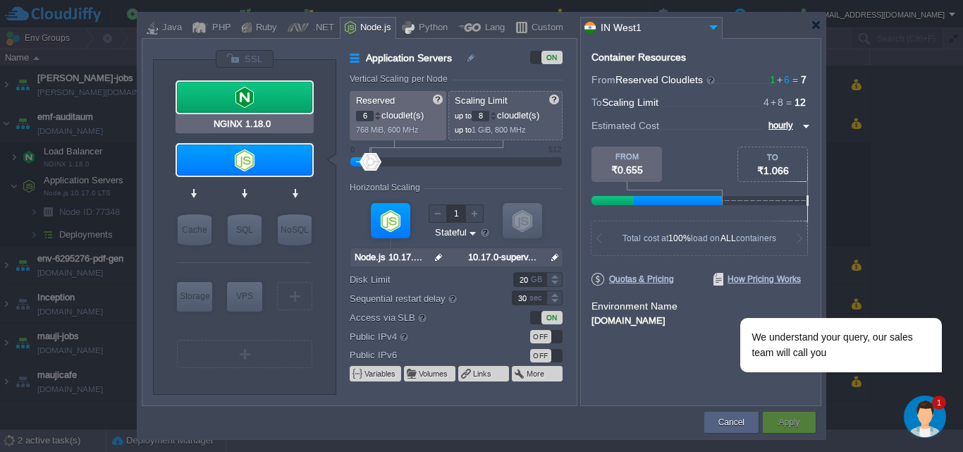
type input "null"
type input "1.18.0"
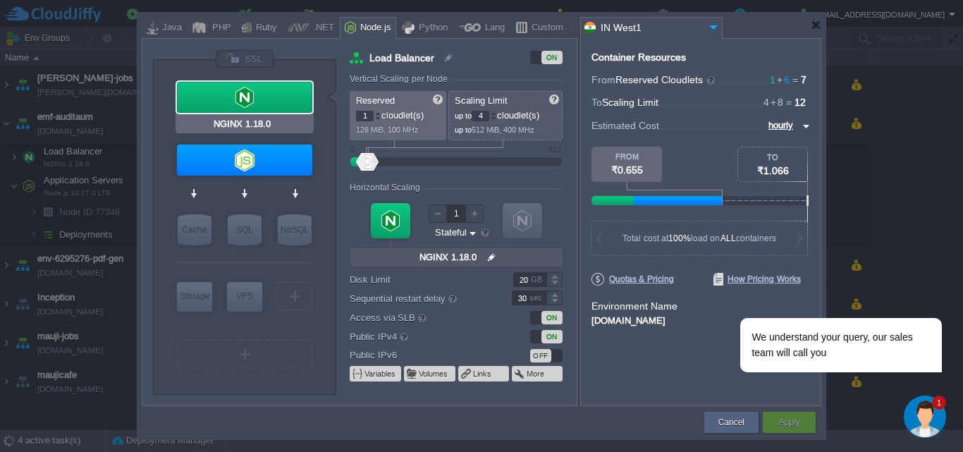
type input "Node.js 10.17.0 LTS"
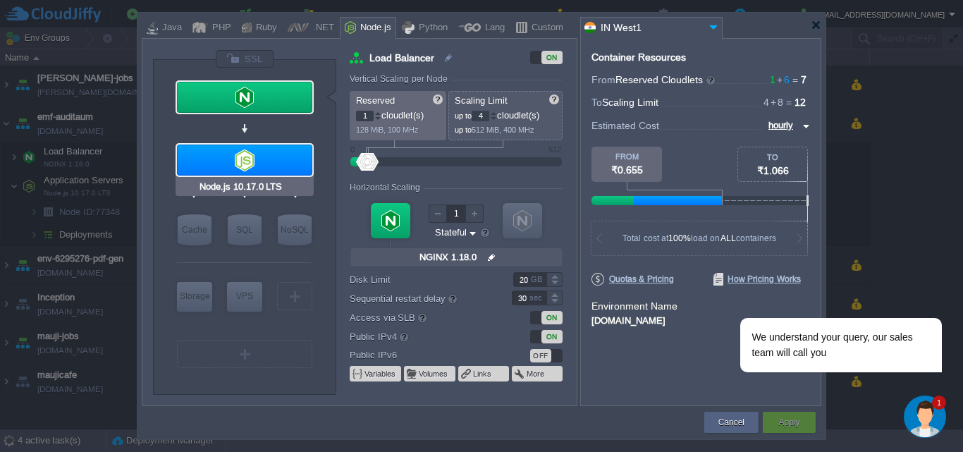
click at [283, 152] on div at bounding box center [244, 160] width 135 height 31
type input "Application Servers"
type input "6"
type input "8"
type input "Node.js 10.17...."
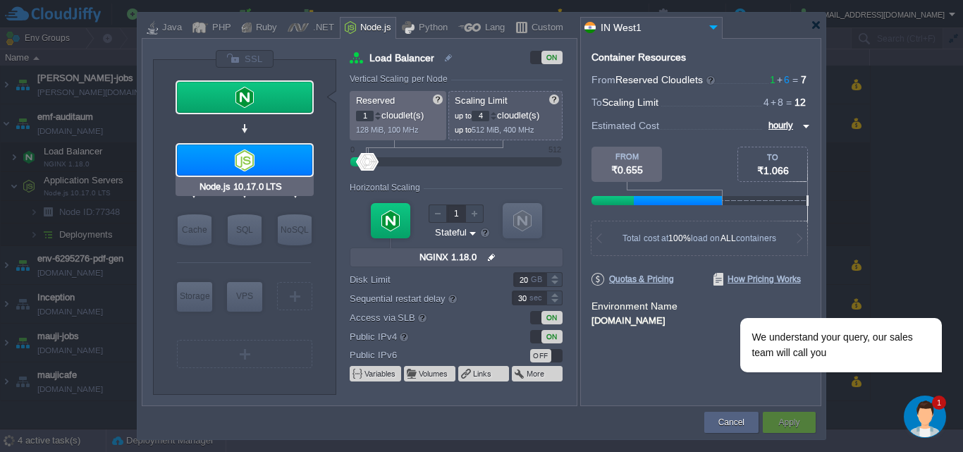
type input "null"
type input "10.17.0-superv..."
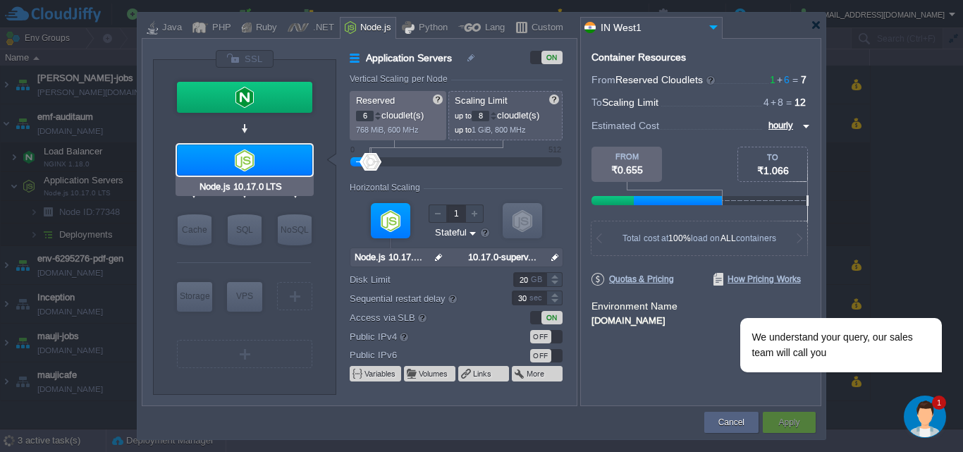
type input "NGINX 1.18.0"
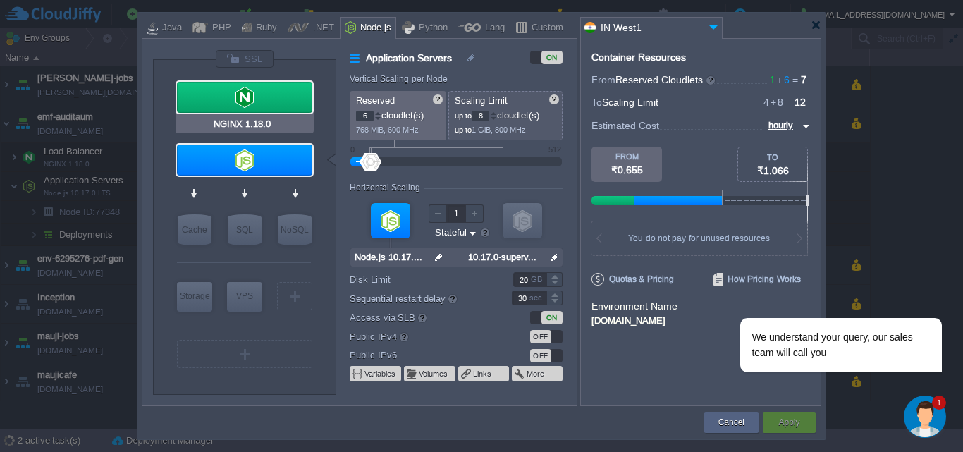
click at [292, 106] on div at bounding box center [244, 97] width 135 height 31
type input "Load Balancer"
type input "1"
type input "4"
type input "NGINX 1.18.0"
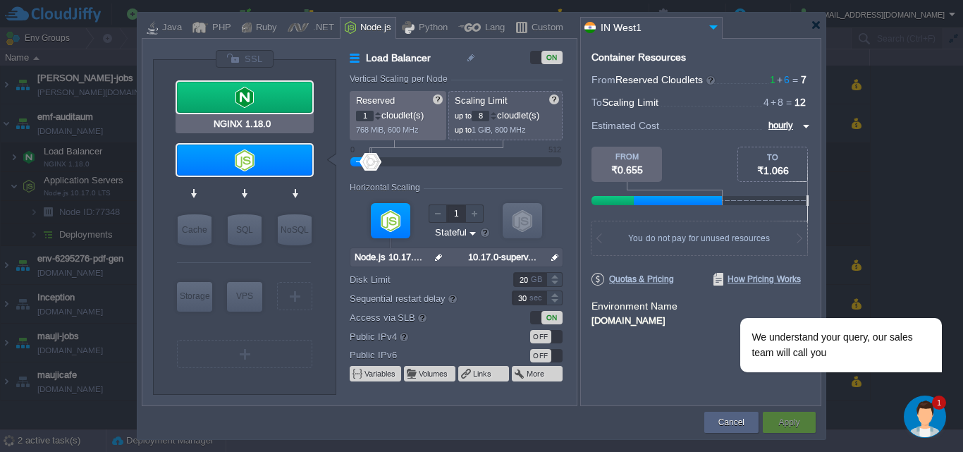
type input "null"
type input "1.18.0"
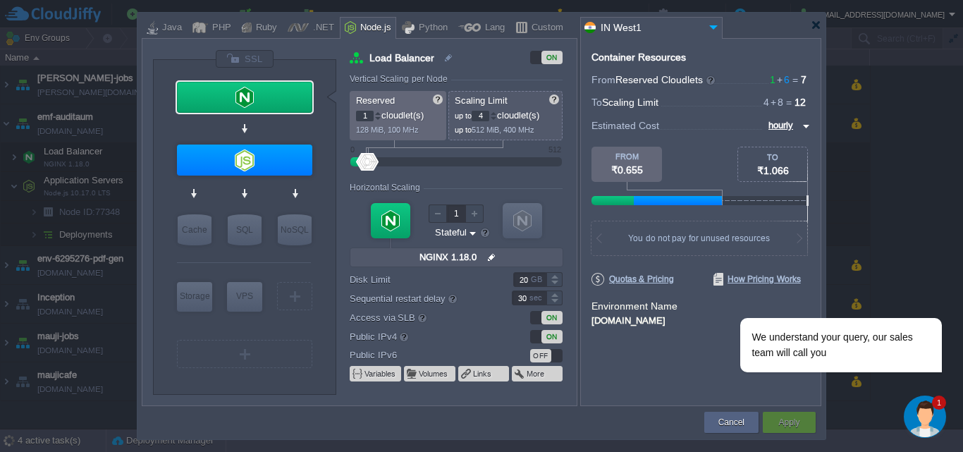
click at [534, 335] on div "ON" at bounding box center [546, 336] width 32 height 13
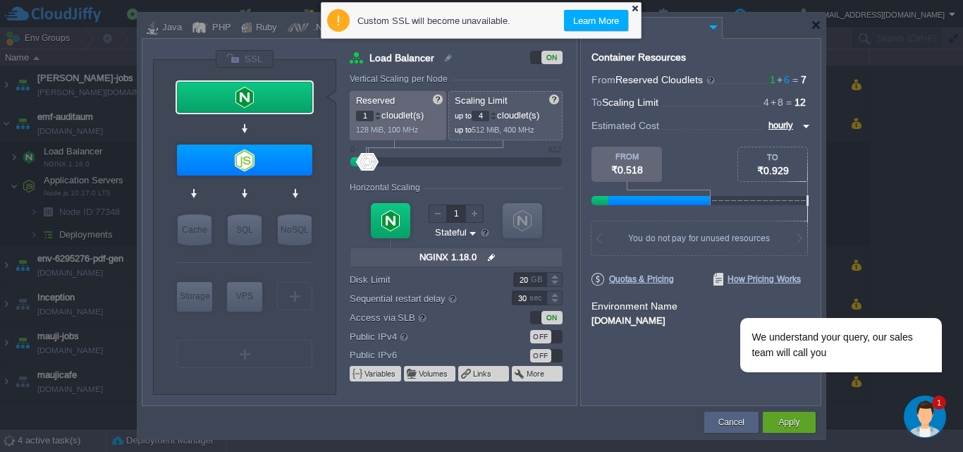
click at [634, 8] on div at bounding box center [634, 8] width 9 height 9
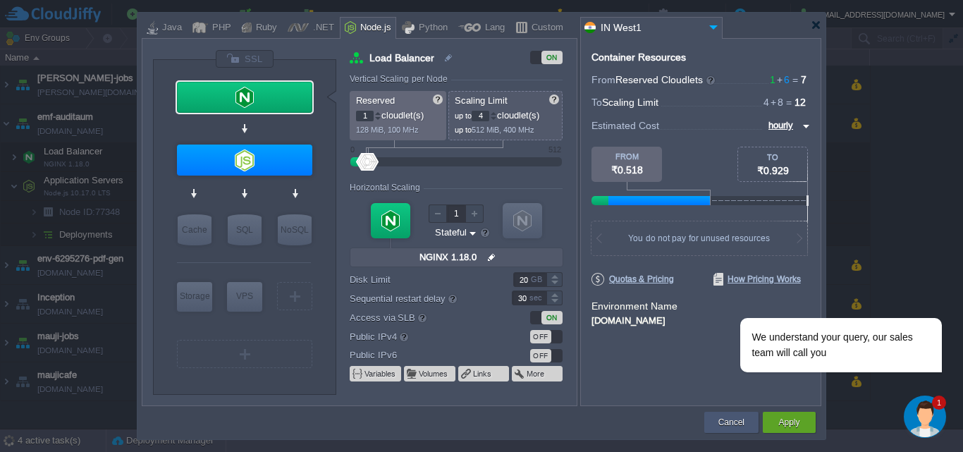
click at [729, 422] on button "Cancel" at bounding box center [731, 422] width 26 height 14
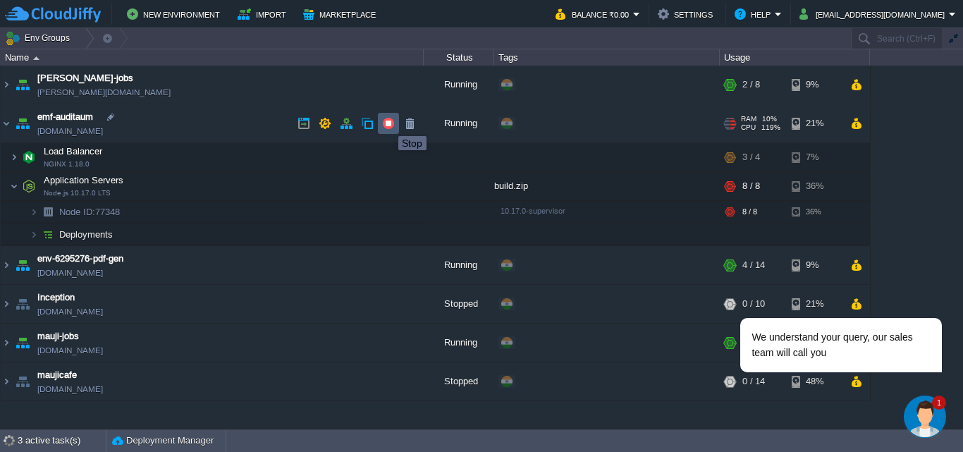
click at [388, 123] on button "button" at bounding box center [388, 123] width 13 height 13
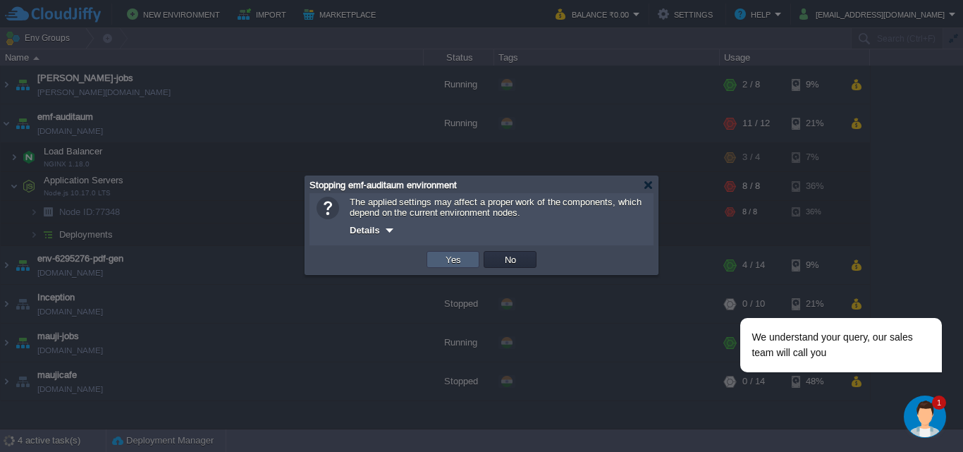
click at [450, 264] on button "Yes" at bounding box center [453, 259] width 24 height 13
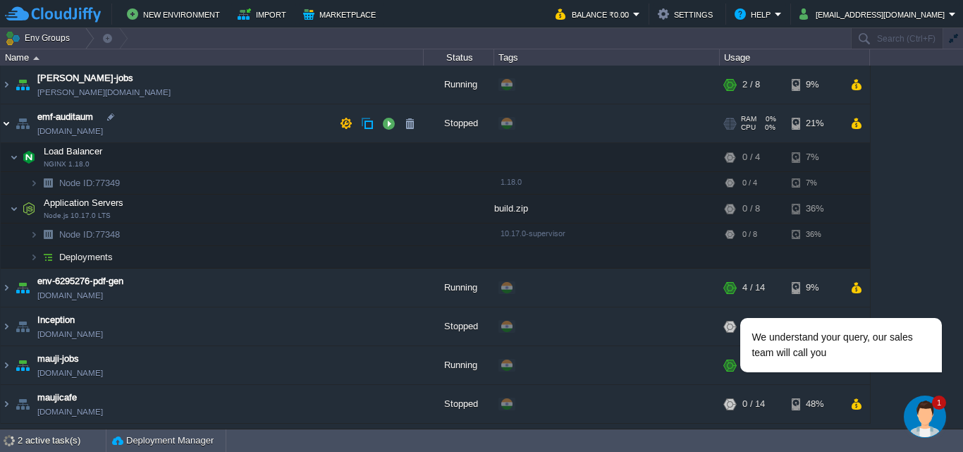
click at [9, 123] on img at bounding box center [6, 123] width 11 height 38
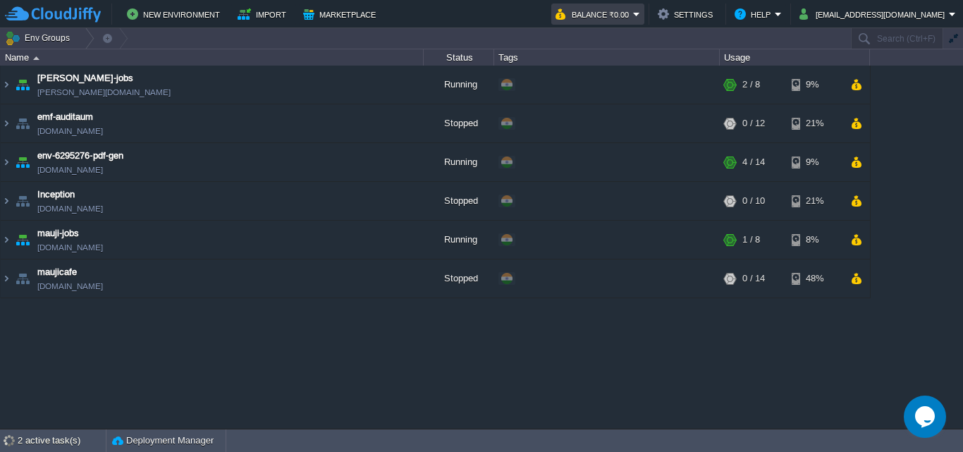
click at [633, 13] on button "Balance ₹0.00" at bounding box center [594, 14] width 78 height 17
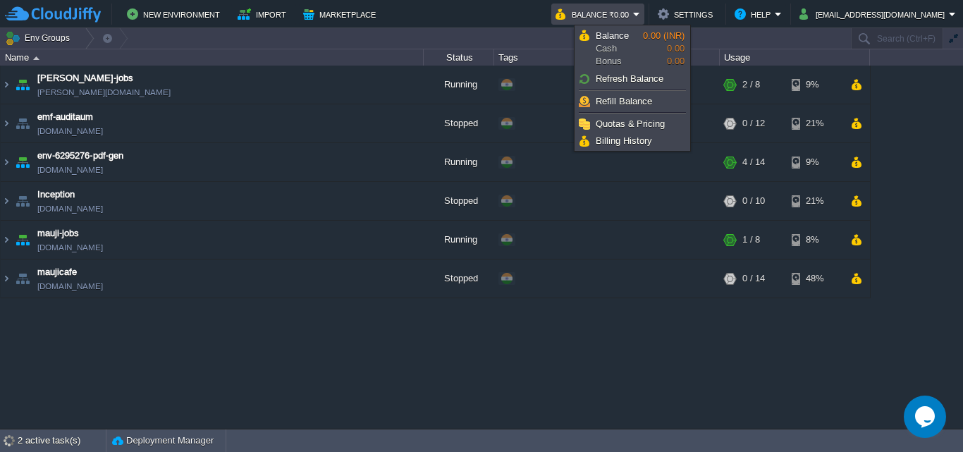
click at [633, 13] on button "Balance ₹0.00" at bounding box center [594, 14] width 78 height 17
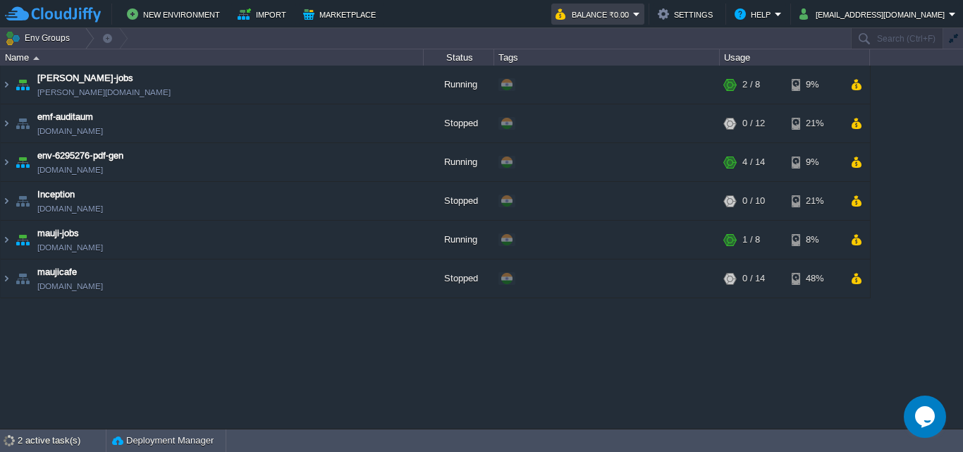
click at [633, 13] on button "Balance ₹0.00" at bounding box center [594, 14] width 78 height 17
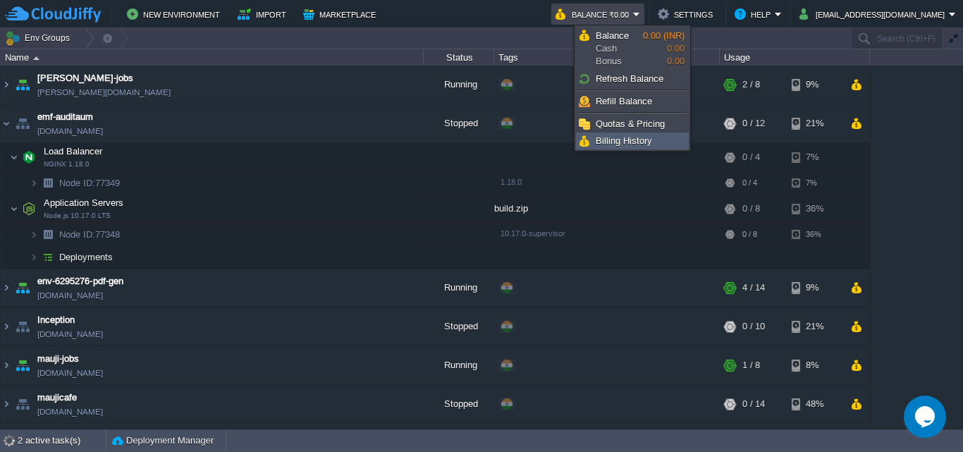
click at [617, 137] on span "Billing History" at bounding box center [624, 140] width 56 height 11
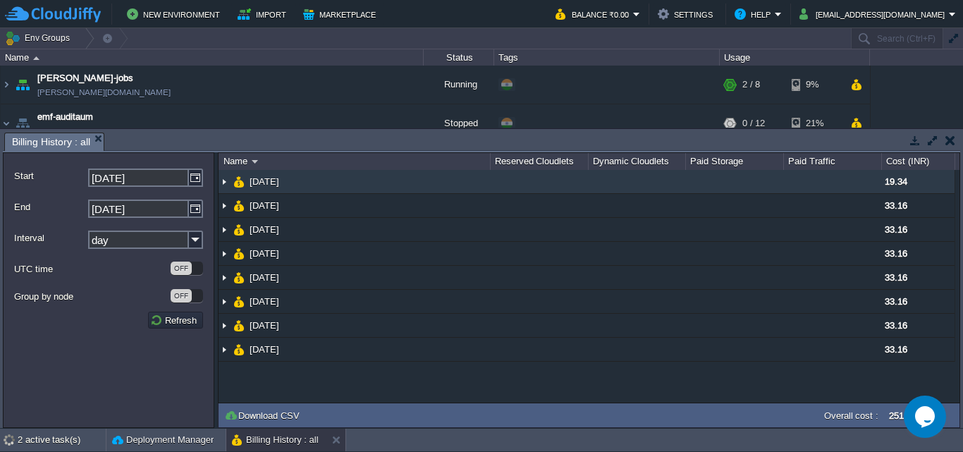
click at [226, 180] on img at bounding box center [224, 181] width 11 height 23
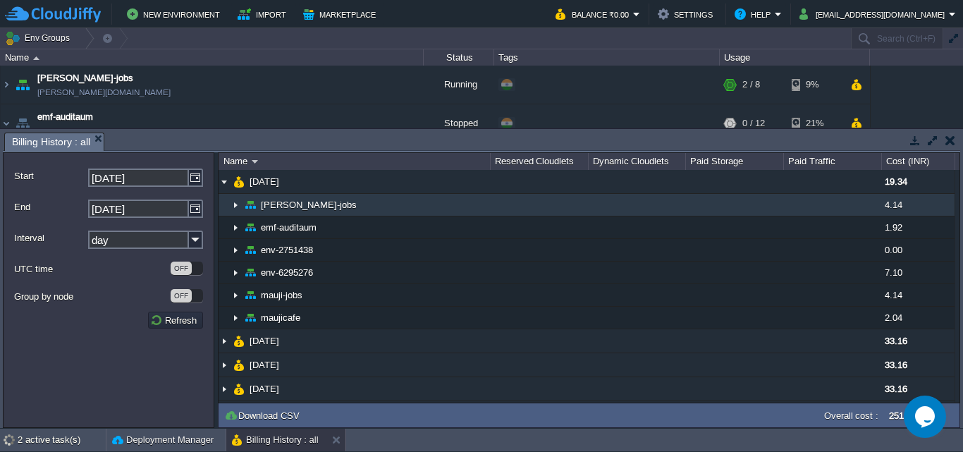
click at [233, 207] on img at bounding box center [235, 205] width 11 height 22
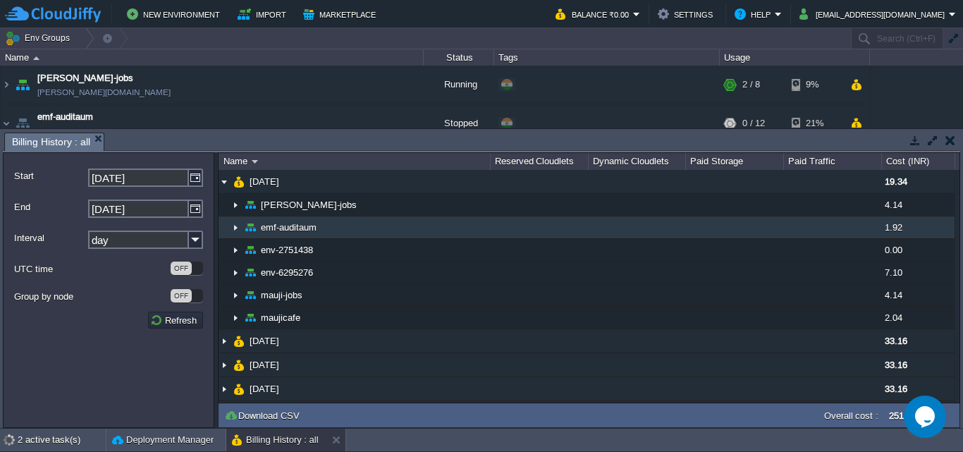
click at [236, 228] on img at bounding box center [235, 227] width 11 height 22
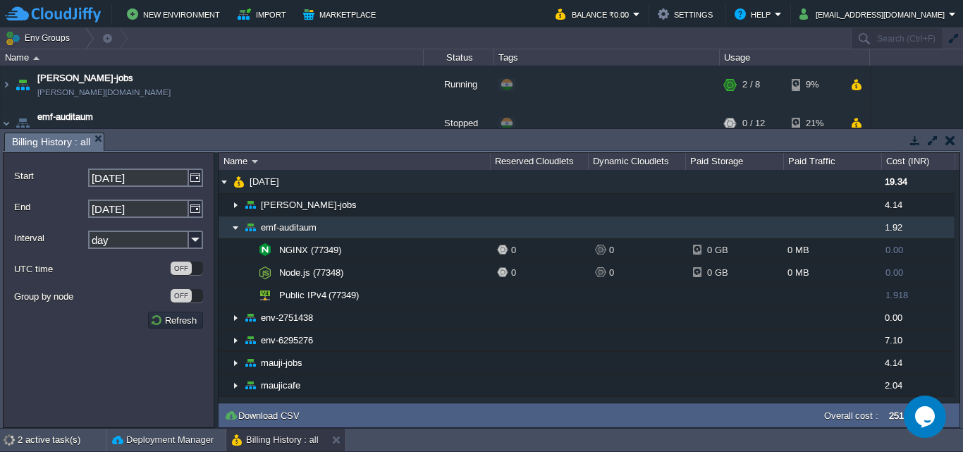
click at [236, 228] on img at bounding box center [235, 227] width 11 height 22
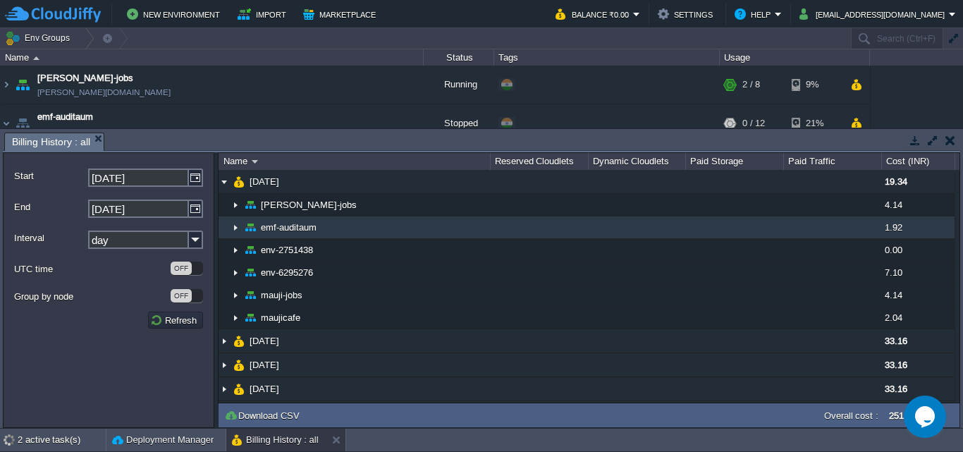
click at [236, 228] on img at bounding box center [235, 227] width 11 height 22
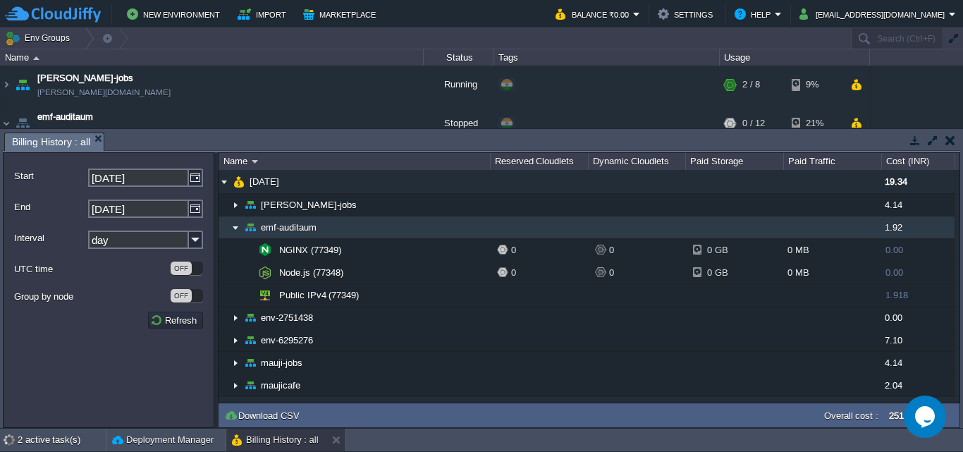
click at [236, 228] on img at bounding box center [235, 227] width 11 height 22
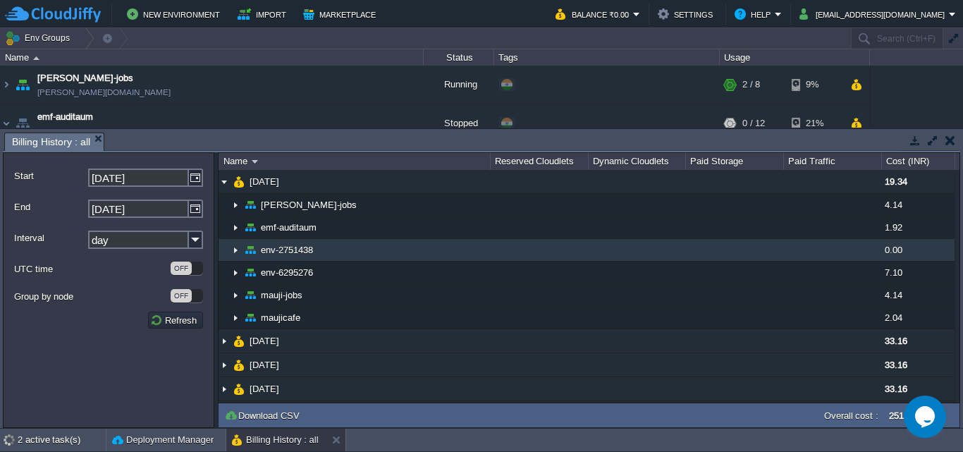
click at [238, 249] on img at bounding box center [235, 250] width 11 height 22
click at [237, 252] on img at bounding box center [235, 250] width 11 height 22
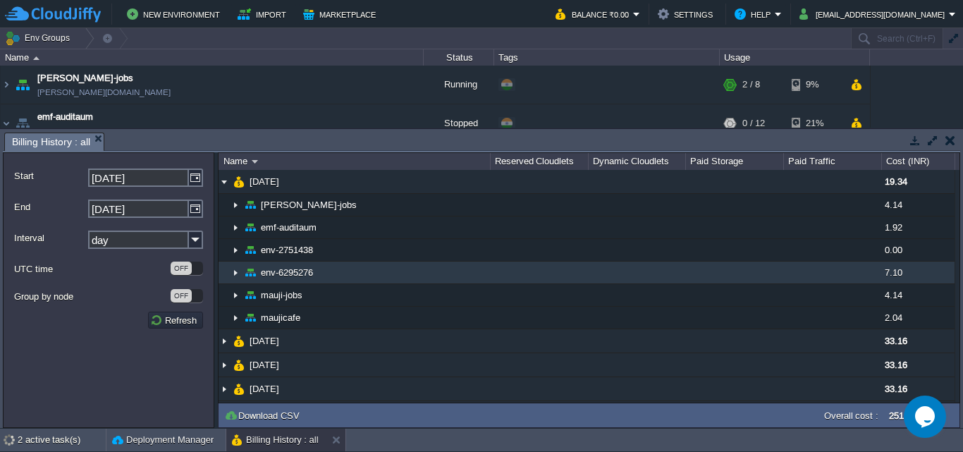
click at [235, 269] on img at bounding box center [235, 273] width 11 height 22
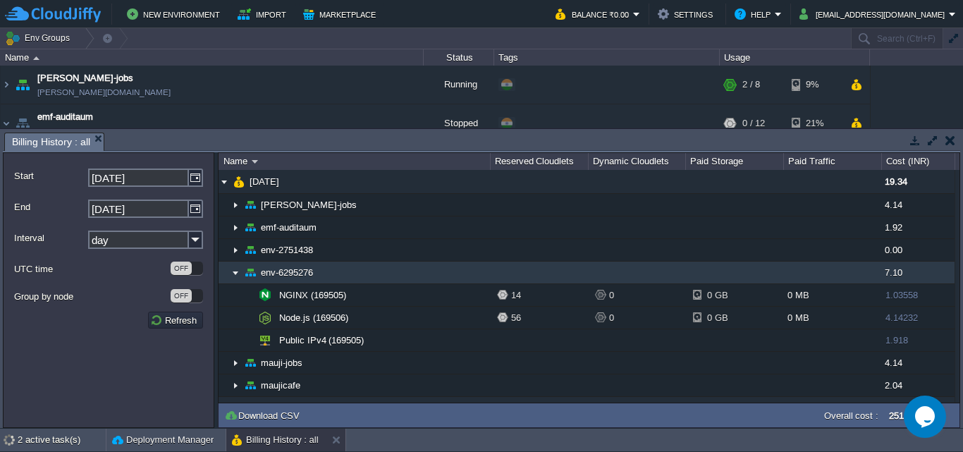
click at [235, 269] on img at bounding box center [235, 273] width 11 height 22
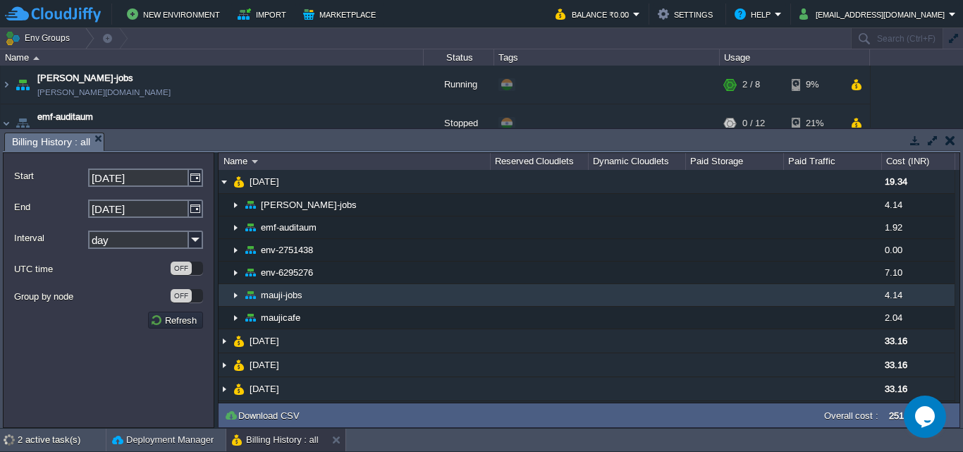
click at [233, 297] on img at bounding box center [235, 295] width 11 height 22
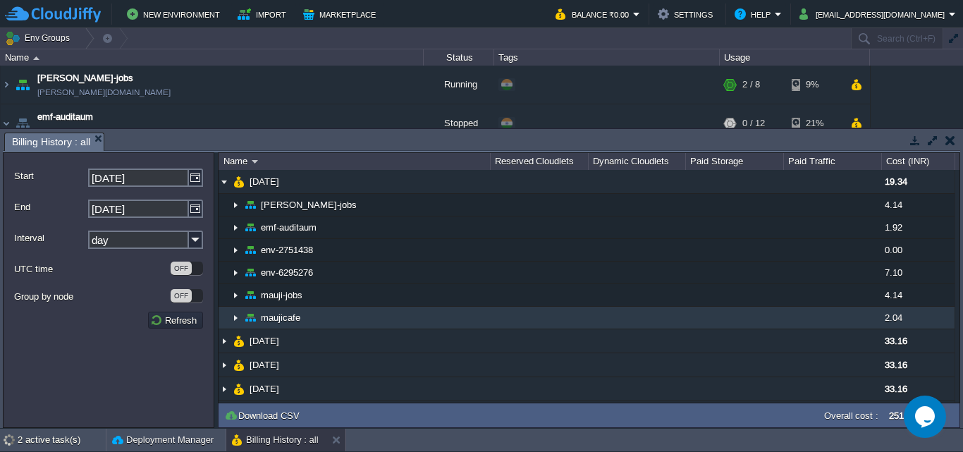
click at [234, 312] on img at bounding box center [235, 318] width 11 height 22
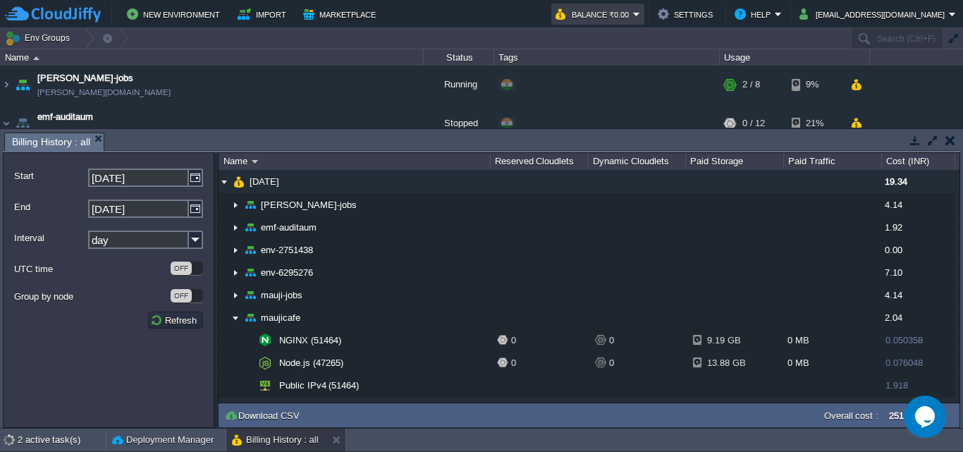
click at [633, 18] on button "Balance ₹0.00" at bounding box center [594, 14] width 78 height 17
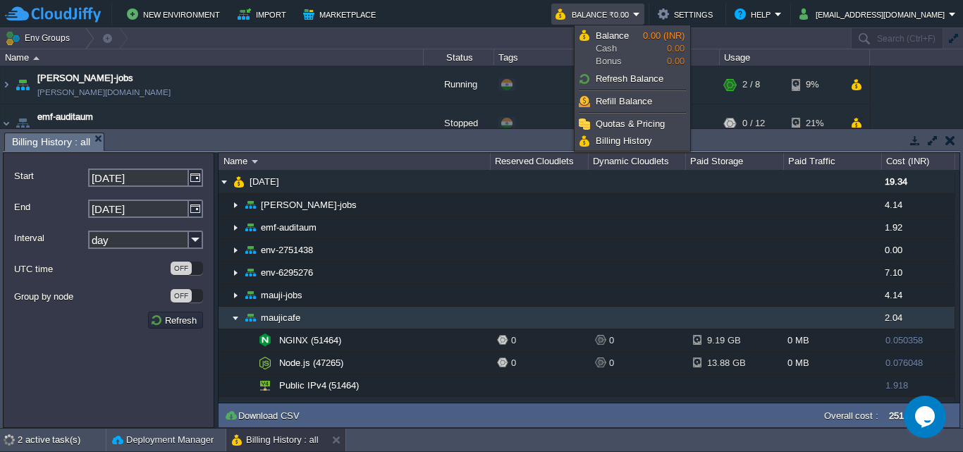
click at [234, 320] on img at bounding box center [235, 318] width 11 height 22
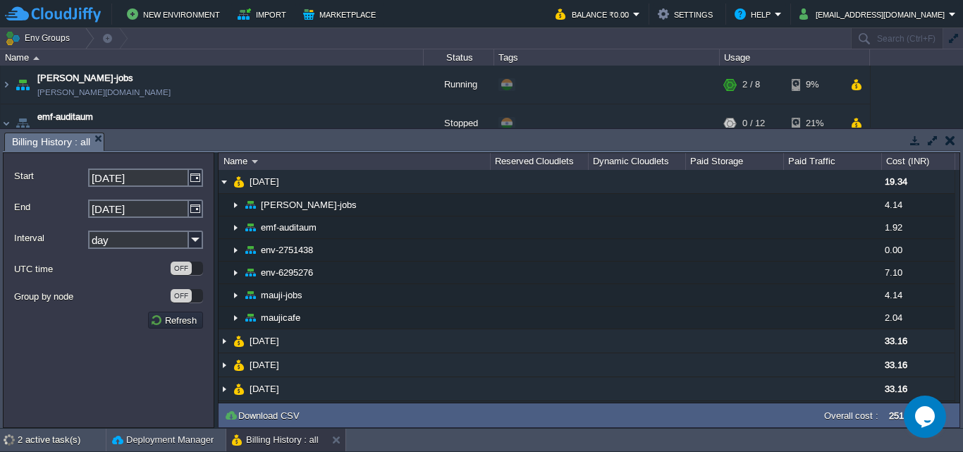
click at [952, 142] on button "button" at bounding box center [950, 140] width 10 height 13
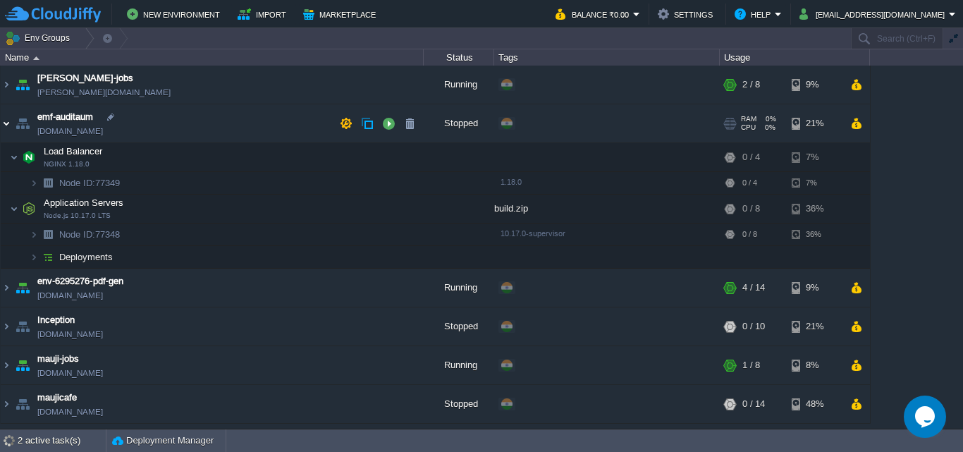
click at [5, 125] on img at bounding box center [6, 123] width 11 height 38
